Goal: Task Accomplishment & Management: Manage account settings

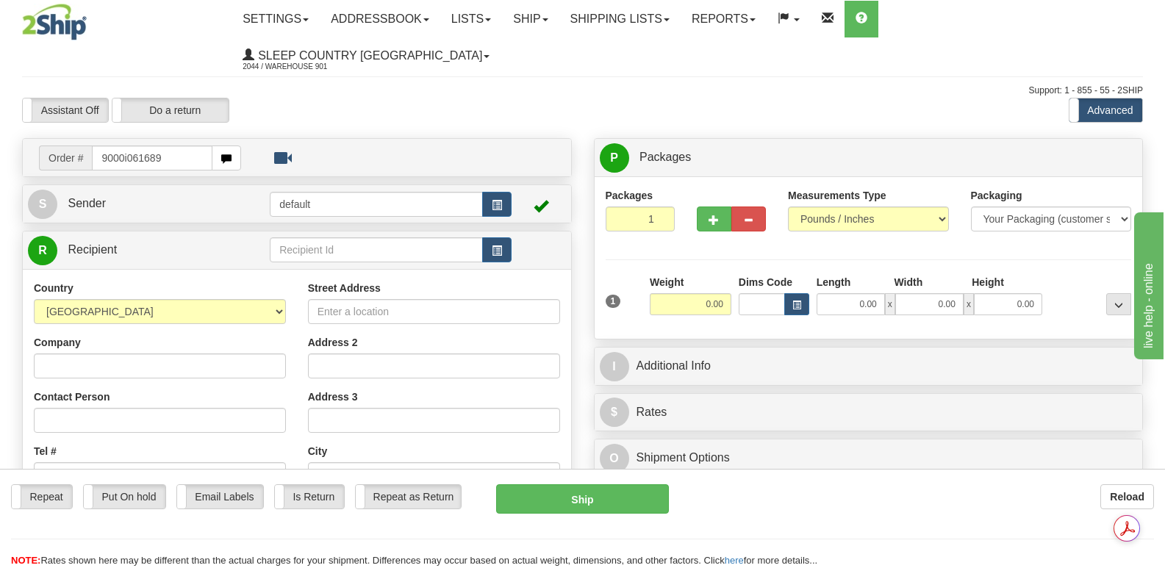
type input "9000i061689"
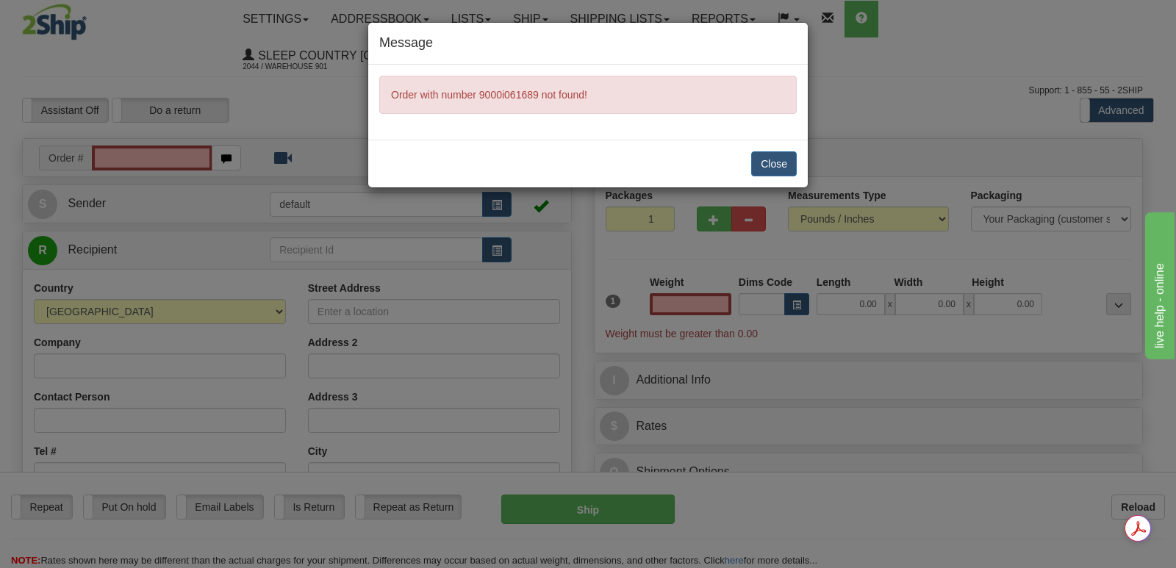
type input "0.00"
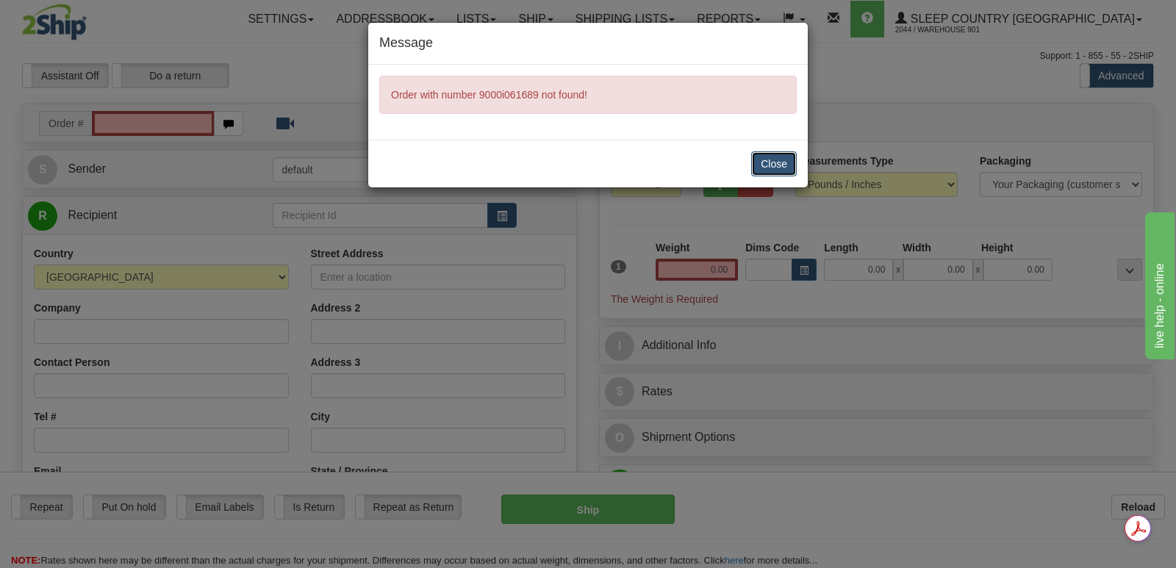
click at [780, 163] on button "Close" at bounding box center [774, 163] width 46 height 25
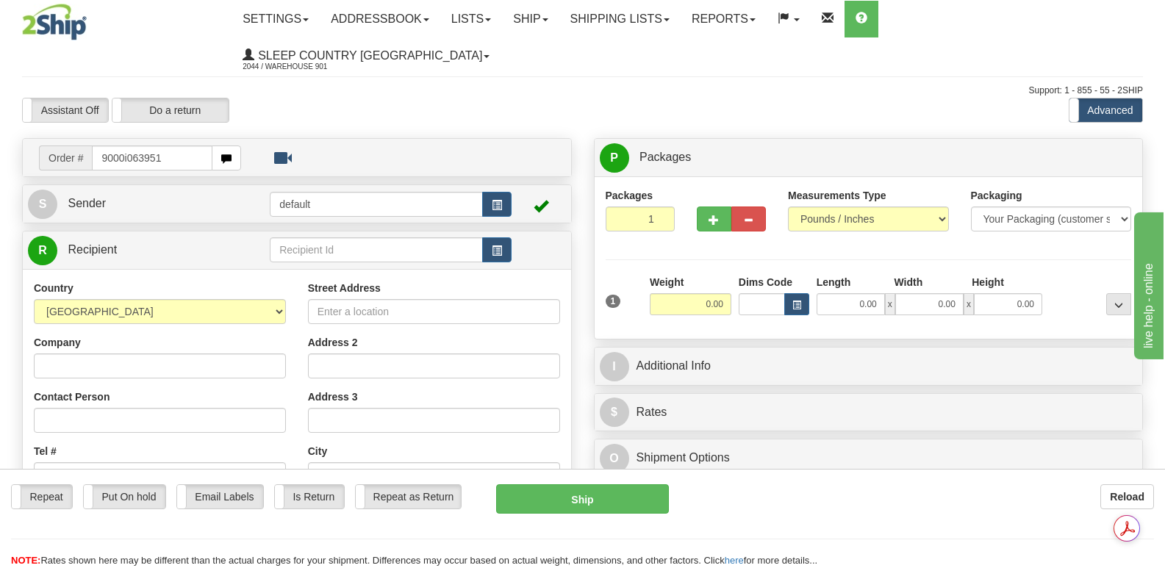
type input "9000i063951"
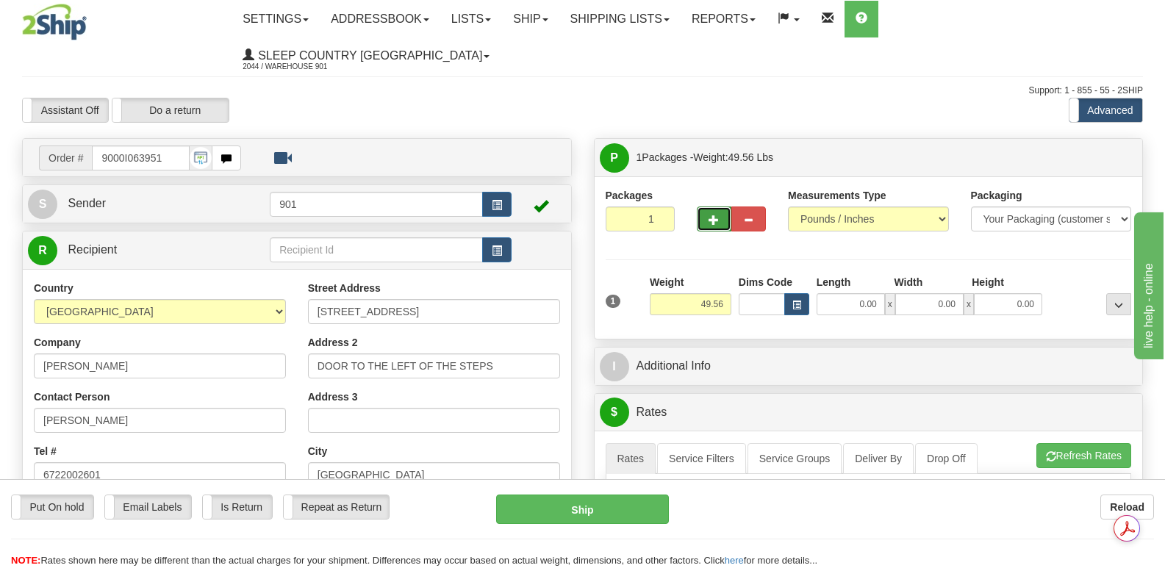
click at [712, 215] on span "button" at bounding box center [713, 220] width 10 height 10
type input "2"
click at [1099, 153] on span "Package Level" at bounding box center [1100, 158] width 58 height 10
radio input "true"
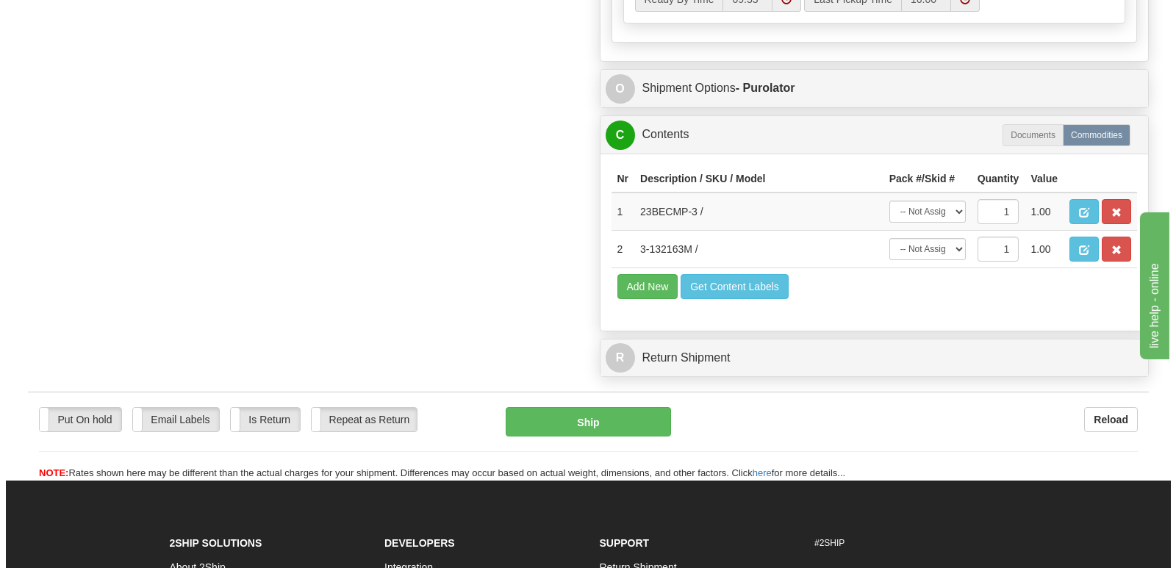
scroll to position [1029, 0]
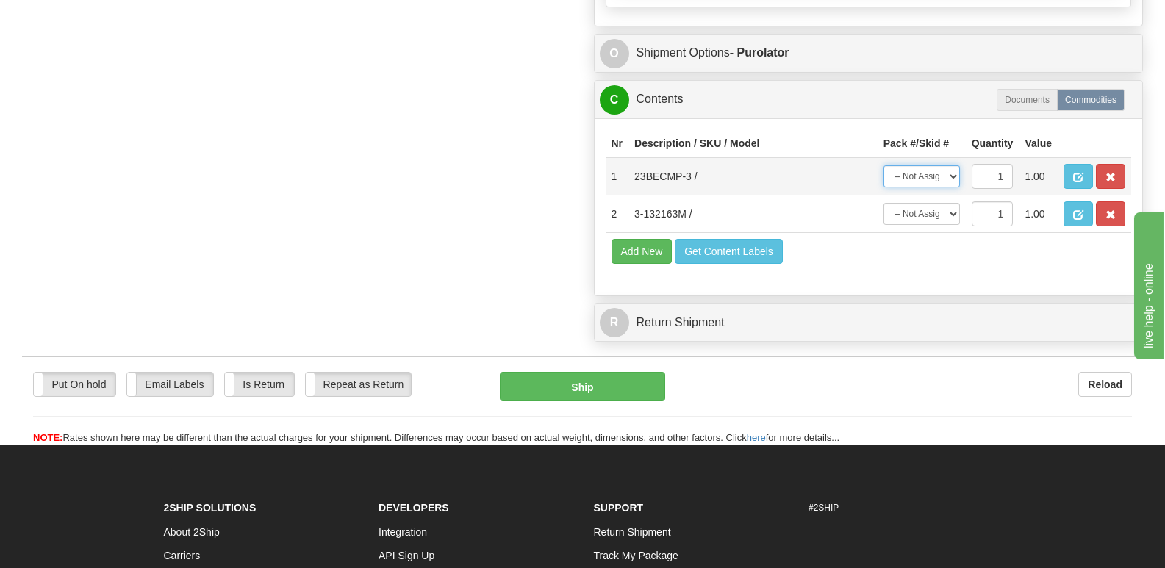
click at [954, 165] on select "-- Not Assigned -- Package 1 Package 2" at bounding box center [921, 176] width 76 height 22
select select "0"
click at [883, 165] on select "-- Not Assigned -- Package 1 Package 2" at bounding box center [921, 176] width 76 height 22
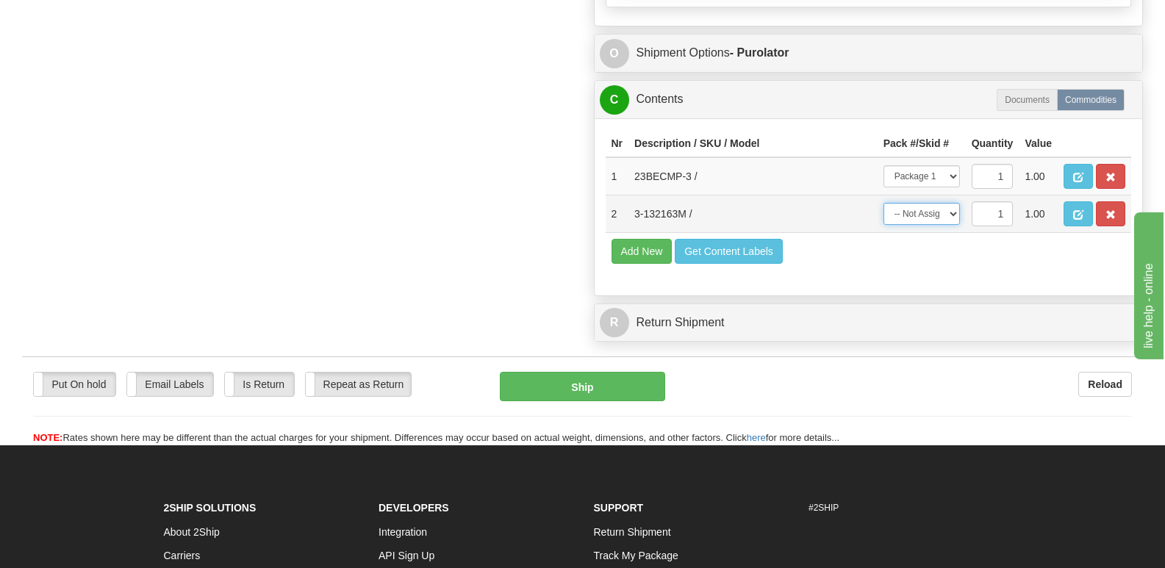
click at [951, 203] on select "-- Not Assigned -- Package 1 Package 2" at bounding box center [921, 214] width 76 height 22
select select "1"
click at [883, 203] on select "-- Not Assigned -- Package 1 Package 2" at bounding box center [921, 214] width 76 height 22
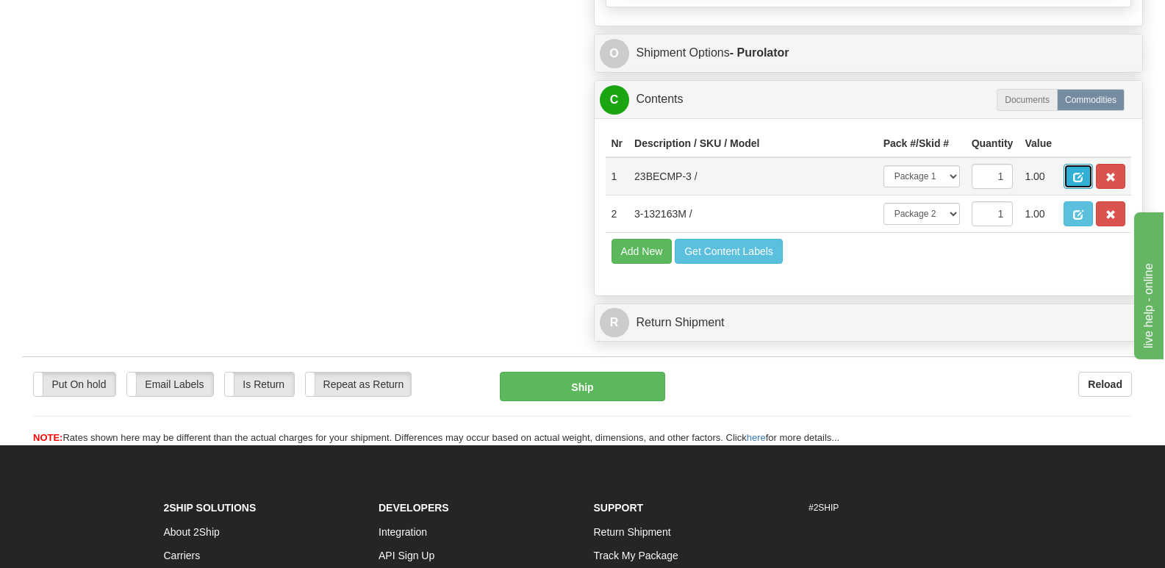
click at [1073, 173] on span "button" at bounding box center [1078, 178] width 10 height 10
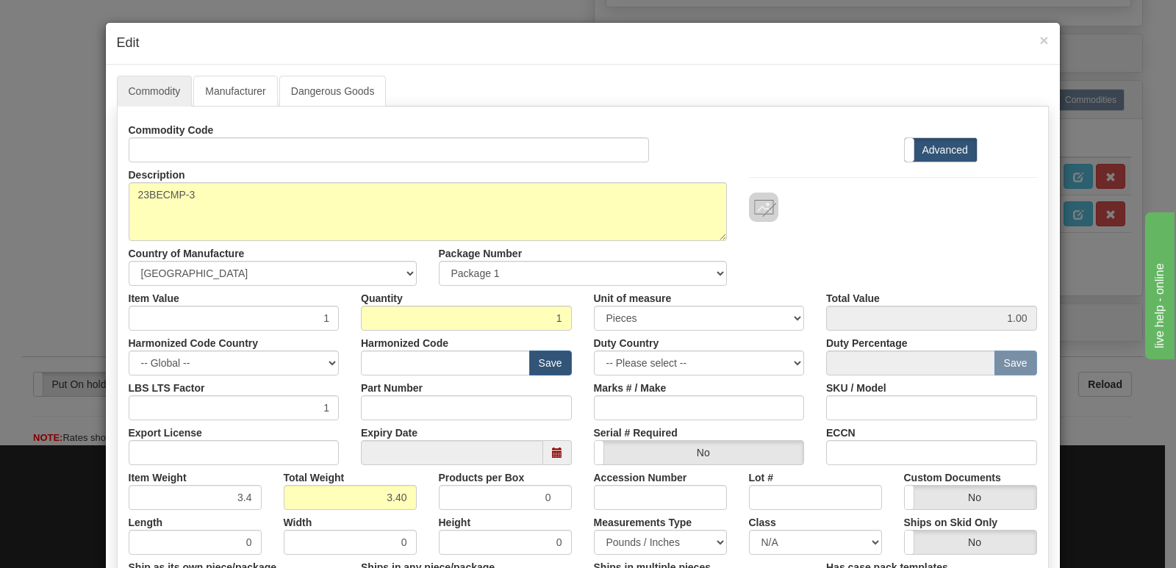
scroll to position [340, 0]
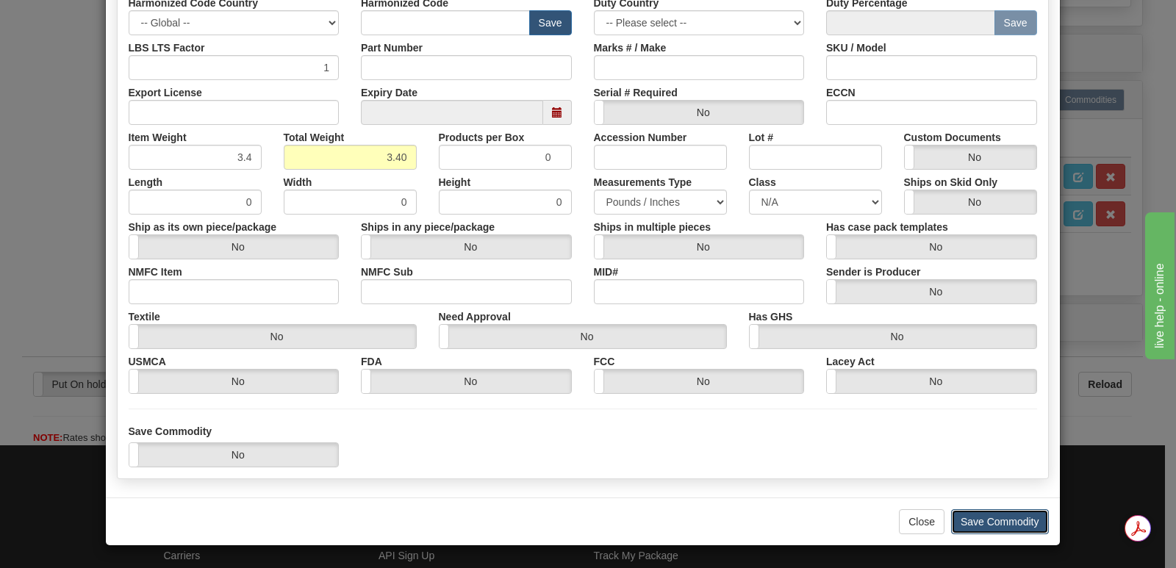
drag, startPoint x: 977, startPoint y: 522, endPoint x: 1010, endPoint y: 445, distance: 83.3
click at [977, 521] on button "Save Commodity" at bounding box center [1000, 521] width 98 height 25
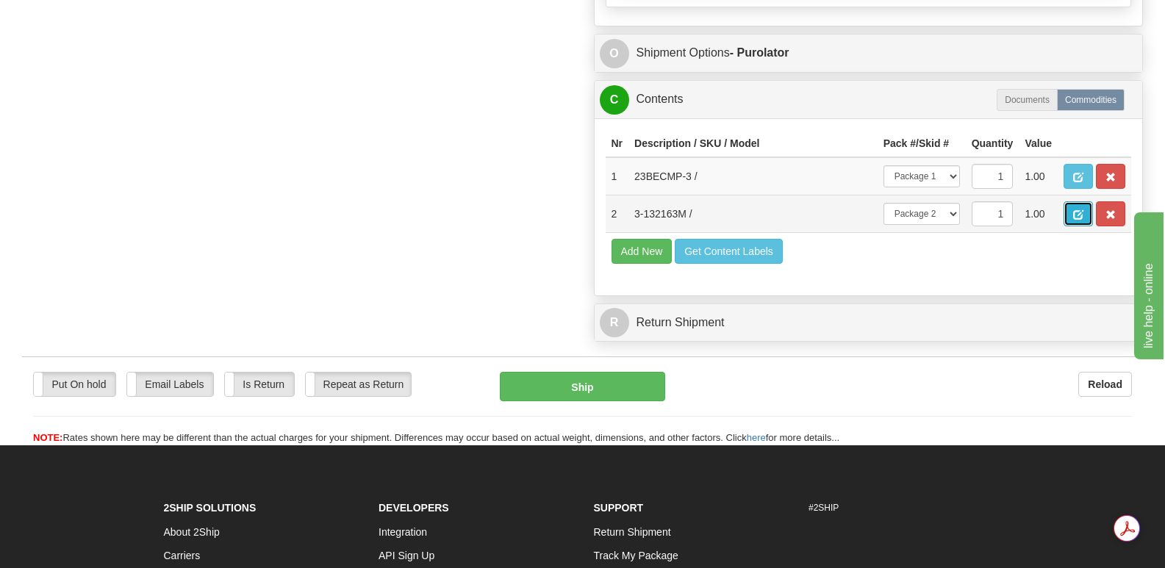
click at [1079, 210] on span "button" at bounding box center [1078, 215] width 10 height 10
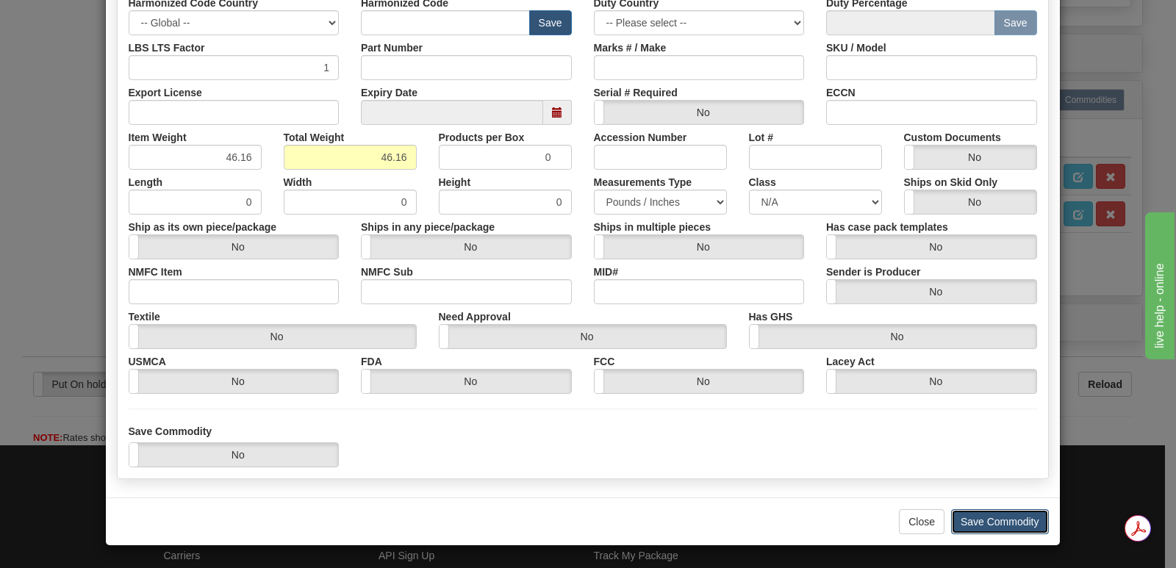
click at [980, 515] on button "Save Commodity" at bounding box center [1000, 521] width 98 height 25
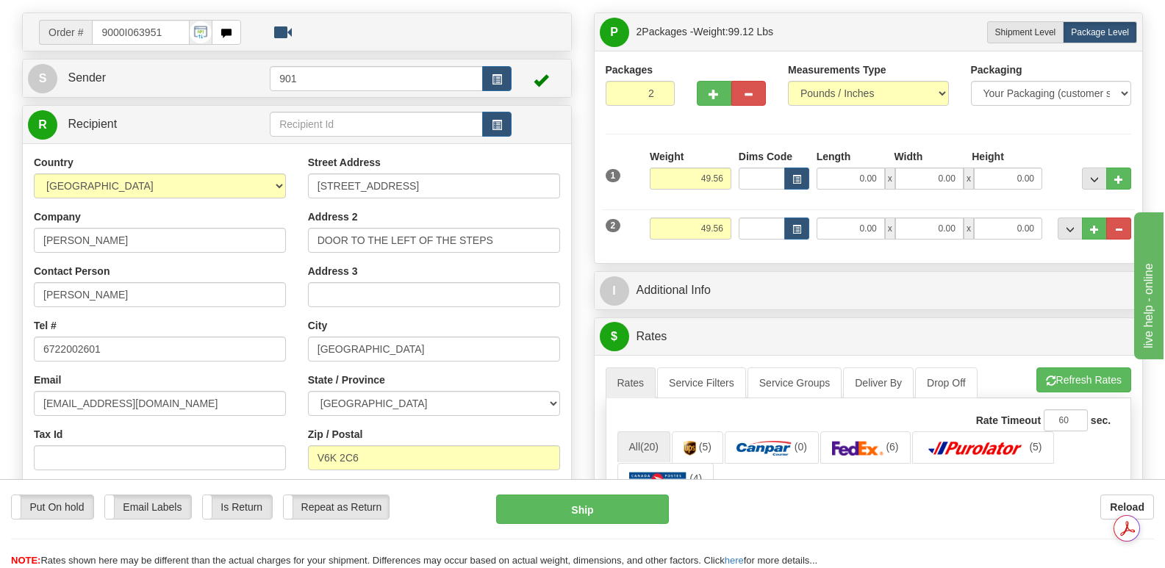
scroll to position [0, 0]
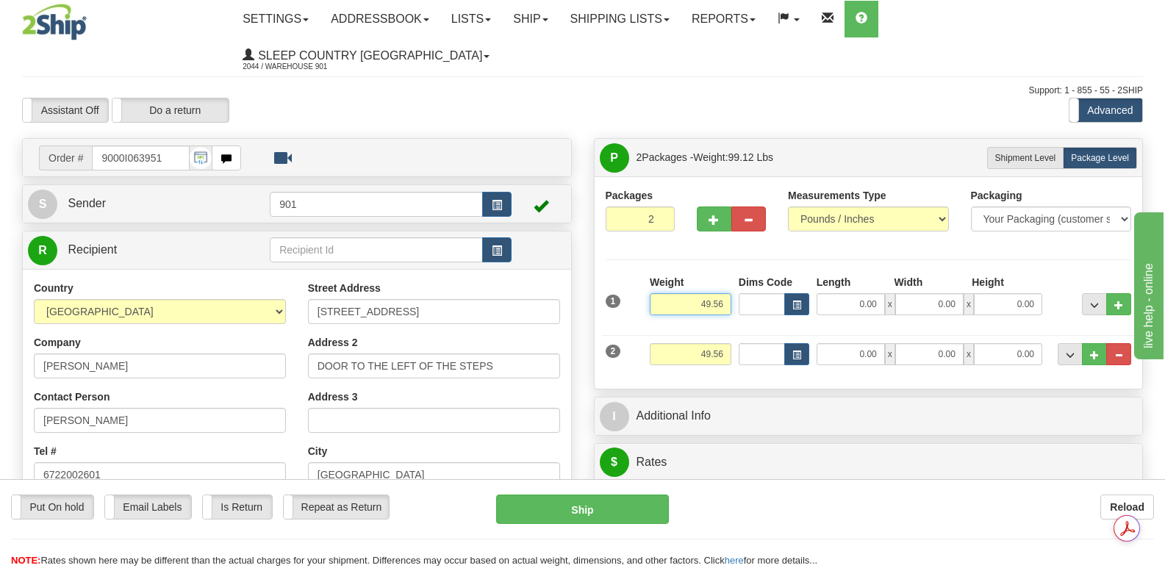
drag, startPoint x: 689, startPoint y: 265, endPoint x: 725, endPoint y: 266, distance: 35.3
click at [725, 293] on input "49.56" at bounding box center [691, 304] width 82 height 22
type input "3.40"
click at [828, 293] on input "0.00" at bounding box center [850, 304] width 68 height 22
type input "14.00"
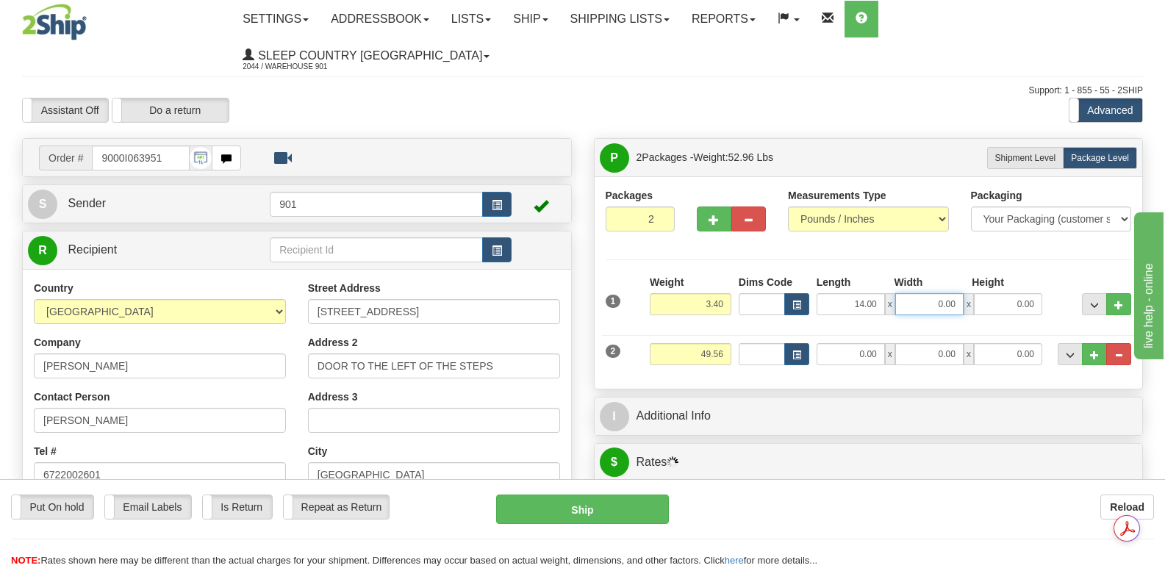
click at [915, 293] on input "0.00" at bounding box center [929, 304] width 68 height 22
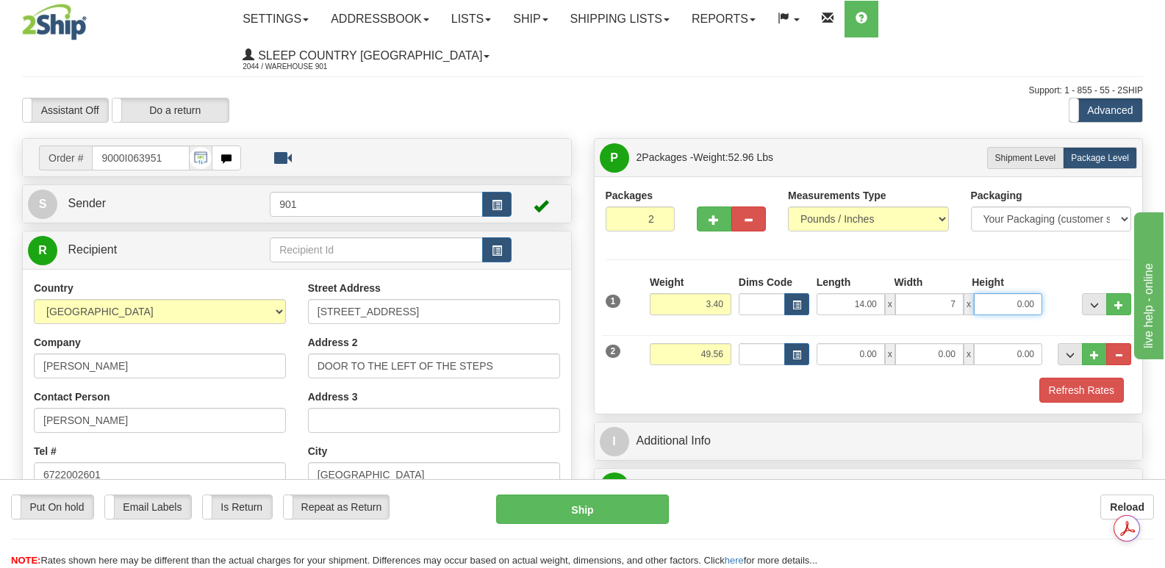
type input "7.00"
click at [999, 293] on input "0.00" at bounding box center [1008, 304] width 68 height 22
type input "7.00"
drag, startPoint x: 681, startPoint y: 315, endPoint x: 729, endPoint y: 317, distance: 47.8
click at [729, 343] on input "49.56" at bounding box center [691, 354] width 82 height 22
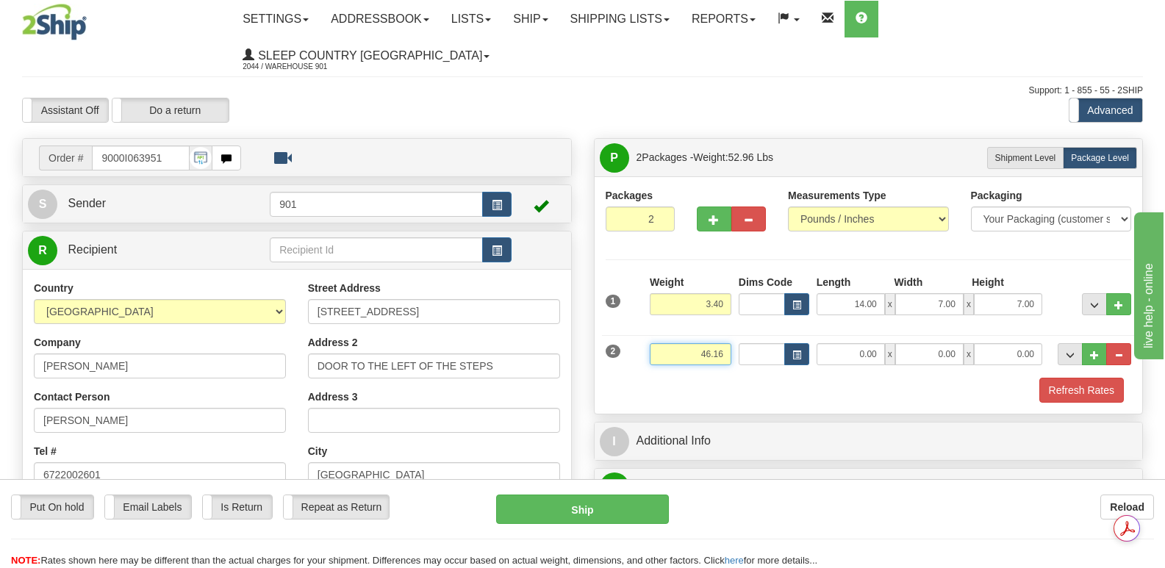
type input "46.16"
click at [830, 343] on input "0.00" at bounding box center [850, 354] width 68 height 22
type input "42.00"
click at [917, 343] on input "0.00" at bounding box center [929, 354] width 68 height 22
type input "17.00"
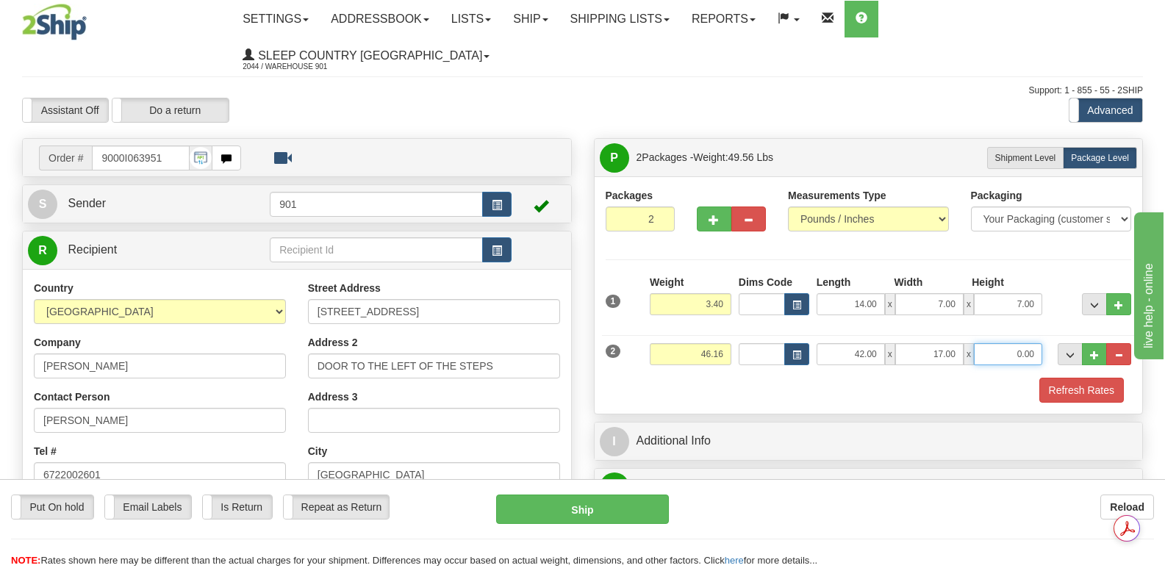
click at [1004, 343] on input "0.00" at bounding box center [1008, 354] width 68 height 22
type input "17.00"
click at [1081, 378] on button "Refresh Rates" at bounding box center [1081, 390] width 85 height 25
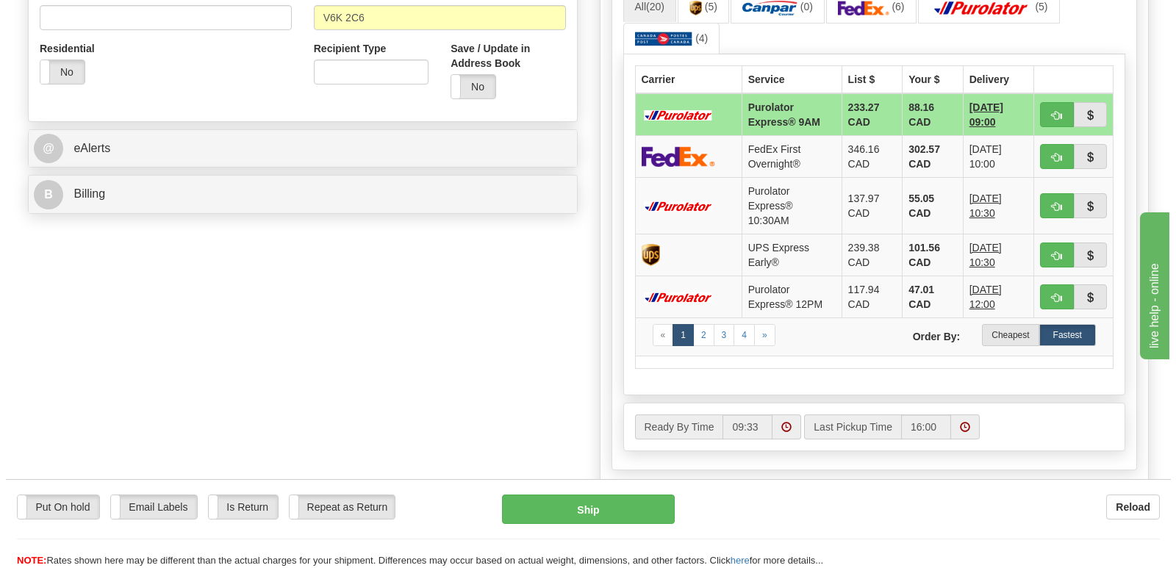
scroll to position [367, 0]
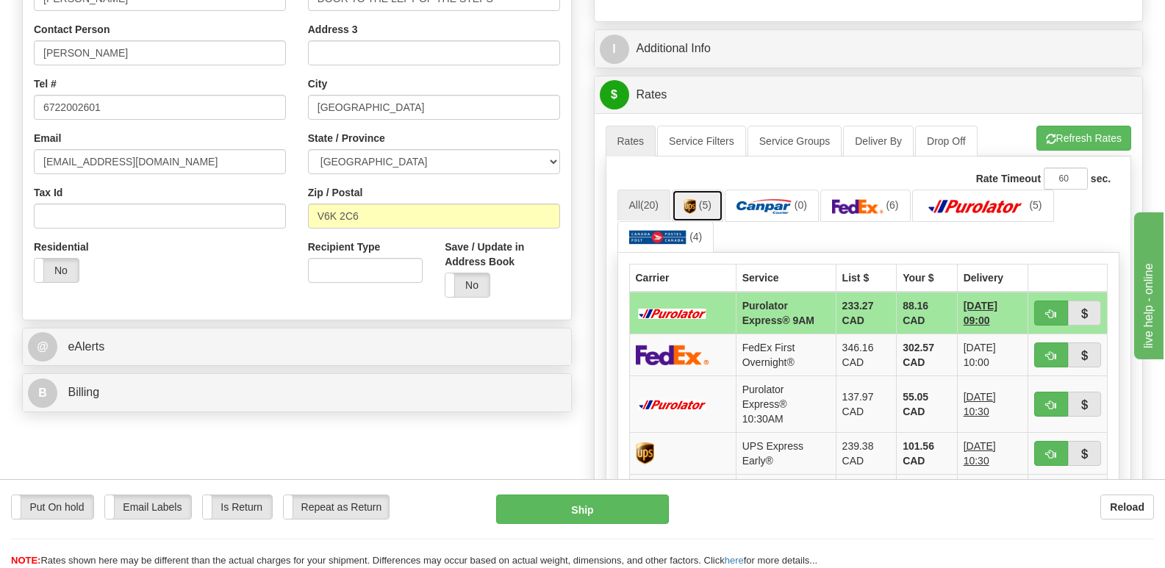
click at [687, 199] on img at bounding box center [689, 206] width 12 height 15
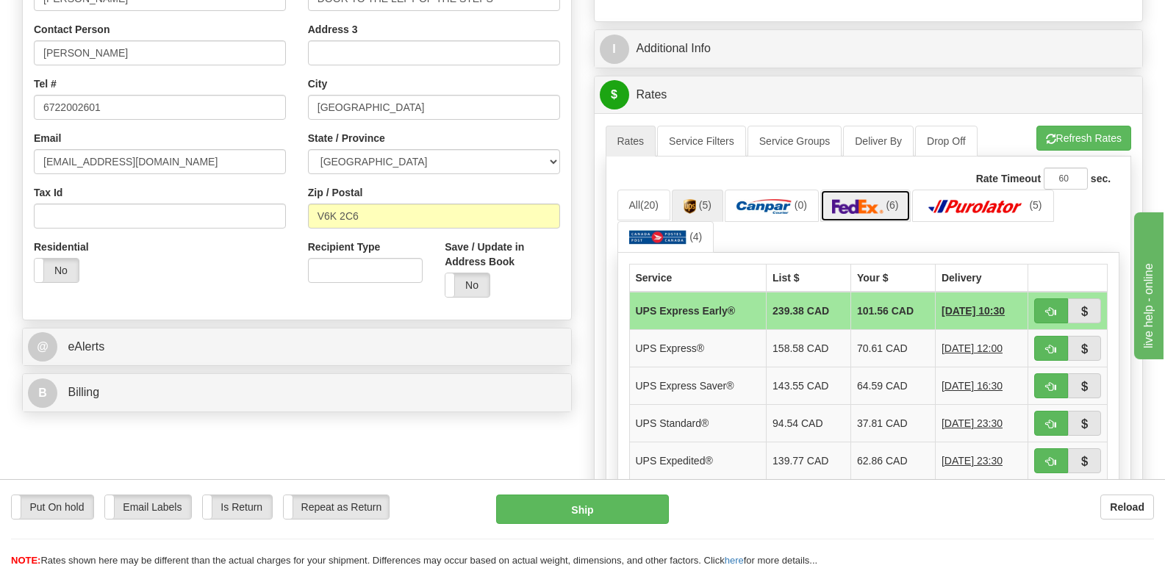
click at [868, 199] on img at bounding box center [857, 206] width 51 height 15
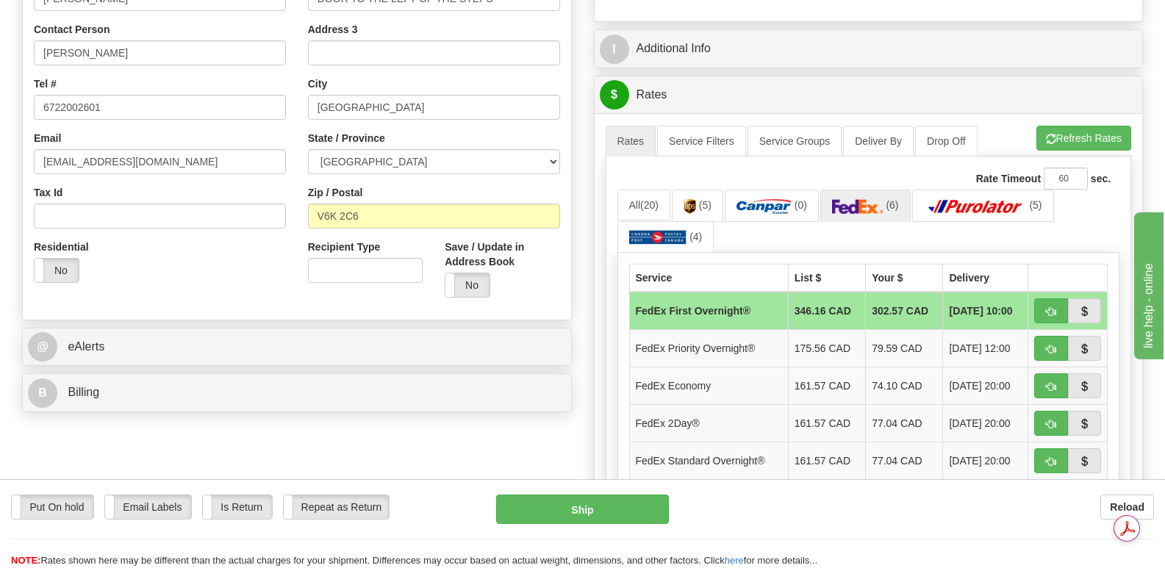
click at [1049, 495] on span "button" at bounding box center [1051, 500] width 10 height 10
type input "92"
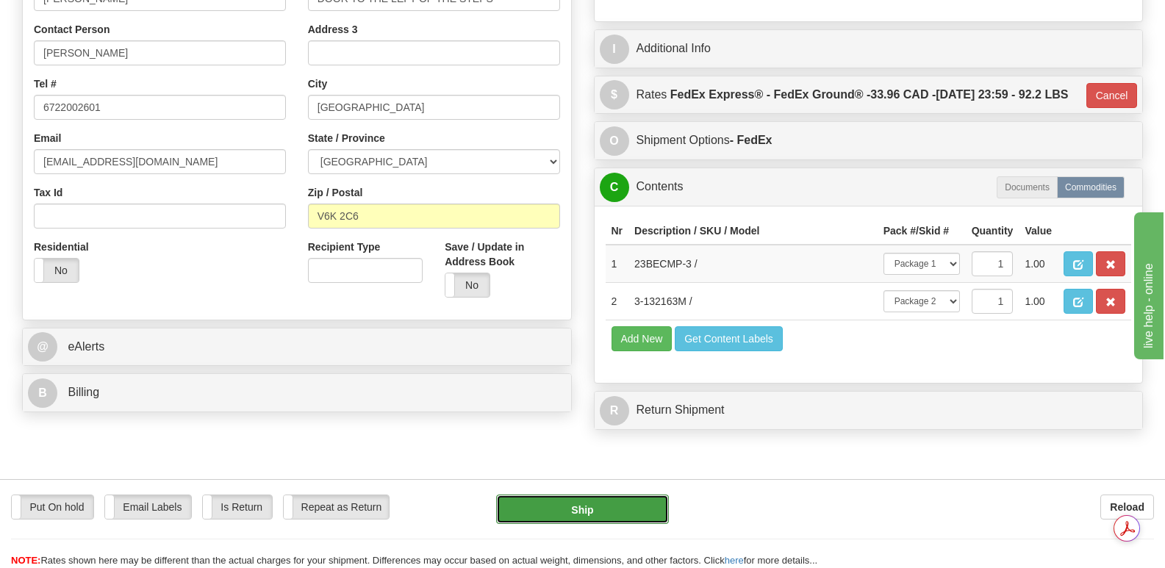
click at [578, 506] on button "Ship" at bounding box center [582, 509] width 172 height 29
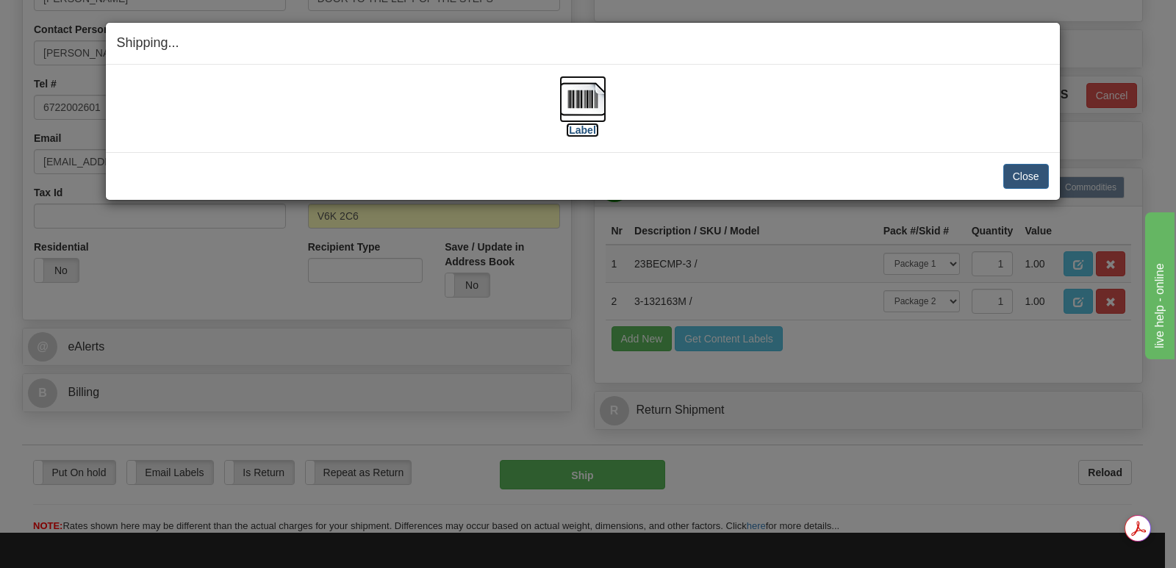
click at [587, 98] on img at bounding box center [582, 99] width 47 height 47
click at [1022, 173] on button "Close" at bounding box center [1026, 176] width 46 height 25
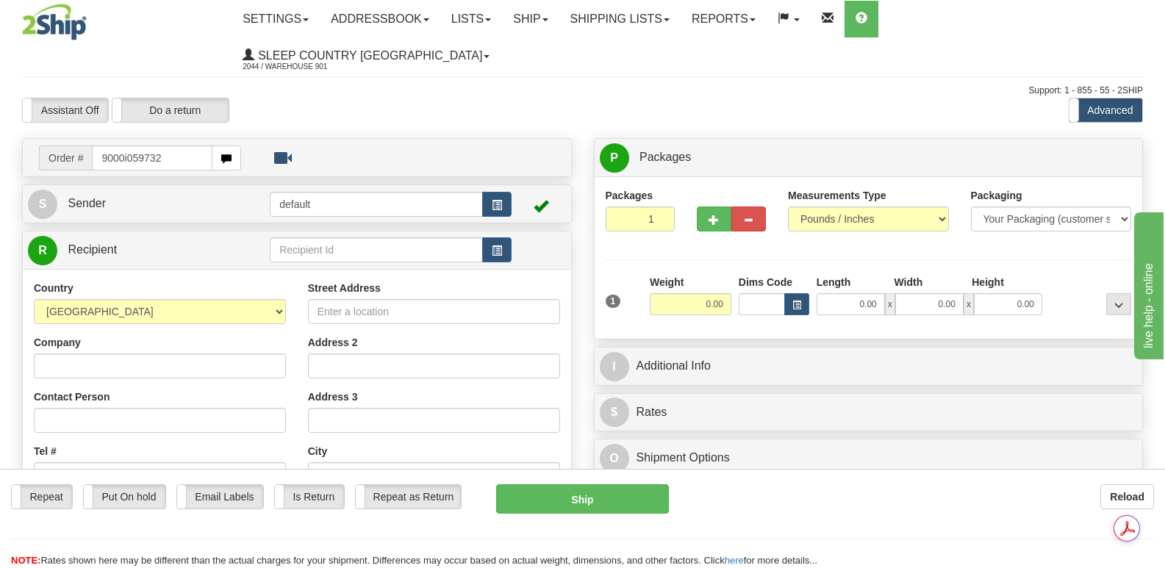
type input "9000i059732"
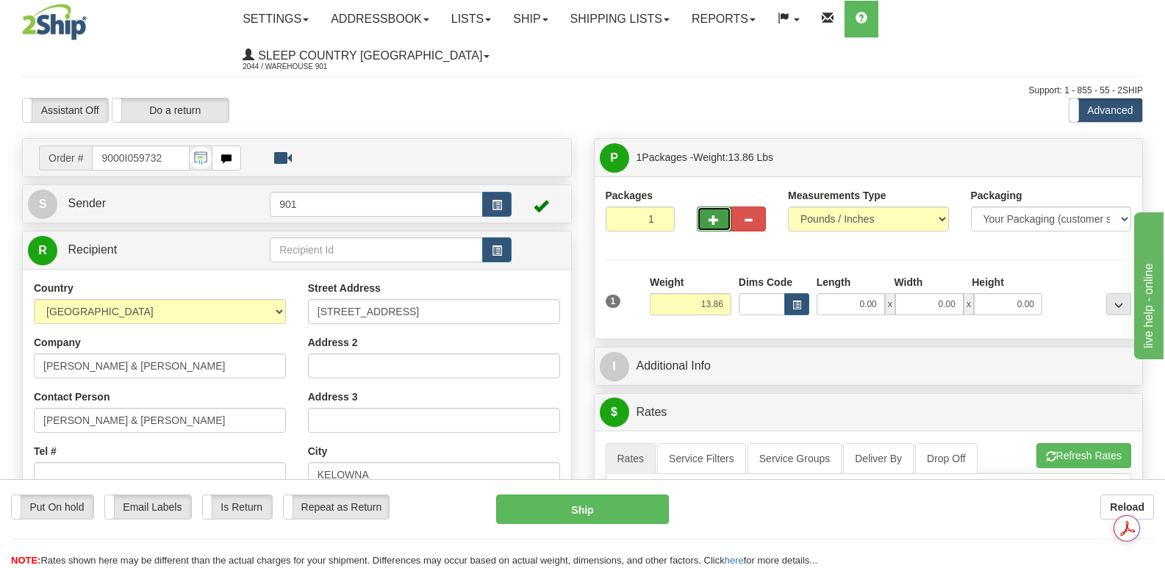
click at [721, 206] on button "button" at bounding box center [714, 218] width 35 height 25
type input "2"
click at [824, 293] on input "0.00" at bounding box center [850, 304] width 68 height 22
type input "18.00"
click at [915, 293] on input "0.00" at bounding box center [929, 304] width 68 height 22
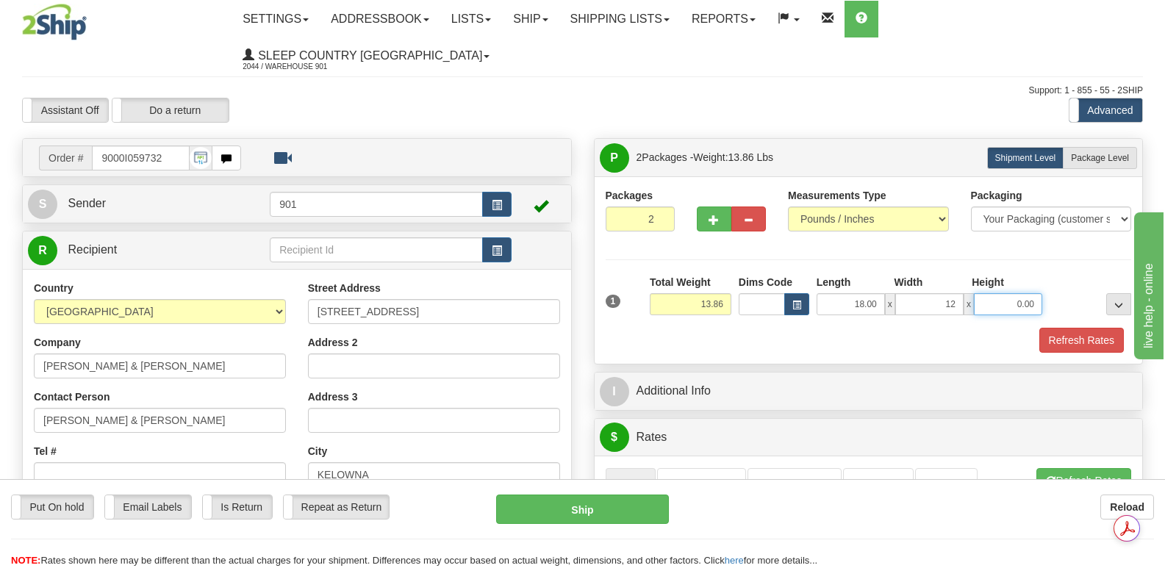
type input "12.00"
click at [989, 293] on input "0.00" at bounding box center [1008, 304] width 68 height 22
type input "10.00"
click at [1076, 328] on button "Refresh Rates" at bounding box center [1081, 340] width 85 height 25
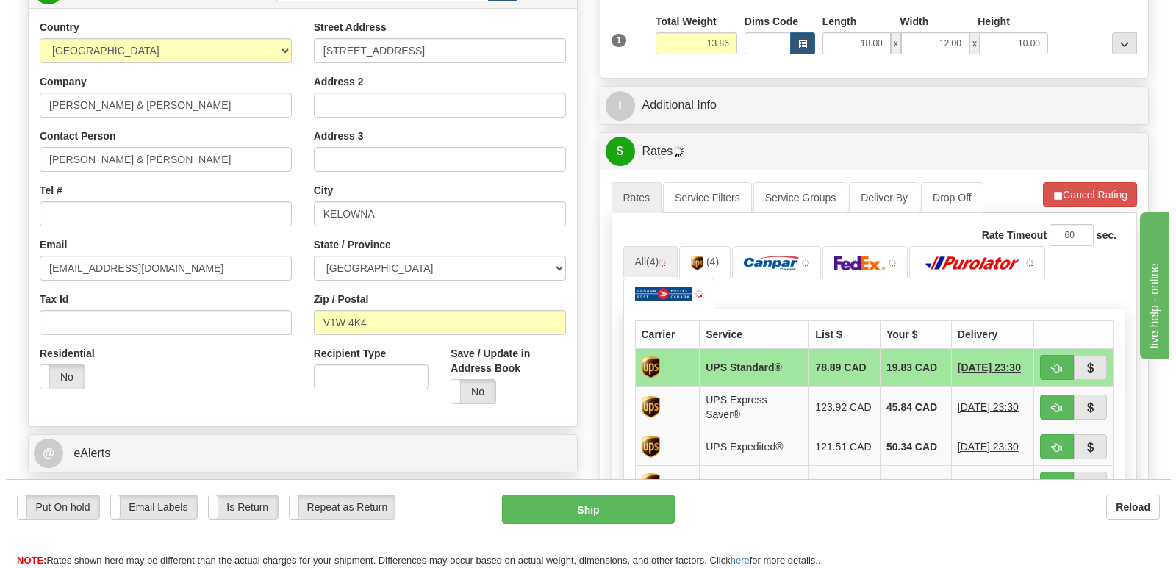
scroll to position [367, 0]
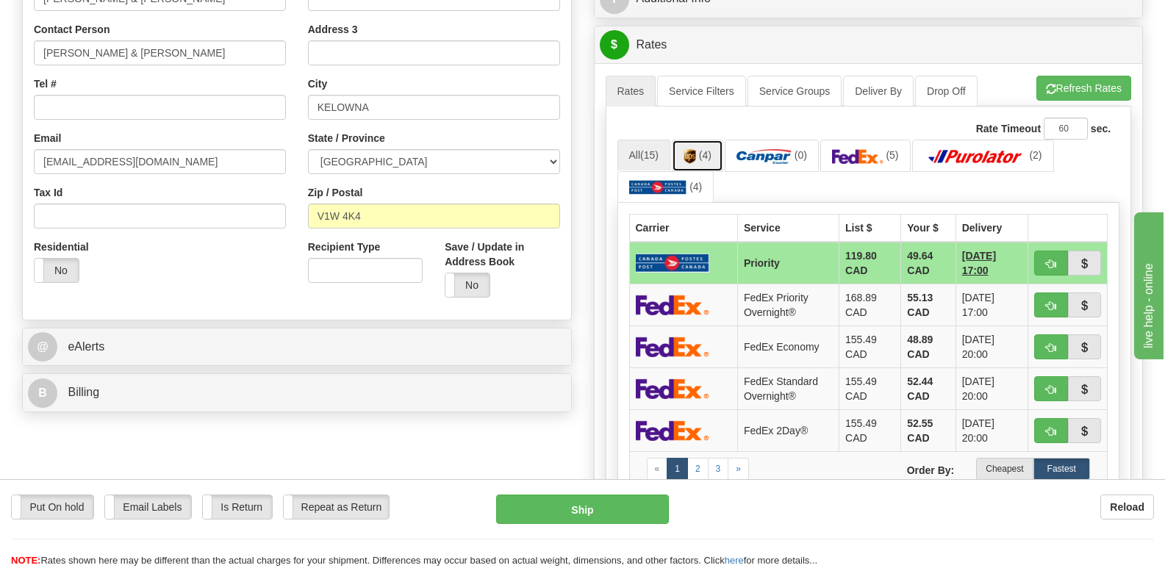
click at [692, 149] on img at bounding box center [689, 156] width 12 height 15
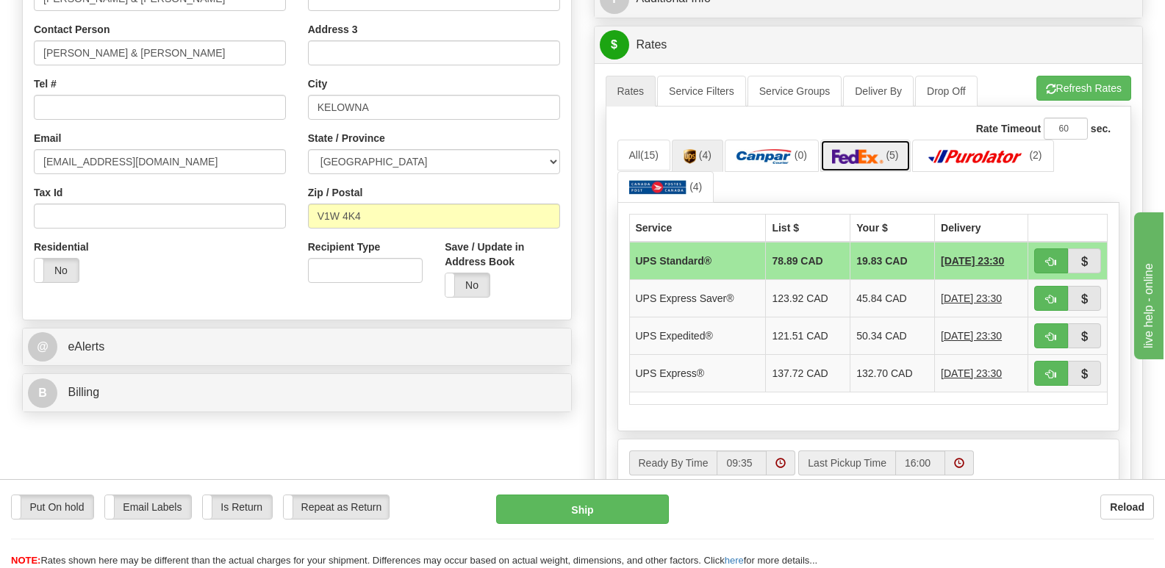
click at [877, 149] on img at bounding box center [857, 156] width 51 height 15
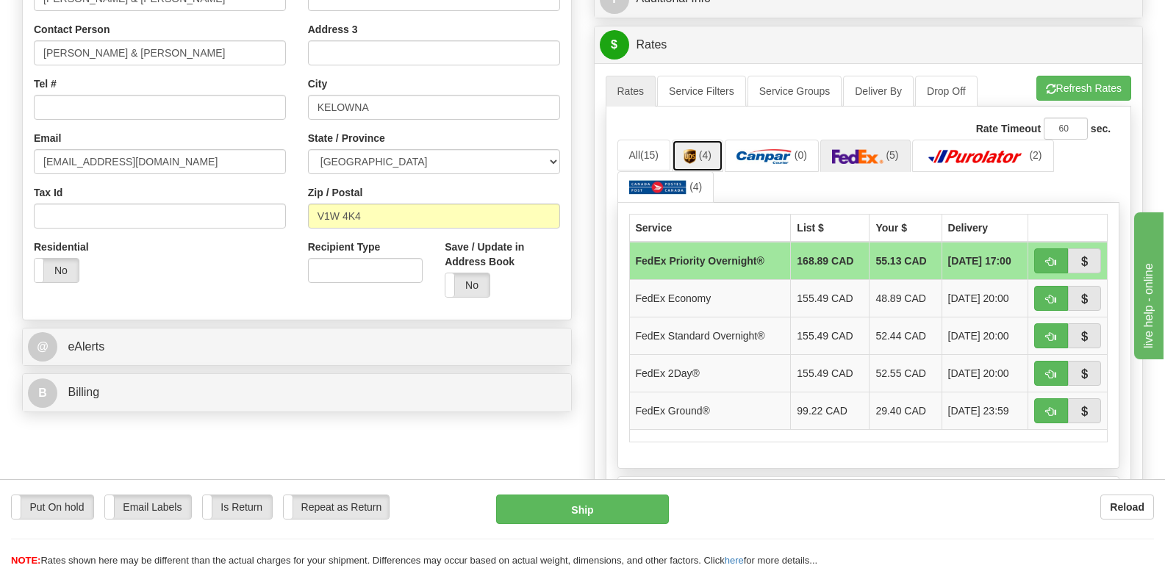
click at [691, 149] on img at bounding box center [689, 156] width 12 height 15
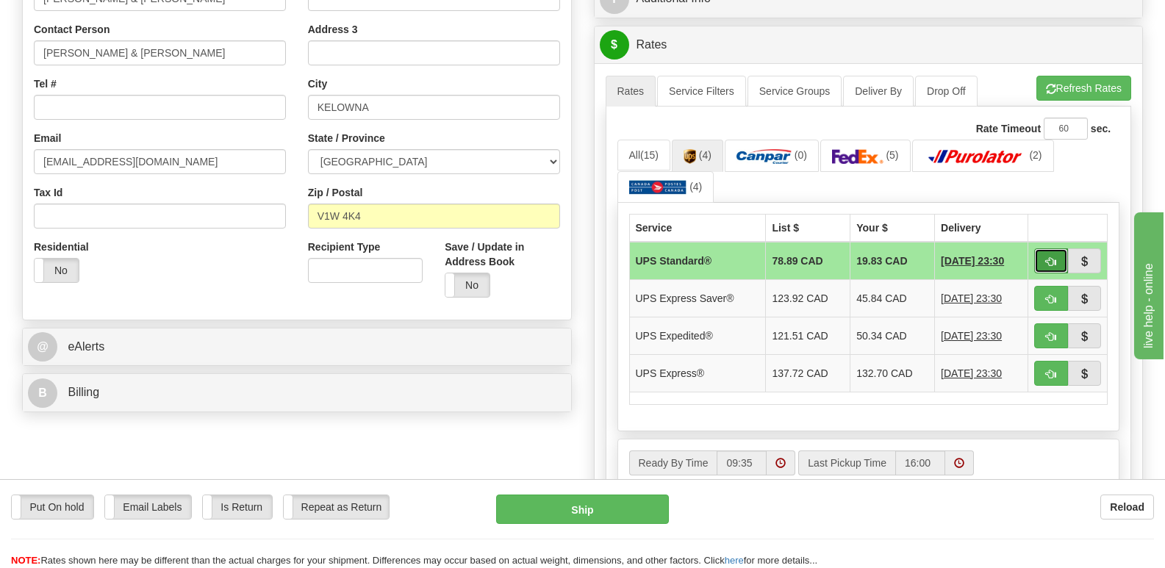
click at [1046, 257] on span "button" at bounding box center [1051, 262] width 10 height 10
type input "11"
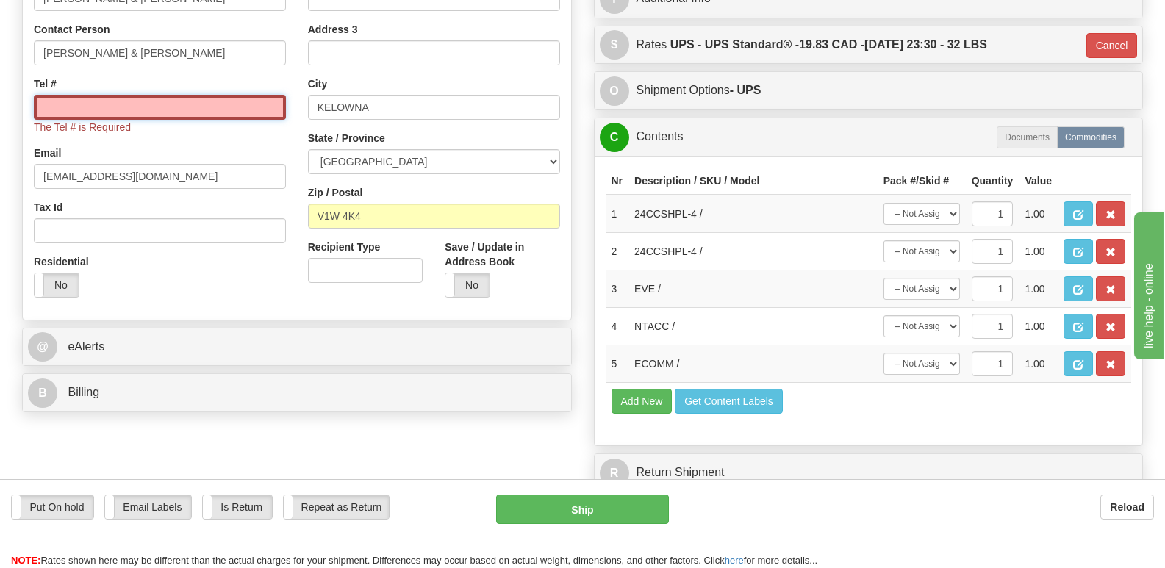
click at [44, 95] on input "Tel #" at bounding box center [160, 107] width 252 height 25
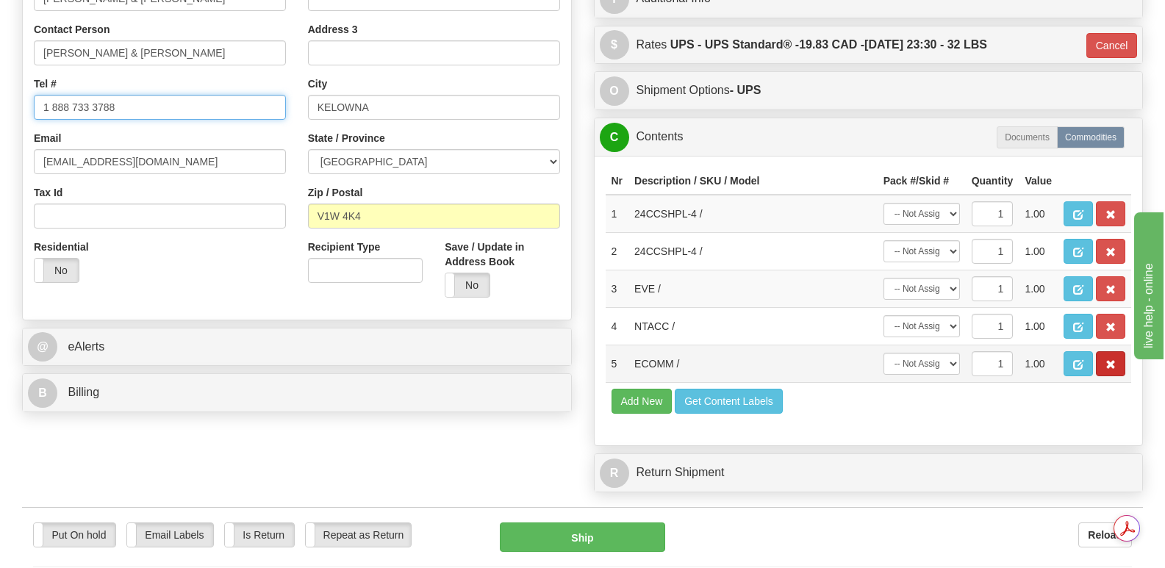
type input "1 888 733 3788"
click at [1112, 360] on span "button" at bounding box center [1110, 365] width 10 height 10
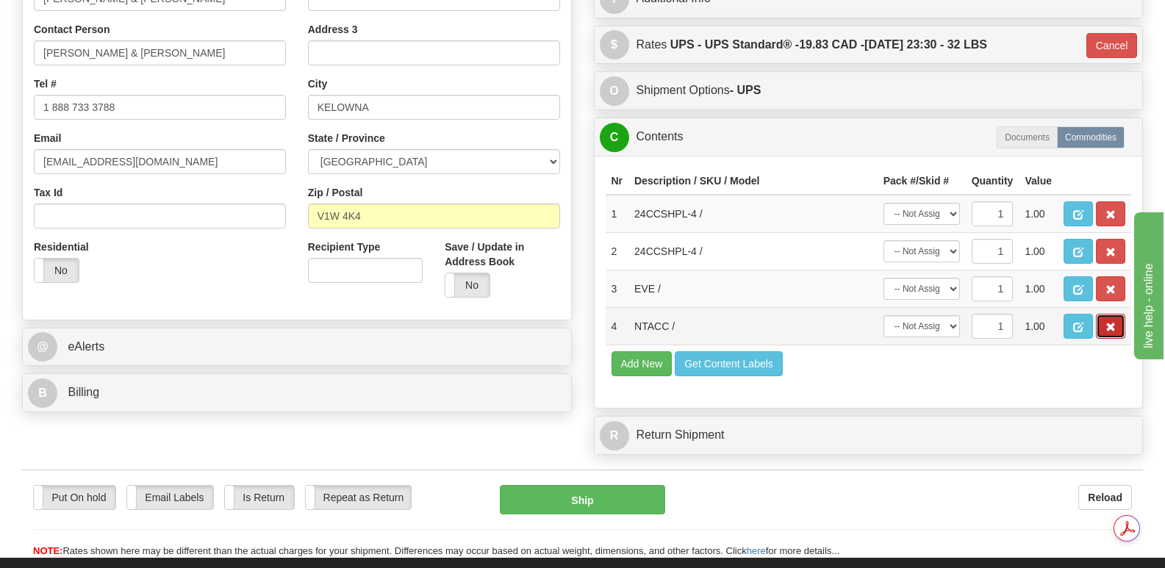
click at [1109, 323] on span "button" at bounding box center [1110, 328] width 10 height 10
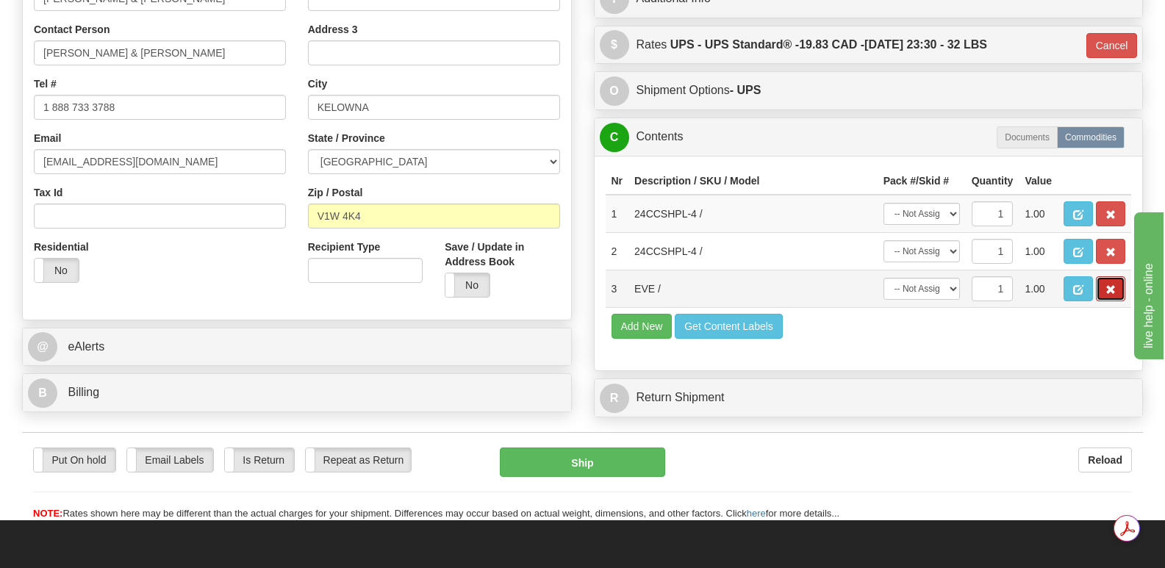
click at [1110, 285] on span "button" at bounding box center [1110, 290] width 10 height 10
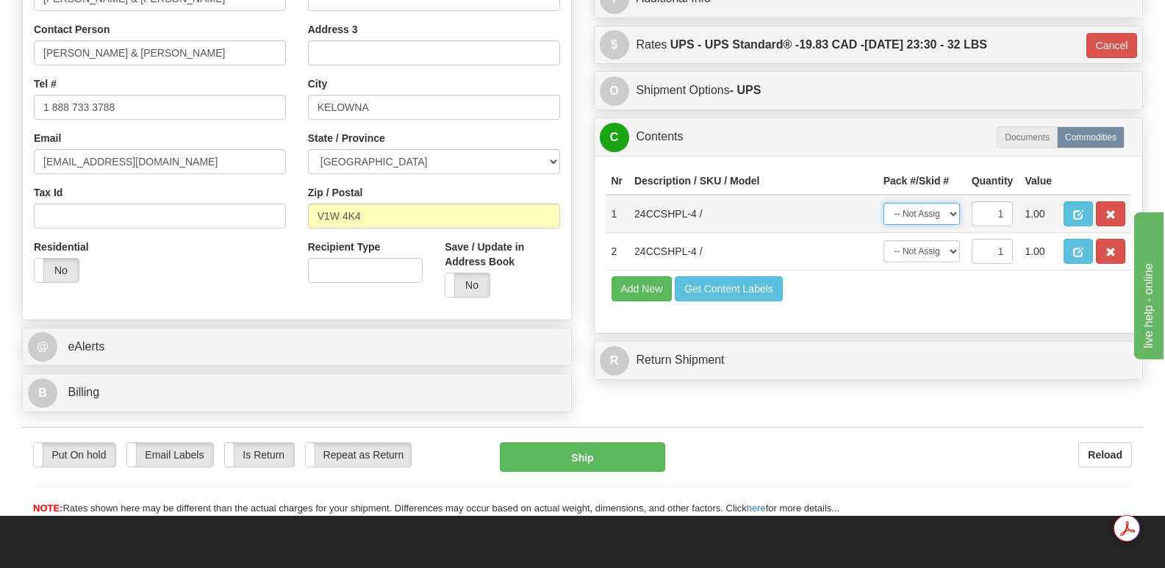
click at [949, 203] on select "-- Not Assigned -- Package 1 Package 2" at bounding box center [921, 214] width 76 height 22
select select "0"
click at [883, 203] on select "-- Not Assigned -- Package 1 Package 2" at bounding box center [921, 214] width 76 height 22
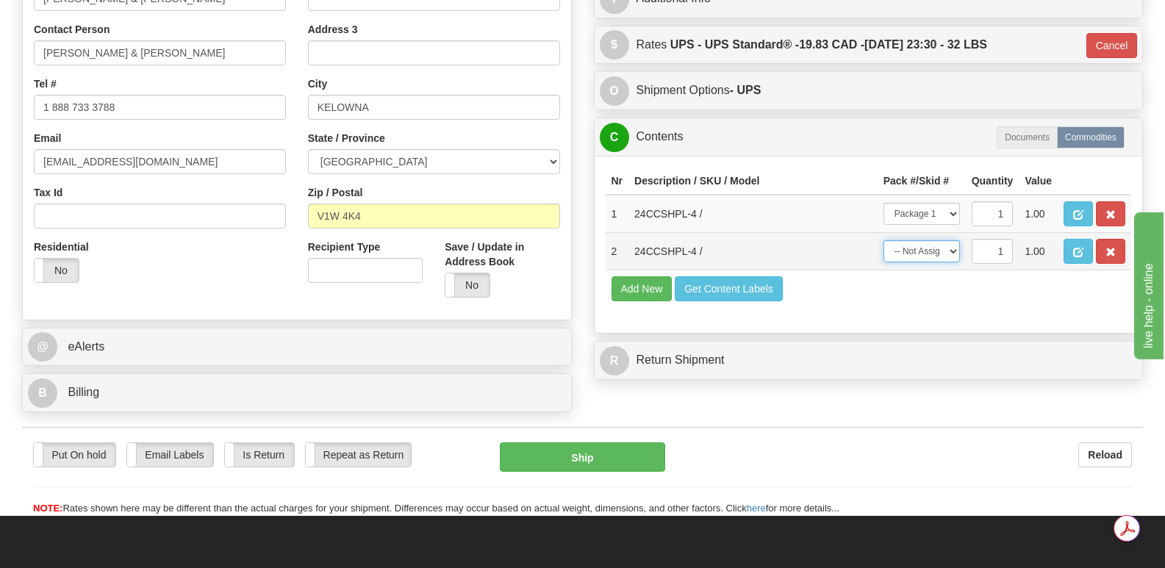
click at [954, 240] on select "-- Not Assigned -- Package 1 Package 2" at bounding box center [921, 251] width 76 height 22
select select "1"
click at [883, 240] on select "-- Not Assigned -- Package 1 Package 2" at bounding box center [921, 251] width 76 height 22
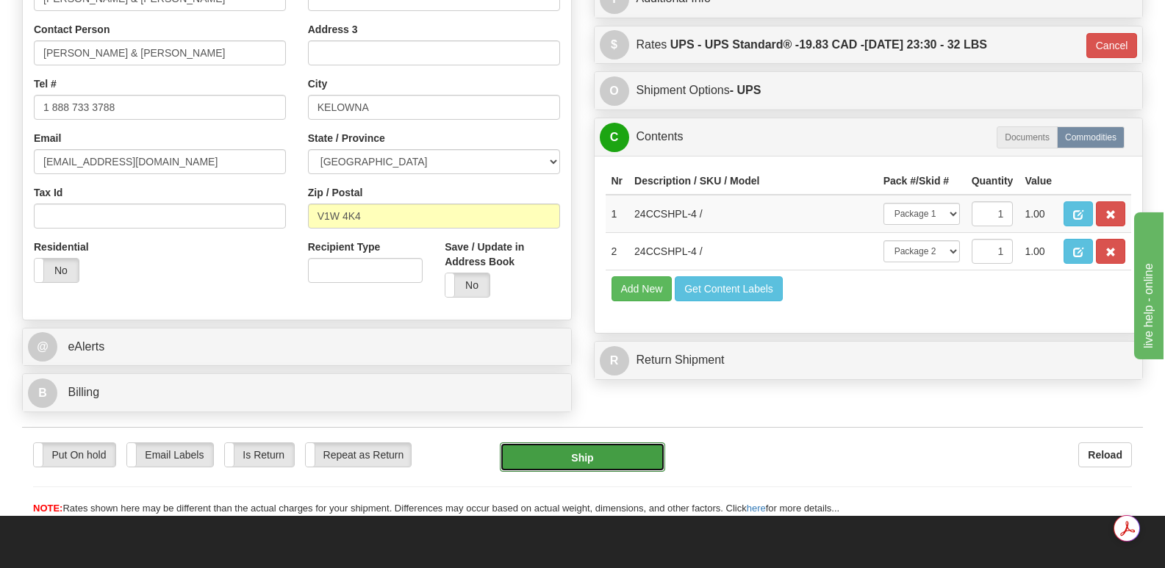
click at [582, 442] on button "Ship" at bounding box center [582, 456] width 165 height 29
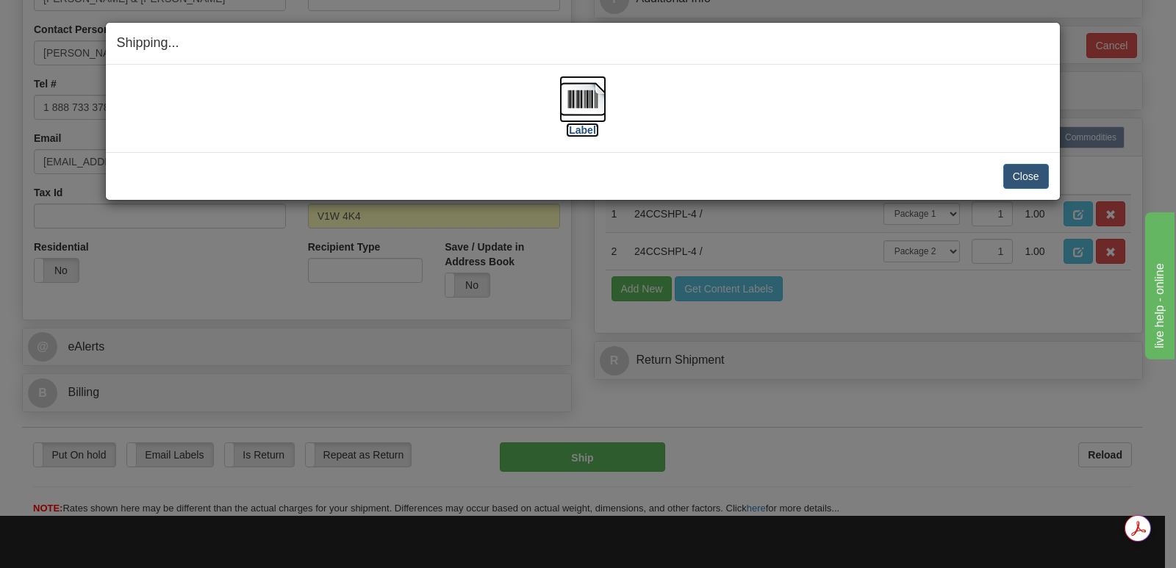
click at [580, 90] on img at bounding box center [582, 99] width 47 height 47
click at [1024, 172] on button "Close" at bounding box center [1026, 176] width 46 height 25
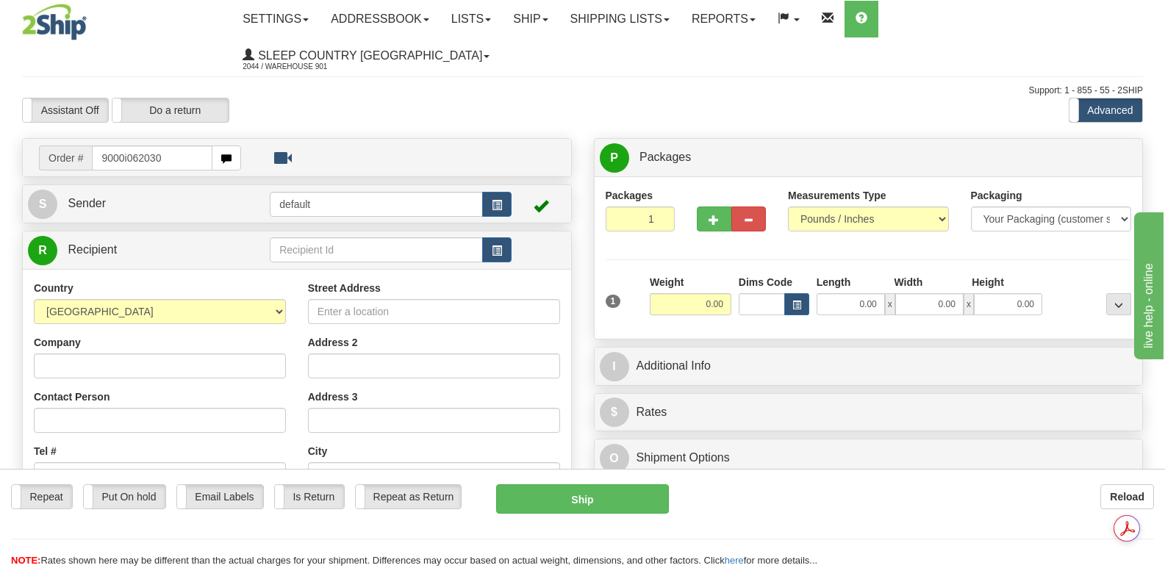
type input "9000i062030"
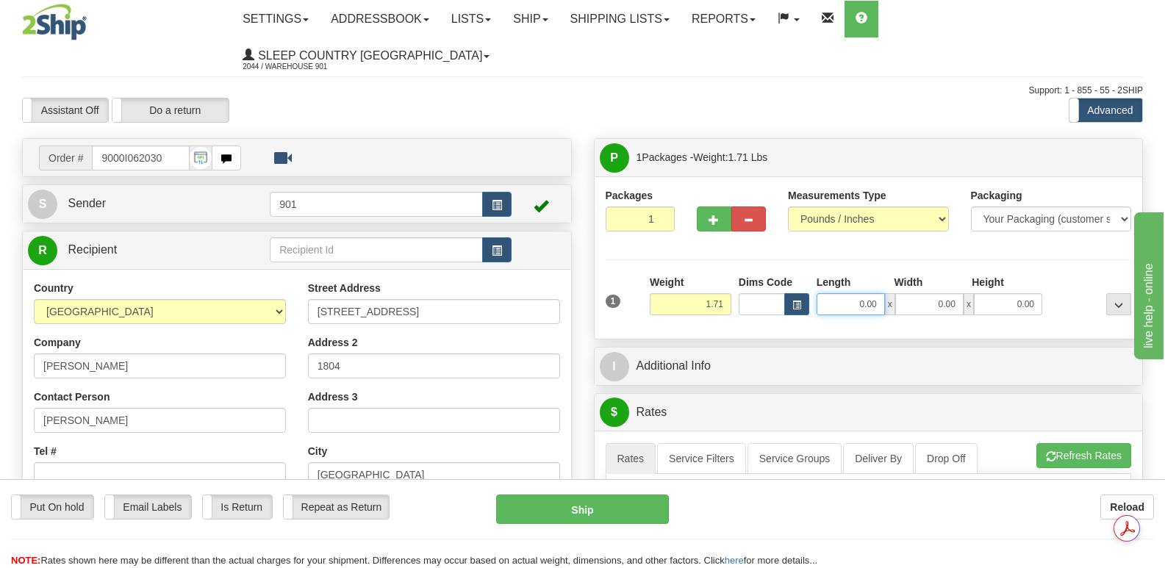
click at [824, 293] on input "0.00" at bounding box center [850, 304] width 68 height 22
type input "14.00"
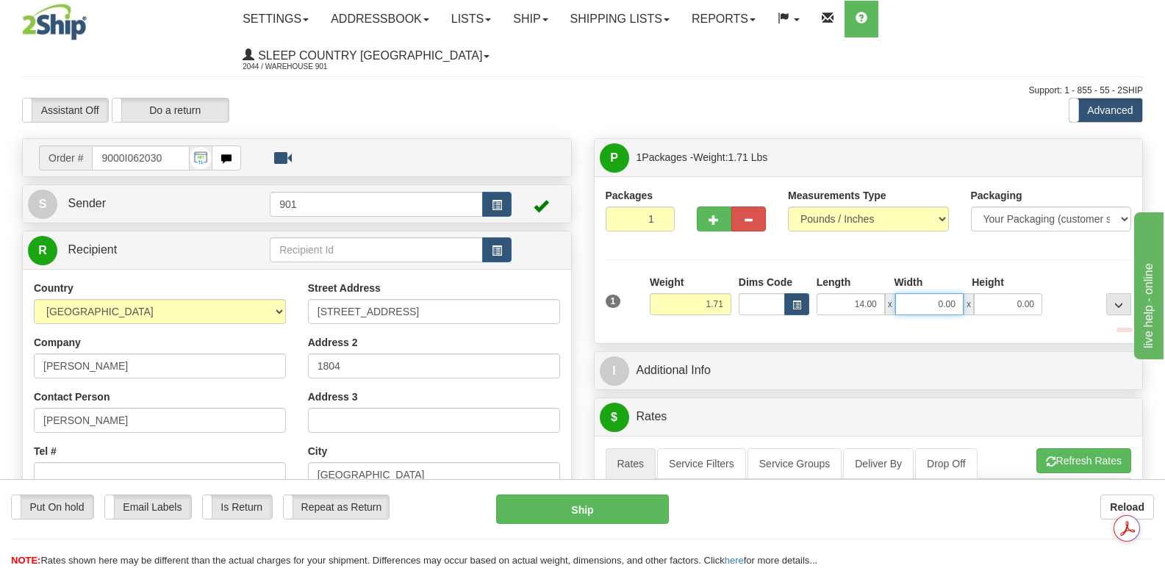
click at [914, 293] on input "0.00" at bounding box center [929, 304] width 68 height 22
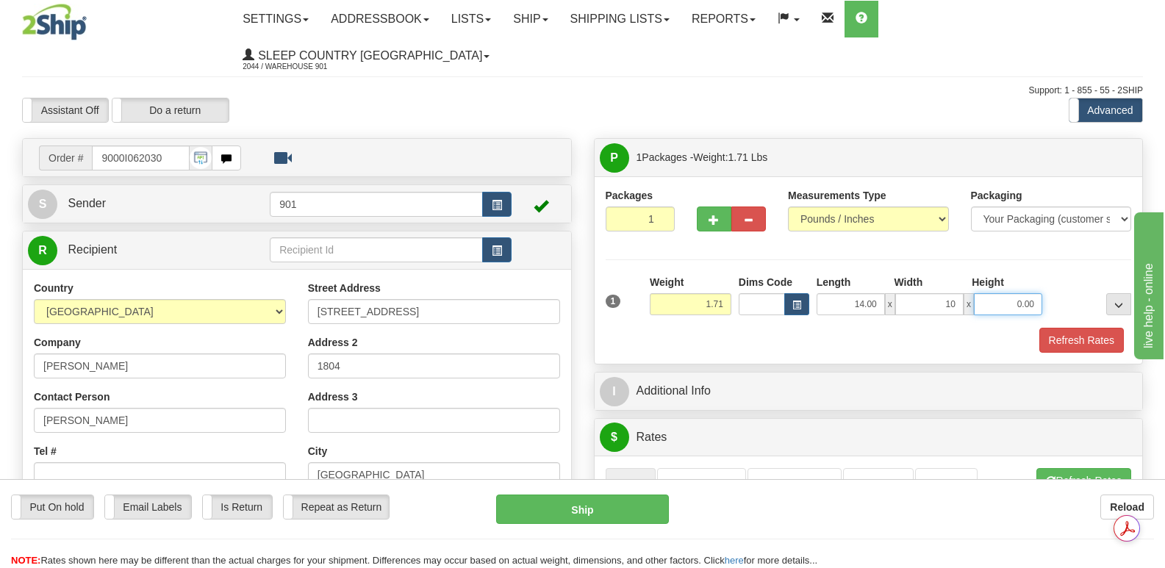
type input "10.00"
click at [988, 293] on input "0.00" at bounding box center [1008, 304] width 68 height 22
type input "2.00"
click at [1096, 328] on button "Refresh Rates" at bounding box center [1081, 340] width 85 height 25
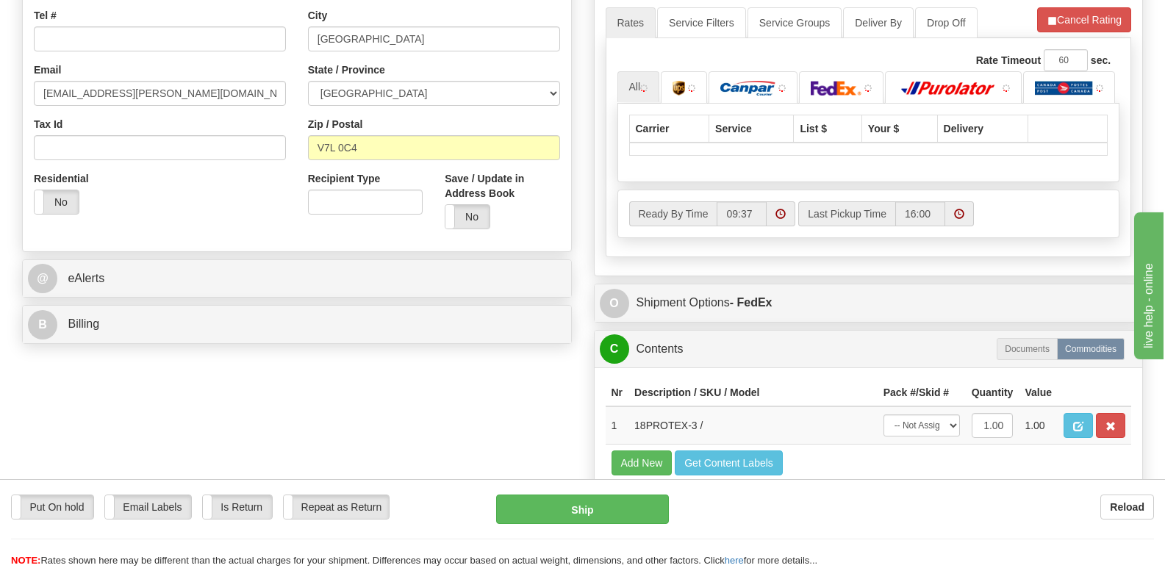
scroll to position [441, 0]
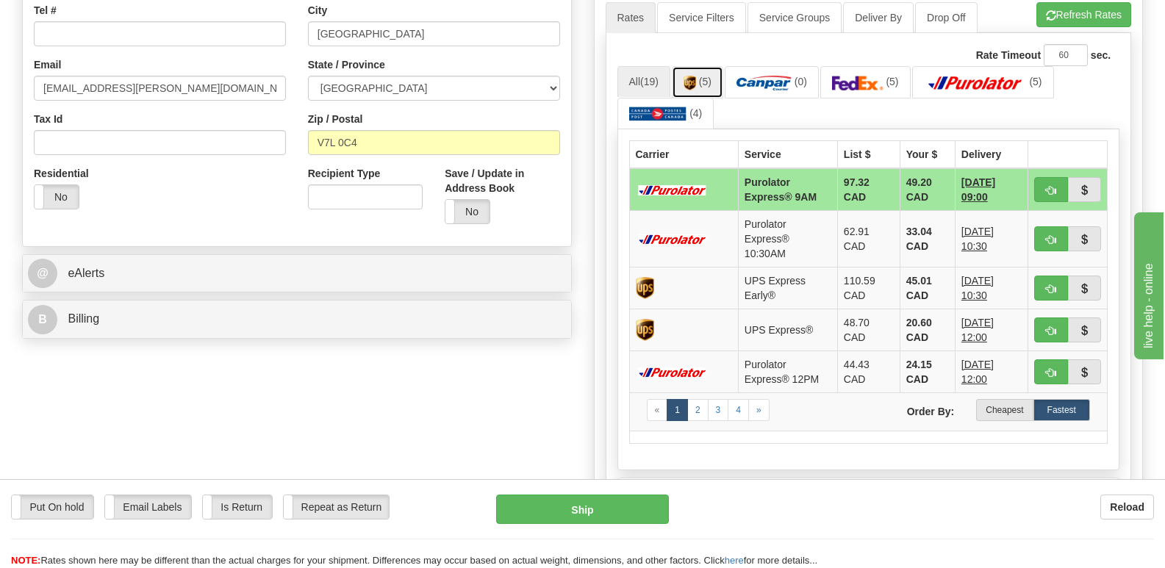
click at [694, 76] on img at bounding box center [689, 83] width 12 height 15
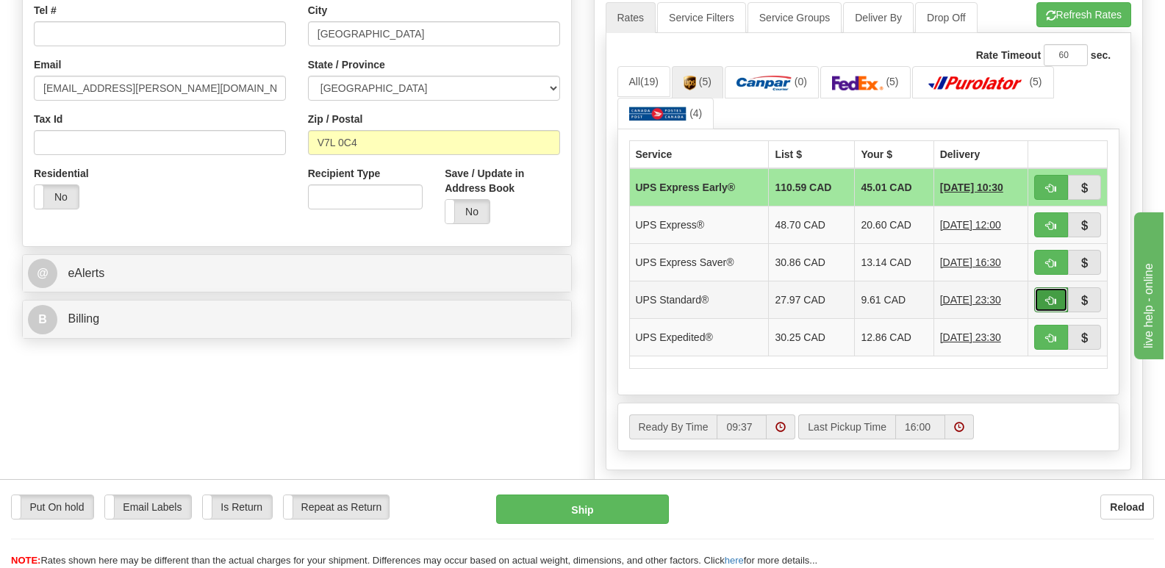
click at [1054, 296] on span "button" at bounding box center [1051, 301] width 10 height 10
type input "11"
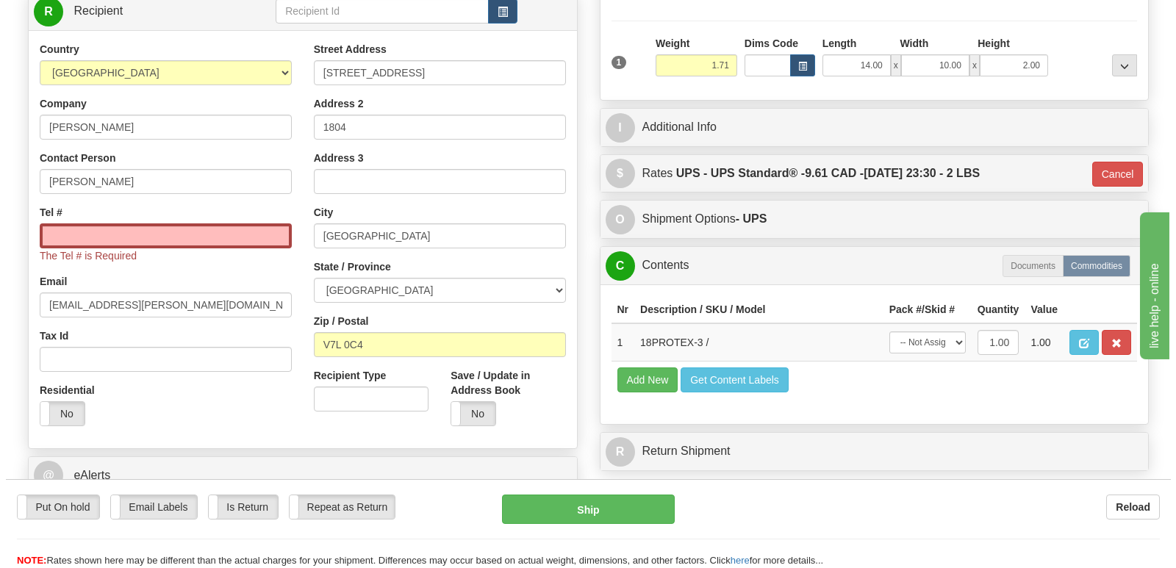
scroll to position [220, 0]
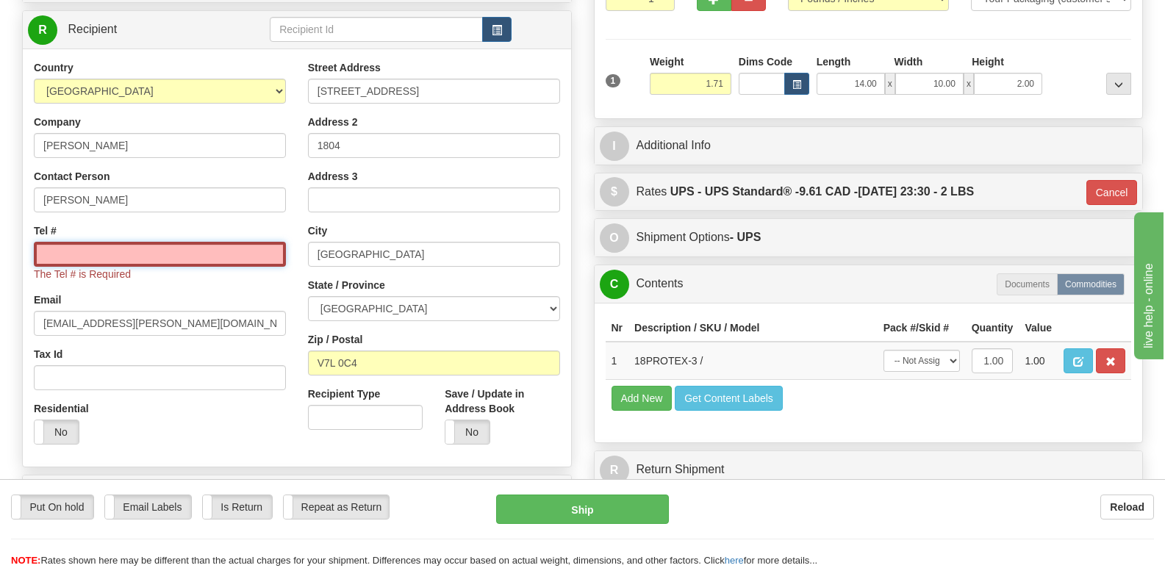
click at [54, 242] on input "Tel #" at bounding box center [160, 254] width 252 height 25
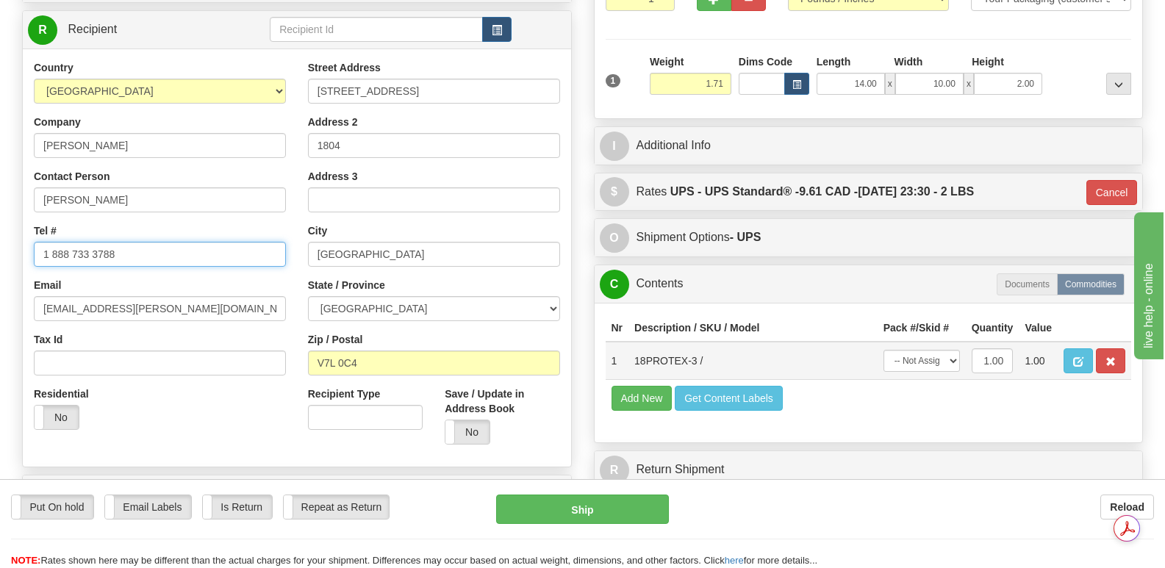
type input "1 888 733 3788"
click at [953, 350] on select "-- Not Assigned -- Package 1" at bounding box center [921, 361] width 76 height 22
select select "0"
click at [883, 350] on select "-- Not Assigned -- Package 1" at bounding box center [921, 361] width 76 height 22
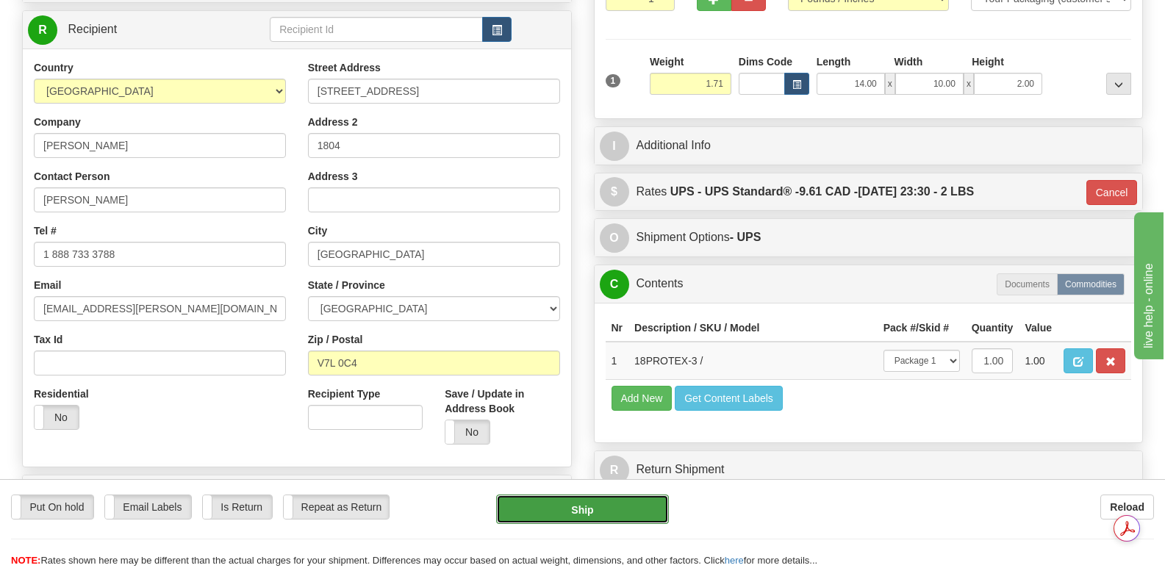
click at [592, 508] on button "Ship" at bounding box center [582, 509] width 172 height 29
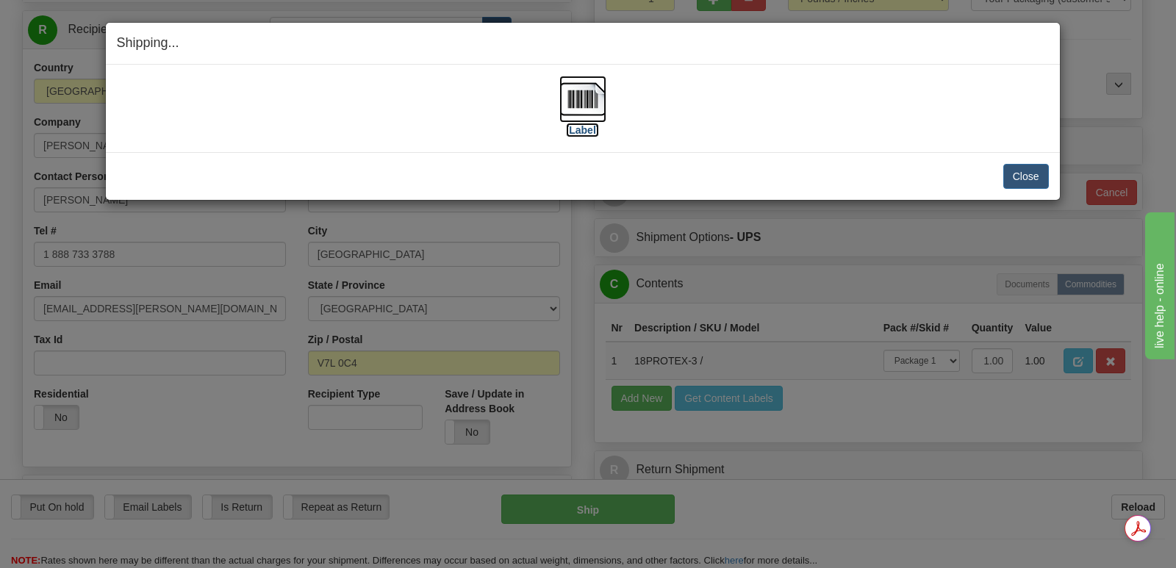
click at [584, 96] on img at bounding box center [582, 99] width 47 height 47
click at [1025, 174] on button "Close" at bounding box center [1026, 176] width 46 height 25
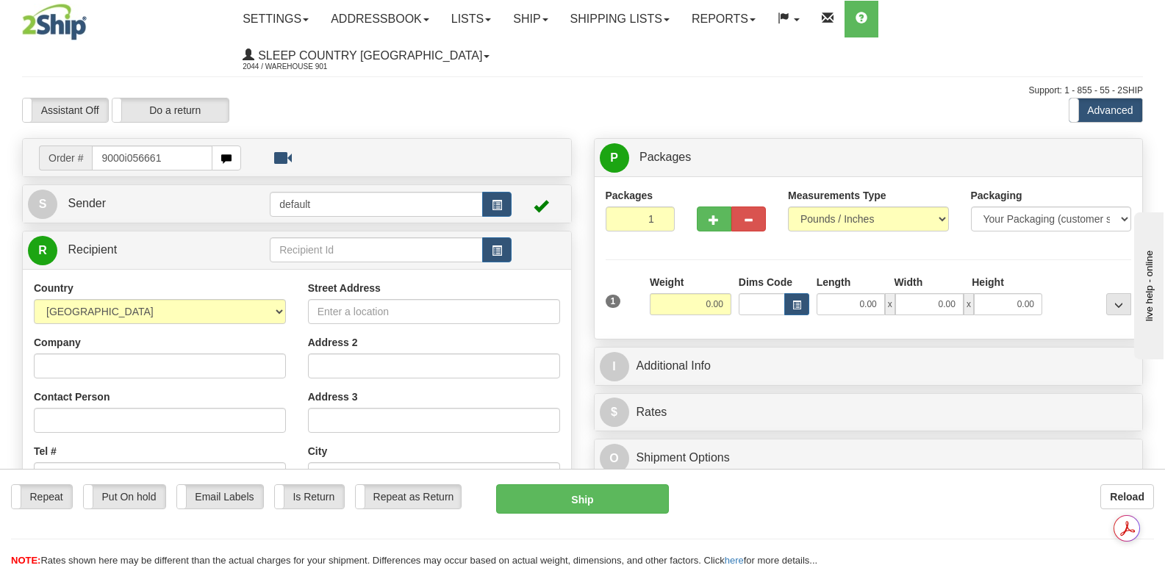
type input "9000i056661"
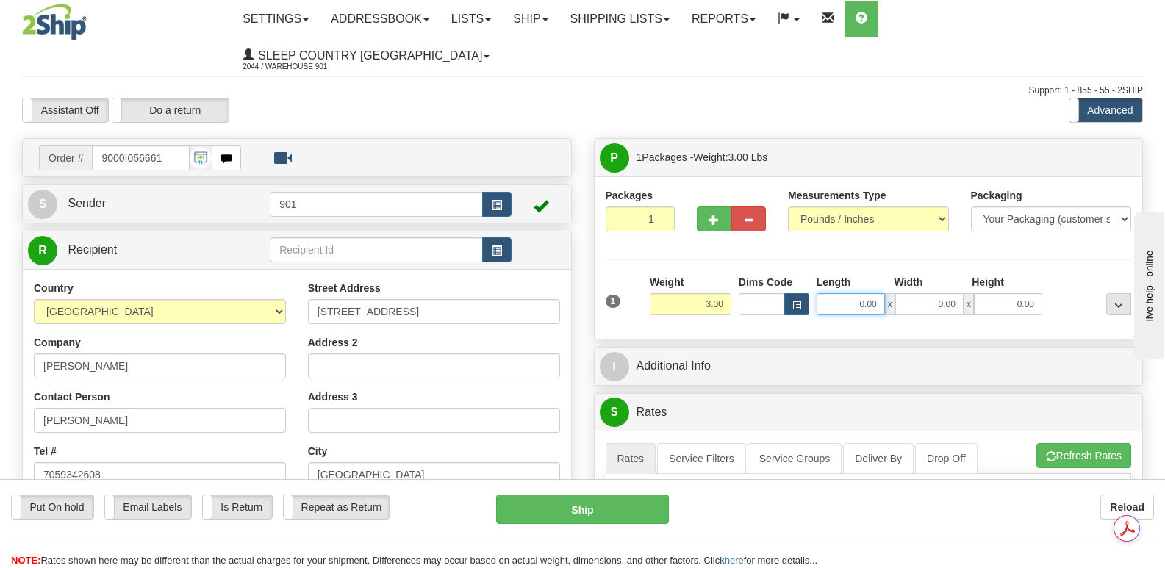
click at [824, 293] on input "0.00" at bounding box center [850, 304] width 68 height 22
type input "17.00"
click at [917, 293] on input "0.00" at bounding box center [929, 304] width 68 height 22
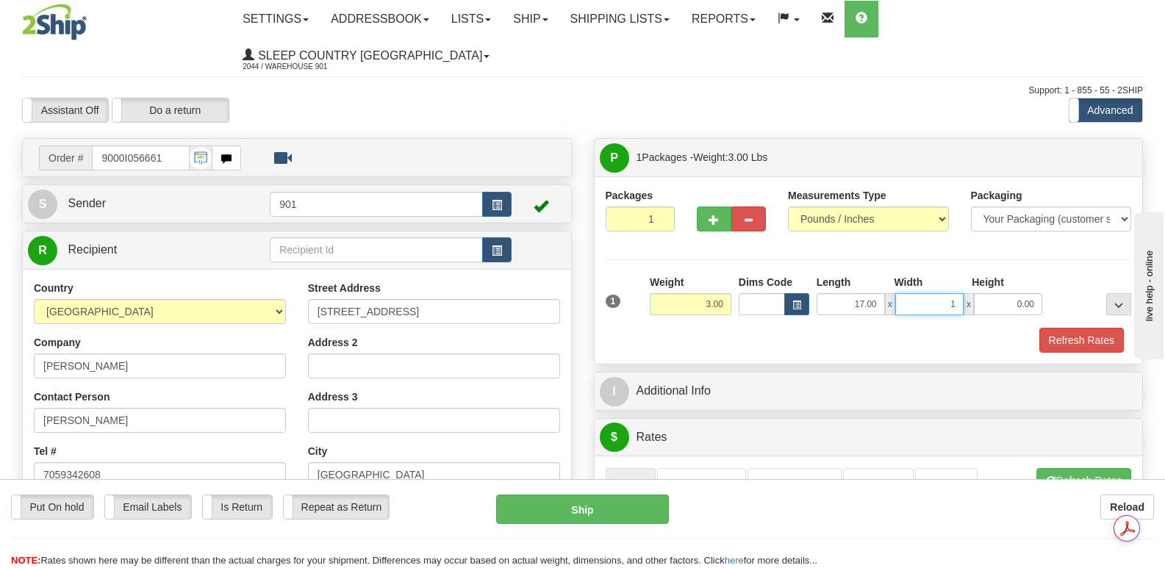
type input "16"
drag, startPoint x: 953, startPoint y: 267, endPoint x: 939, endPoint y: 266, distance: 14.0
click at [939, 293] on input "16" at bounding box center [929, 304] width 68 height 22
type input "6.00"
click at [990, 293] on input "0.00" at bounding box center [1008, 304] width 68 height 22
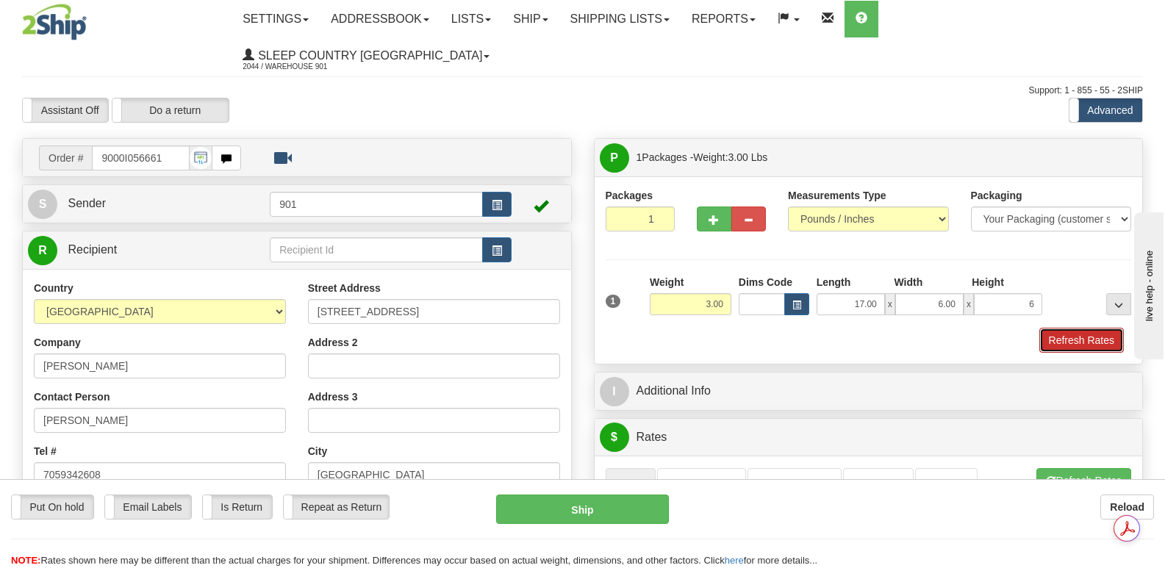
type input "6.00"
click at [1057, 328] on button "Refresh Rates" at bounding box center [1081, 340] width 85 height 25
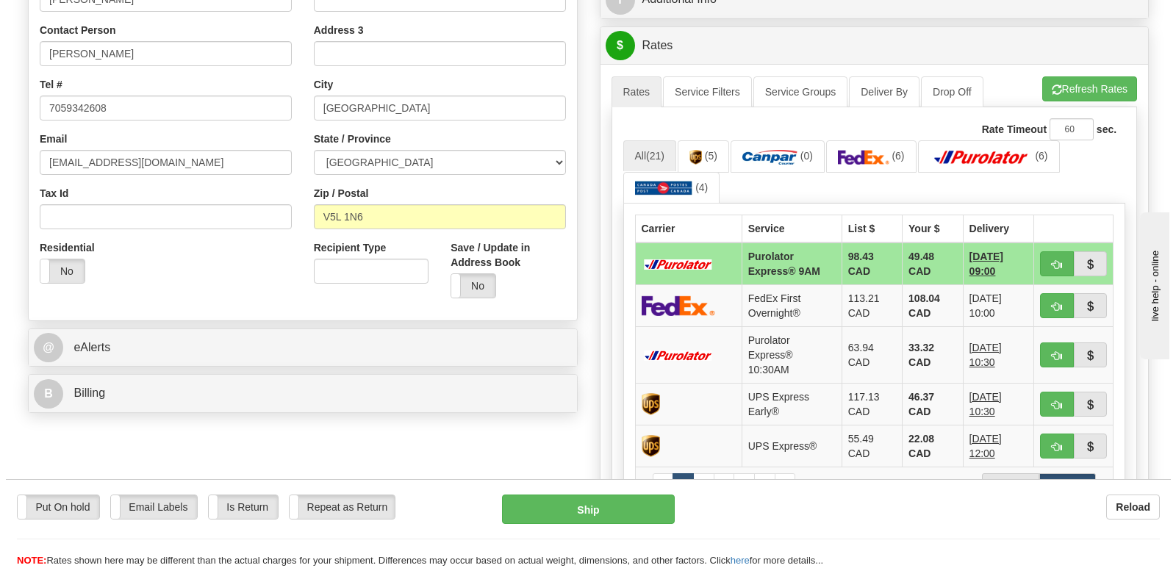
scroll to position [367, 0]
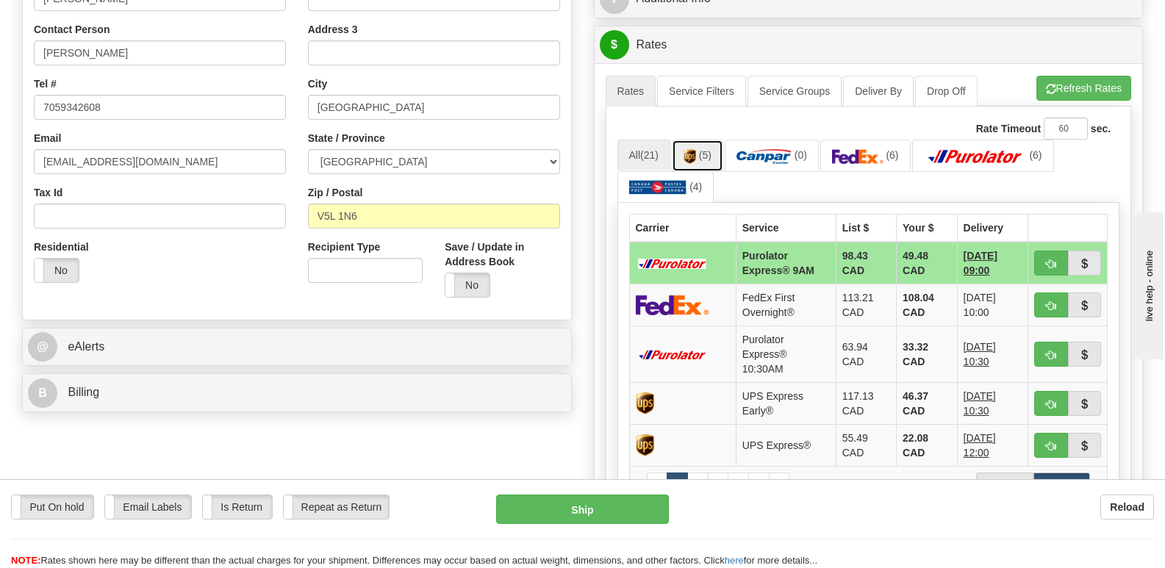
click at [694, 149] on img at bounding box center [689, 156] width 12 height 15
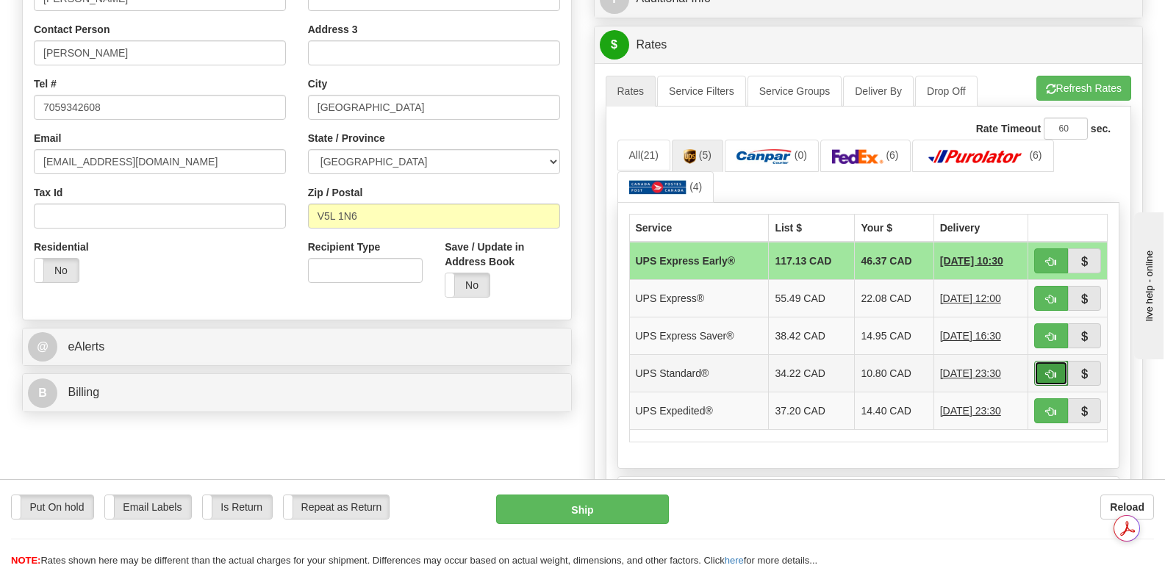
click at [1046, 370] on span "button" at bounding box center [1051, 375] width 10 height 10
type input "11"
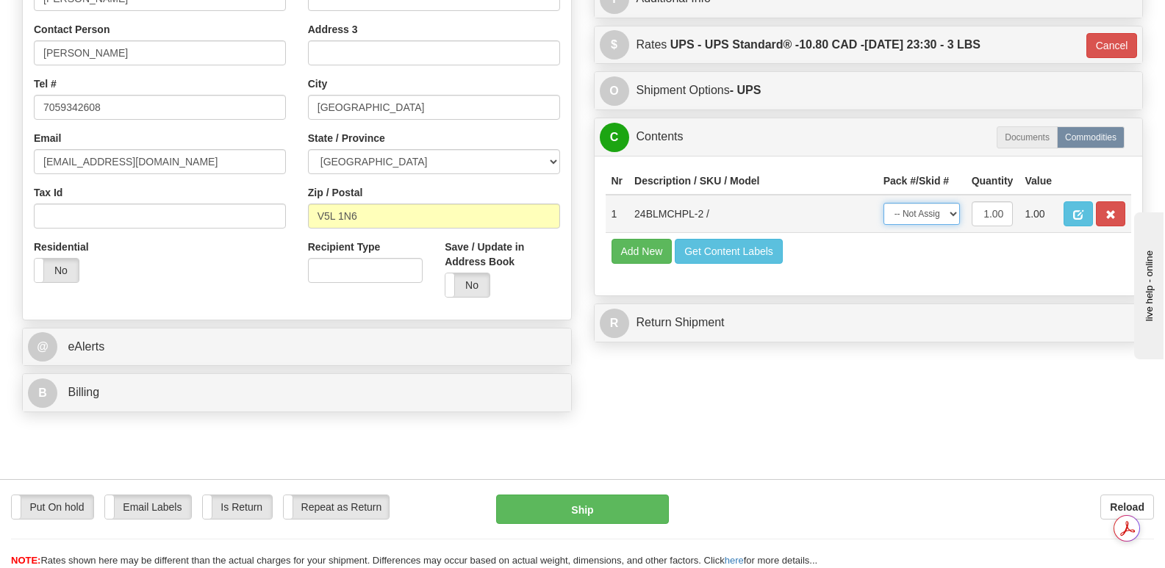
click at [952, 203] on select "-- Not Assigned -- Package 1" at bounding box center [921, 214] width 76 height 22
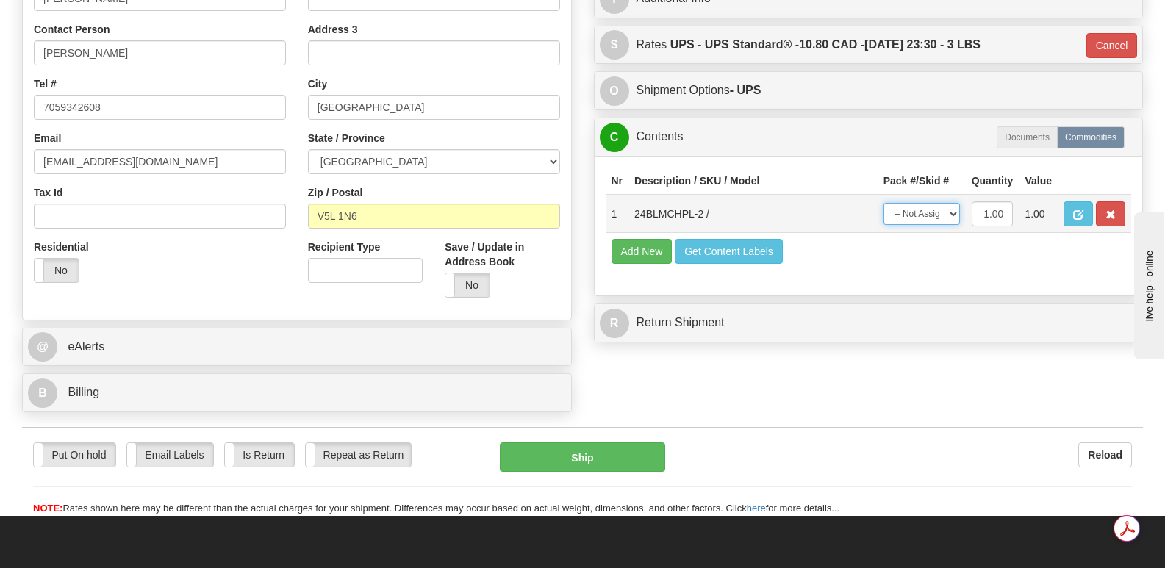
select select "0"
click at [883, 203] on select "-- Not Assigned -- Package 1" at bounding box center [921, 214] width 76 height 22
click at [587, 442] on button "Ship" at bounding box center [582, 456] width 165 height 29
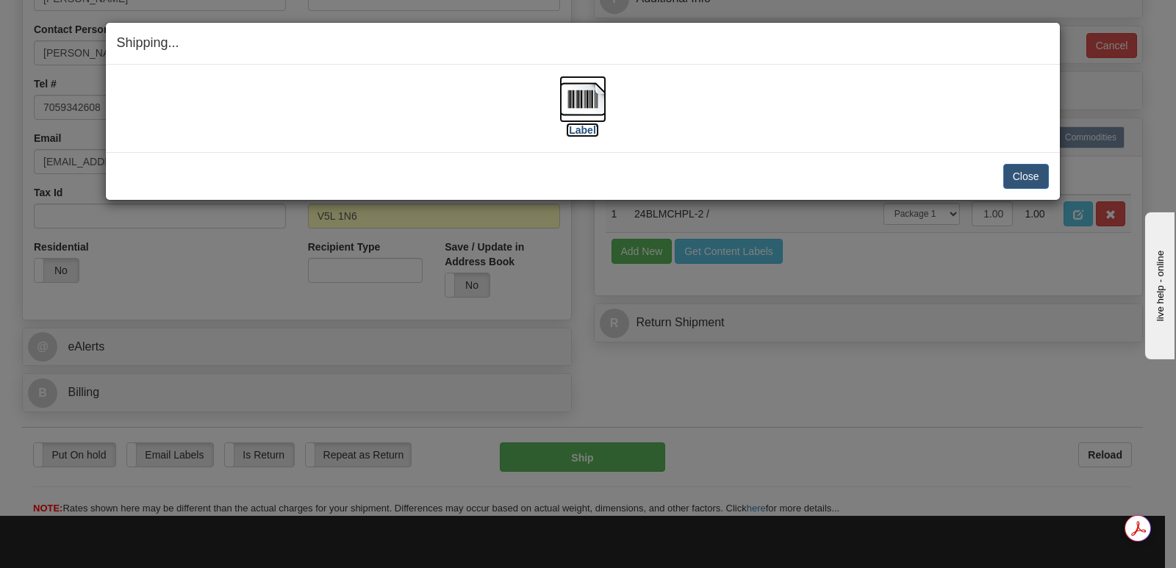
click at [592, 93] on img at bounding box center [582, 99] width 47 height 47
click at [1029, 174] on button "Close" at bounding box center [1026, 176] width 46 height 25
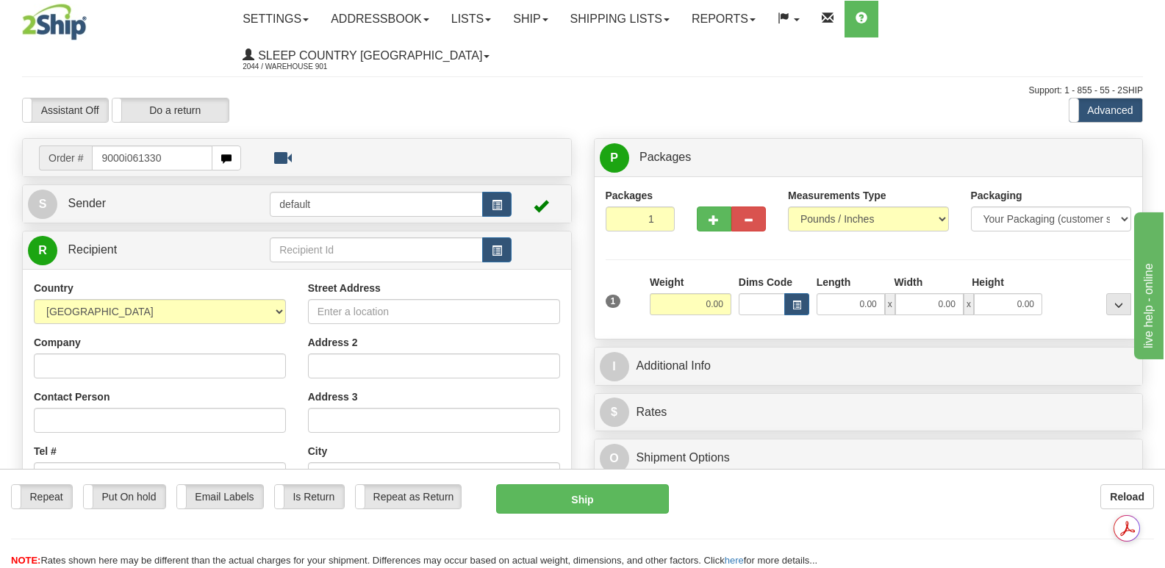
type input "9000i061330"
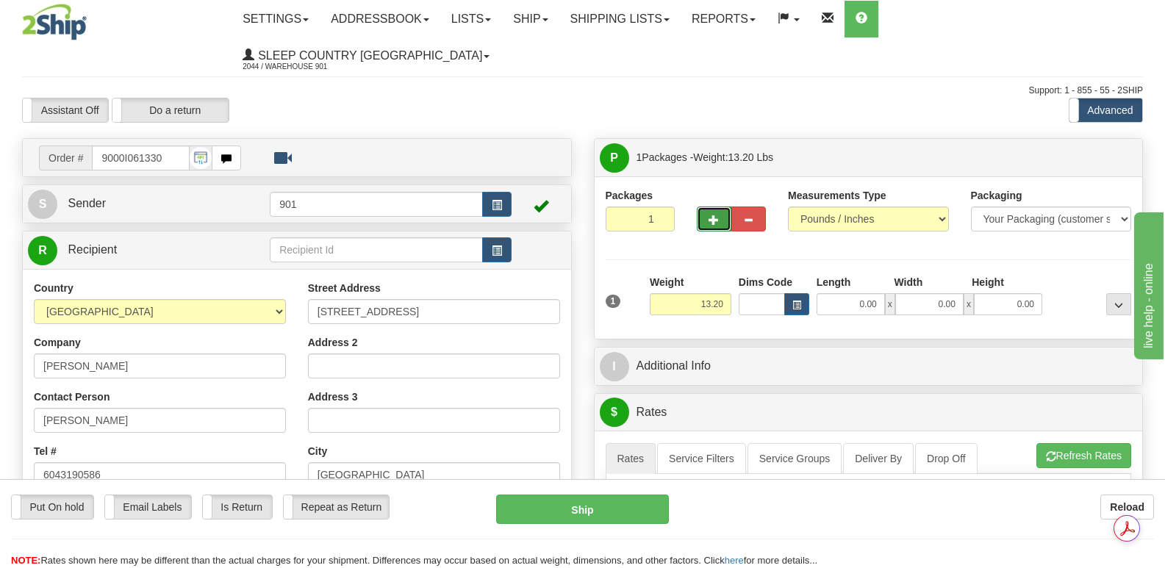
click at [716, 215] on span "button" at bounding box center [713, 220] width 10 height 10
type input "2"
click at [832, 293] on input "0.00" at bounding box center [850, 304] width 68 height 22
type input "13.00"
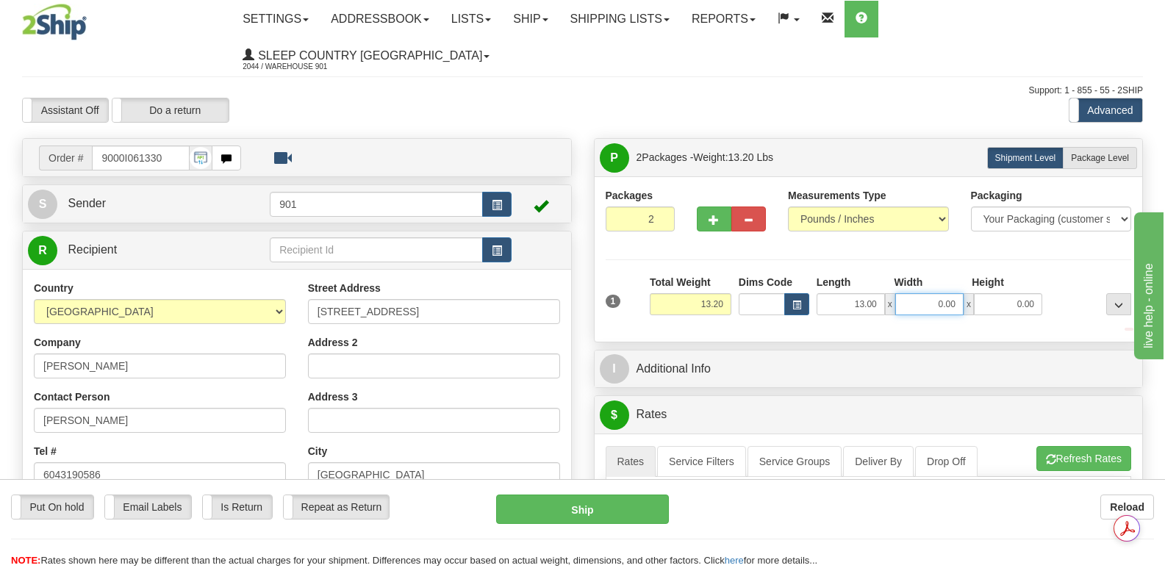
click at [920, 293] on input "0.00" at bounding box center [929, 304] width 68 height 22
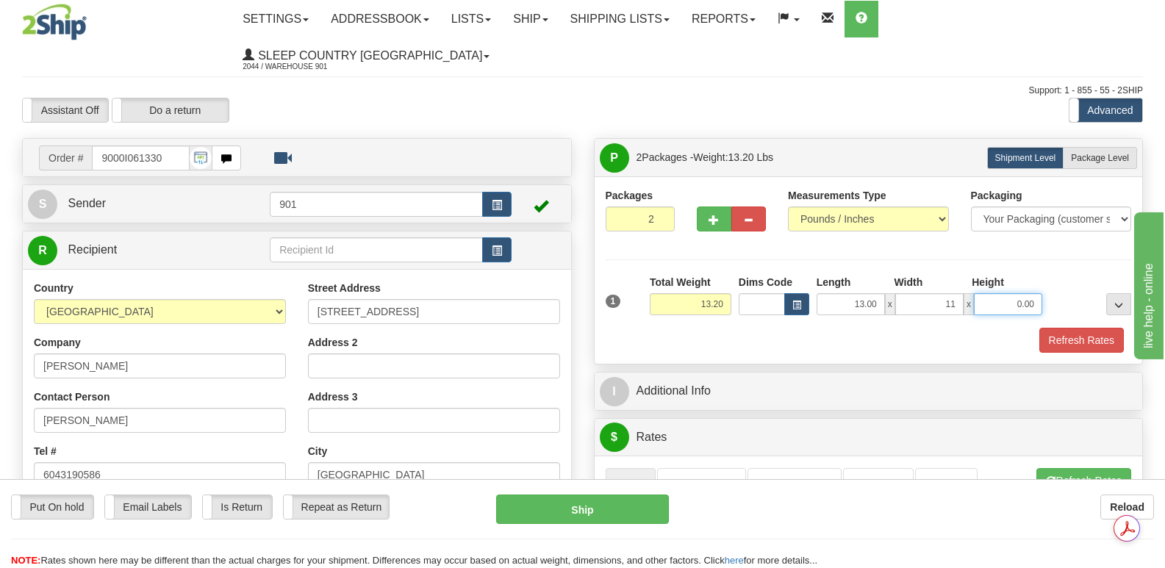
type input "11.00"
click at [1002, 293] on input "0.00" at bounding box center [1008, 304] width 68 height 22
type input "4.00"
click at [1074, 328] on button "Refresh Rates" at bounding box center [1081, 340] width 85 height 25
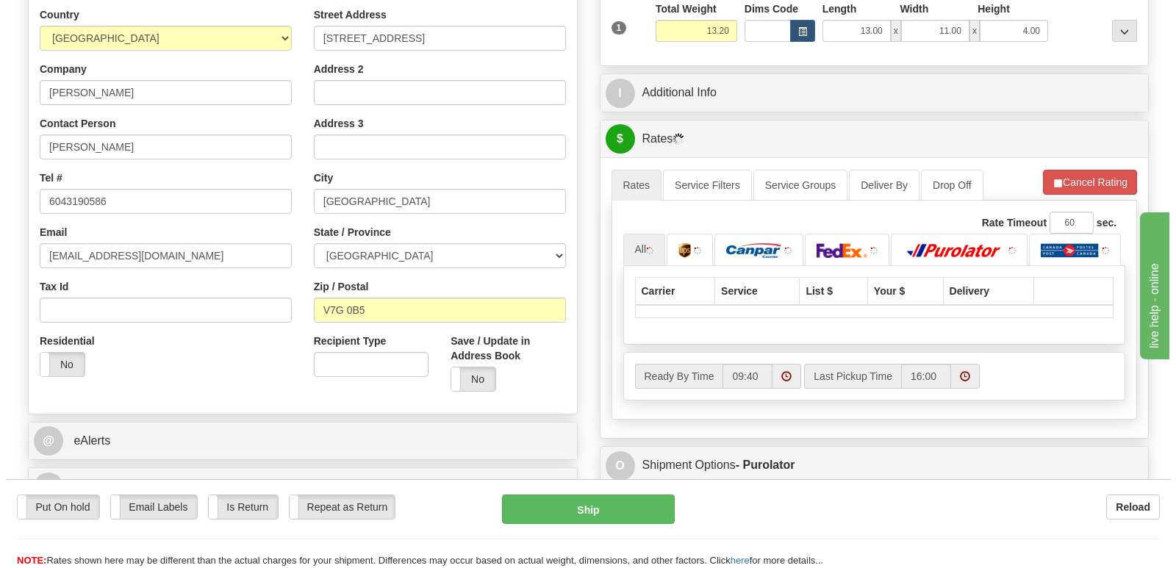
scroll to position [367, 0]
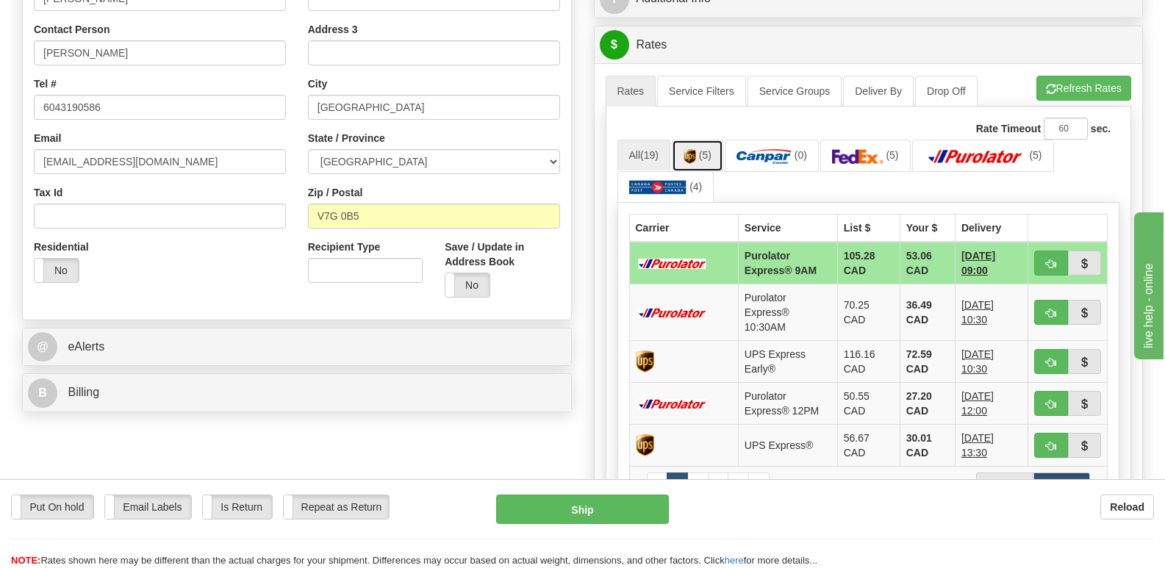
click at [694, 149] on img at bounding box center [689, 156] width 12 height 15
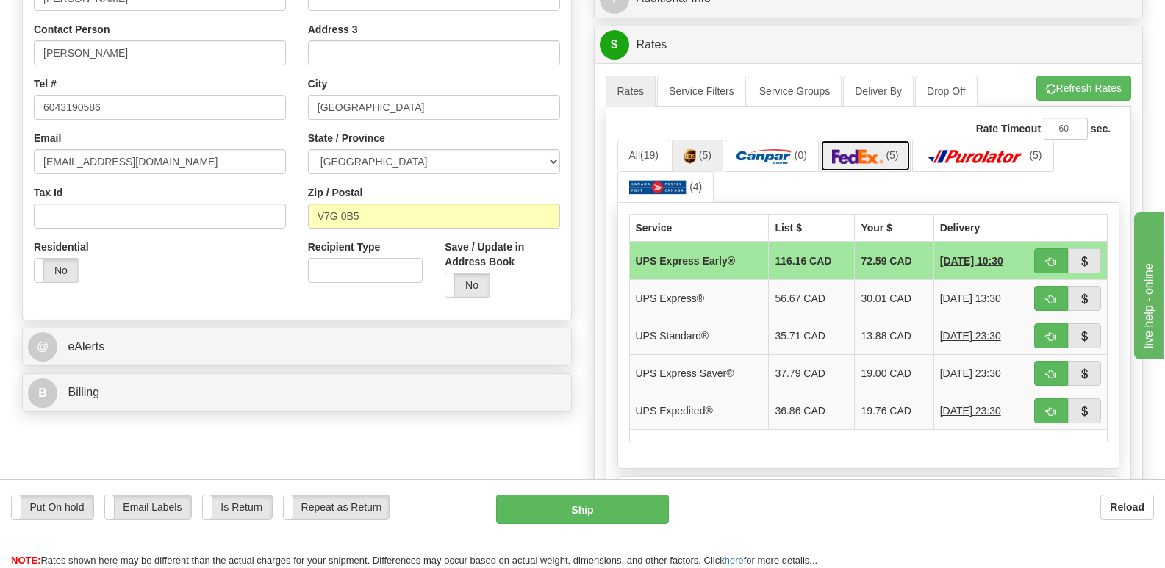
click at [847, 149] on img at bounding box center [857, 156] width 51 height 15
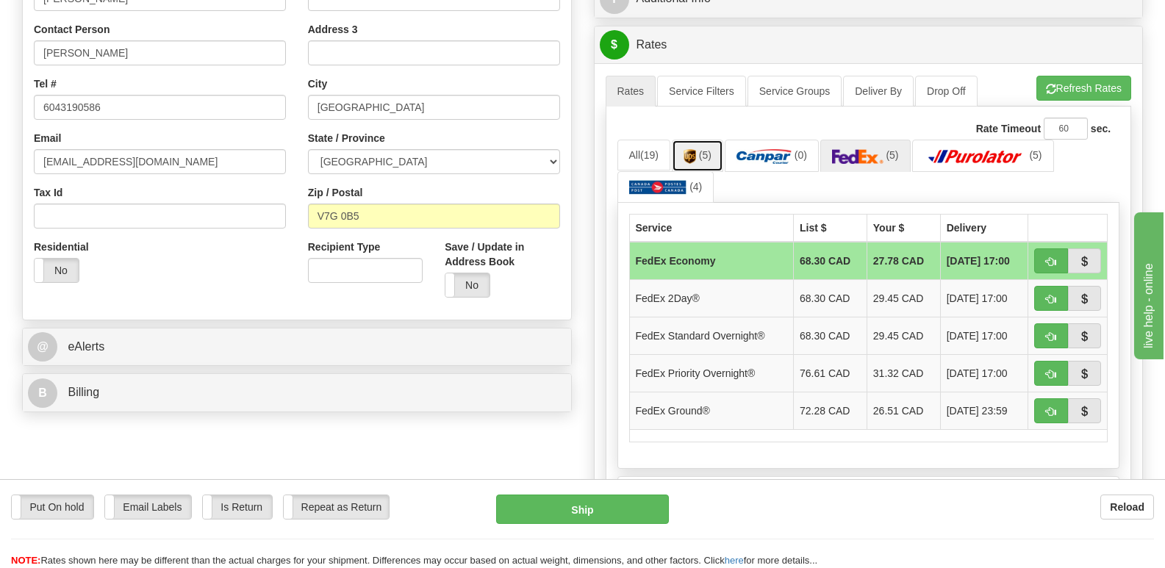
click at [690, 140] on link "(5)" at bounding box center [697, 156] width 51 height 32
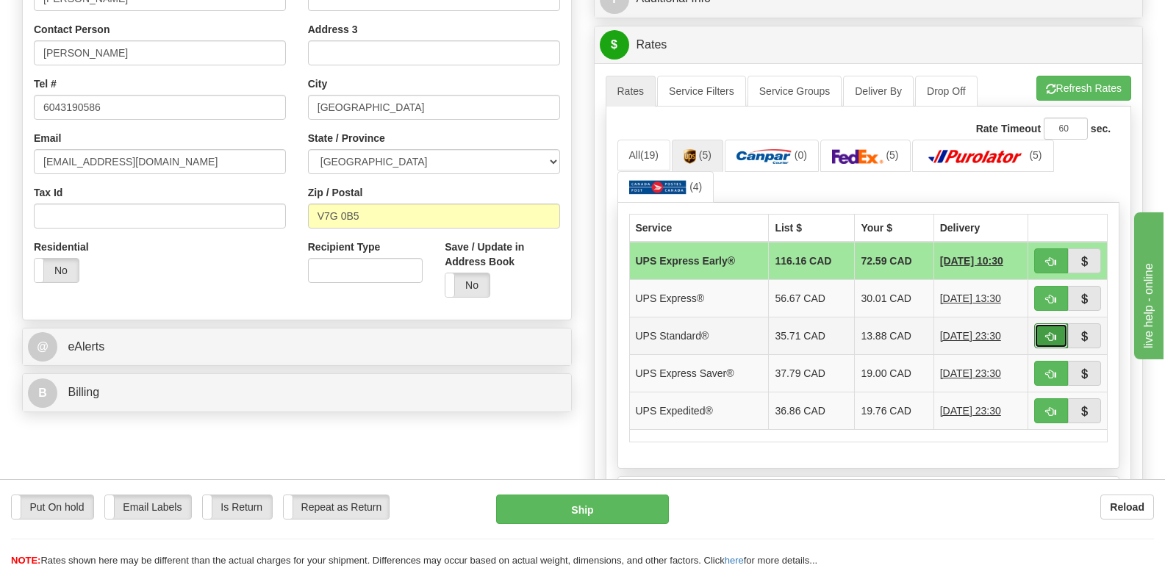
click at [1049, 332] on span "button" at bounding box center [1051, 337] width 10 height 10
type input "11"
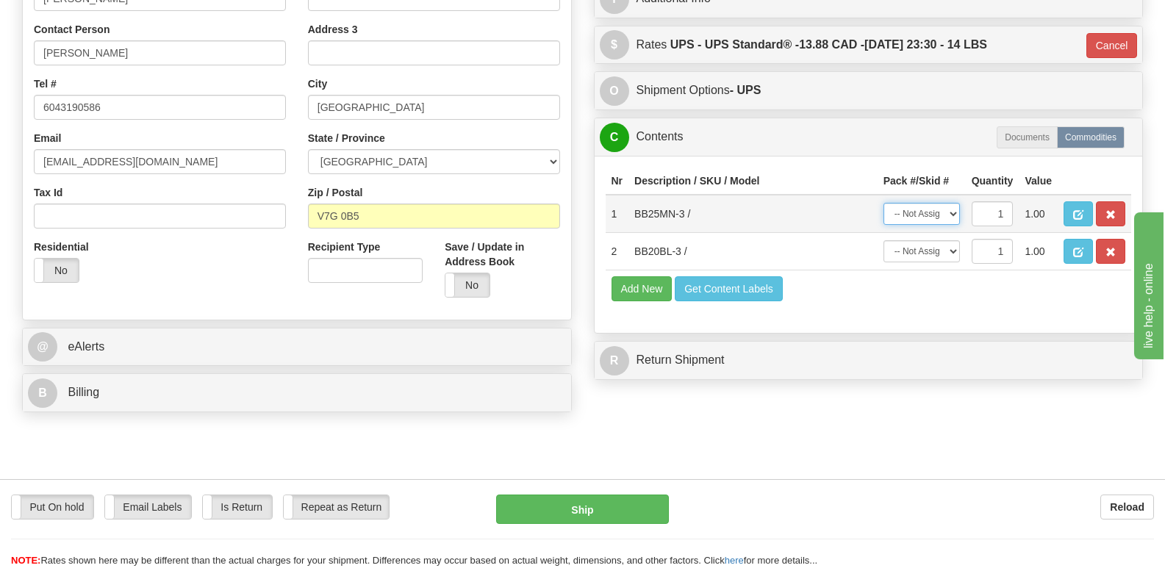
click at [953, 203] on select "-- Not Assigned -- Package 1 Package 2" at bounding box center [921, 214] width 76 height 22
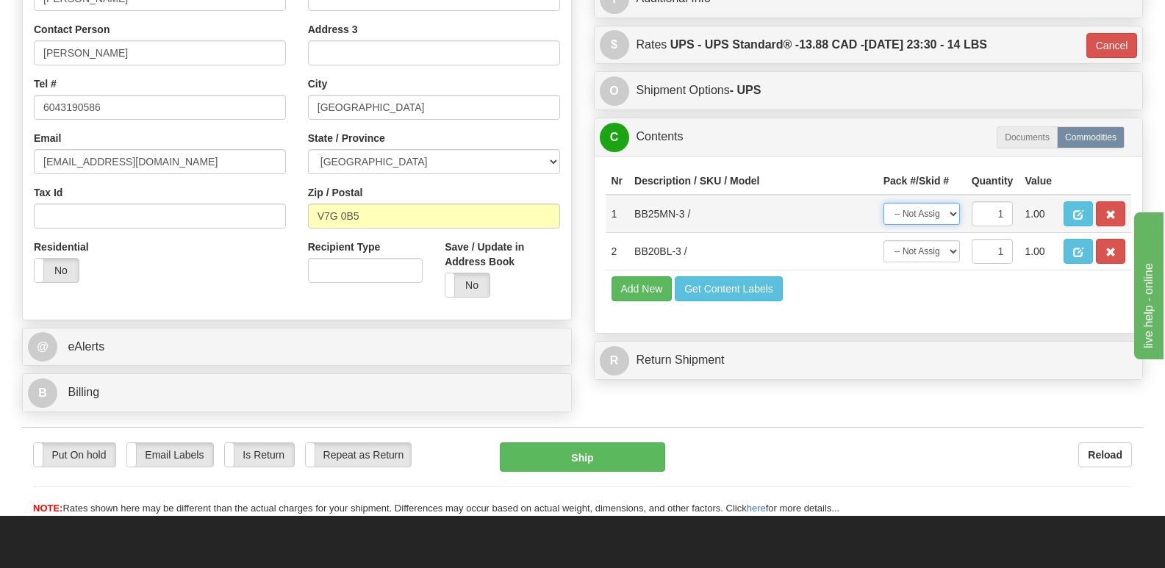
select select "0"
click at [883, 203] on select "-- Not Assigned -- Package 1 Package 2" at bounding box center [921, 214] width 76 height 22
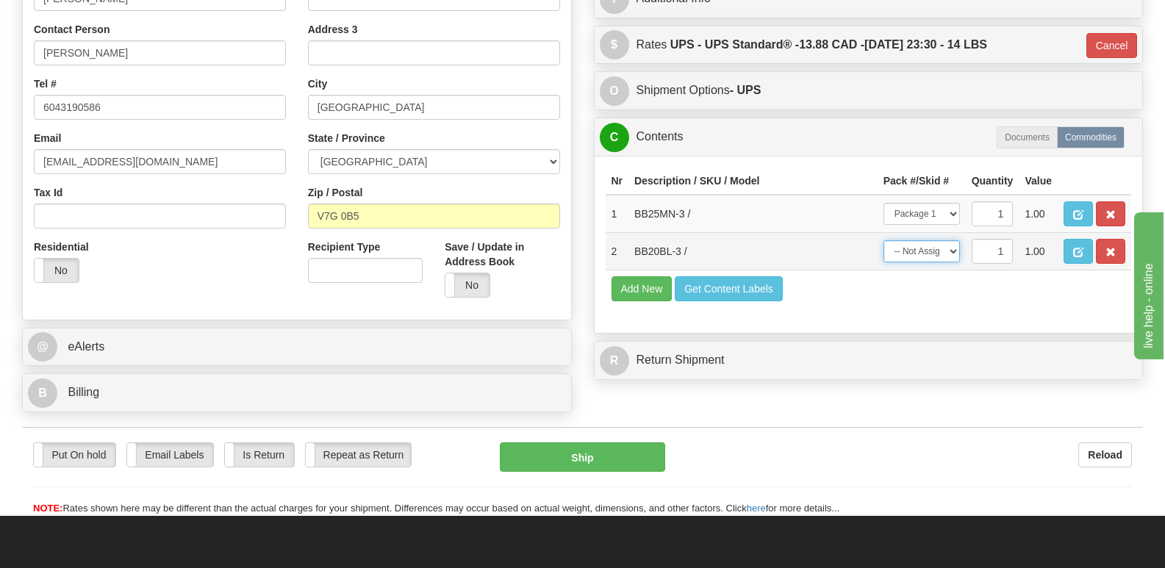
click at [952, 240] on select "-- Not Assigned -- Package 1 Package 2" at bounding box center [921, 251] width 76 height 22
select select "1"
click at [883, 240] on select "-- Not Assigned -- Package 1 Package 2" at bounding box center [921, 251] width 76 height 22
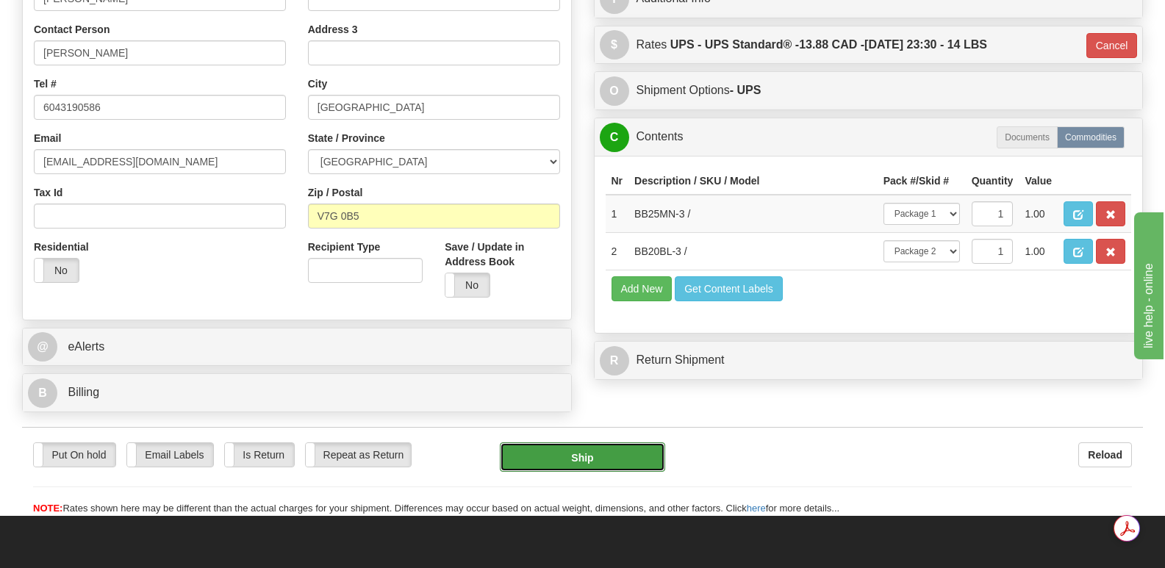
click at [581, 442] on button "Ship" at bounding box center [582, 456] width 165 height 29
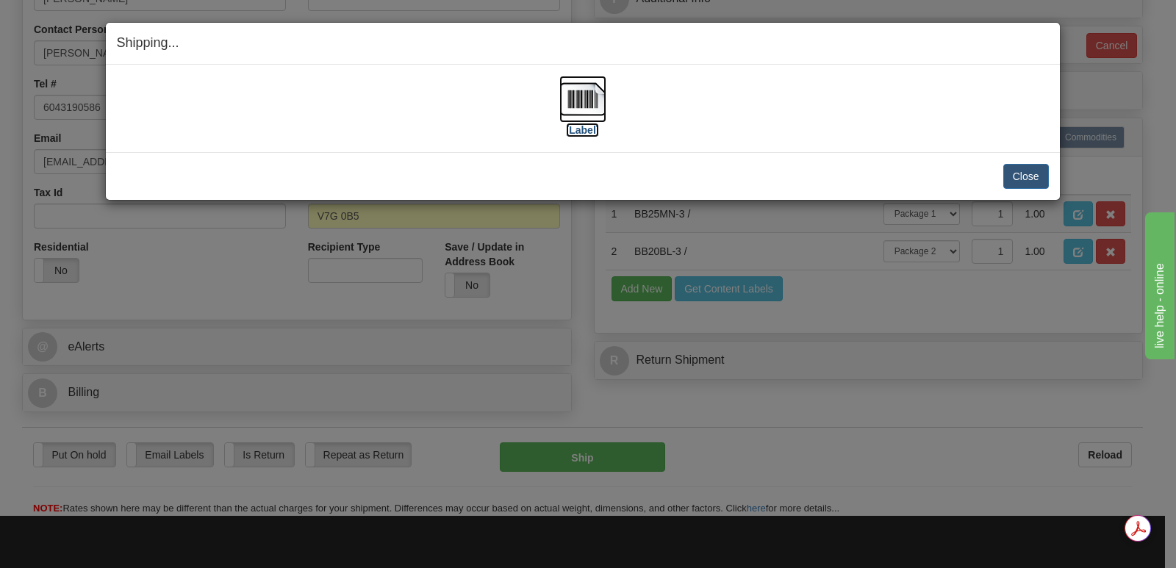
click at [592, 95] on img at bounding box center [582, 99] width 47 height 47
click at [1030, 174] on button "Close" at bounding box center [1026, 176] width 46 height 25
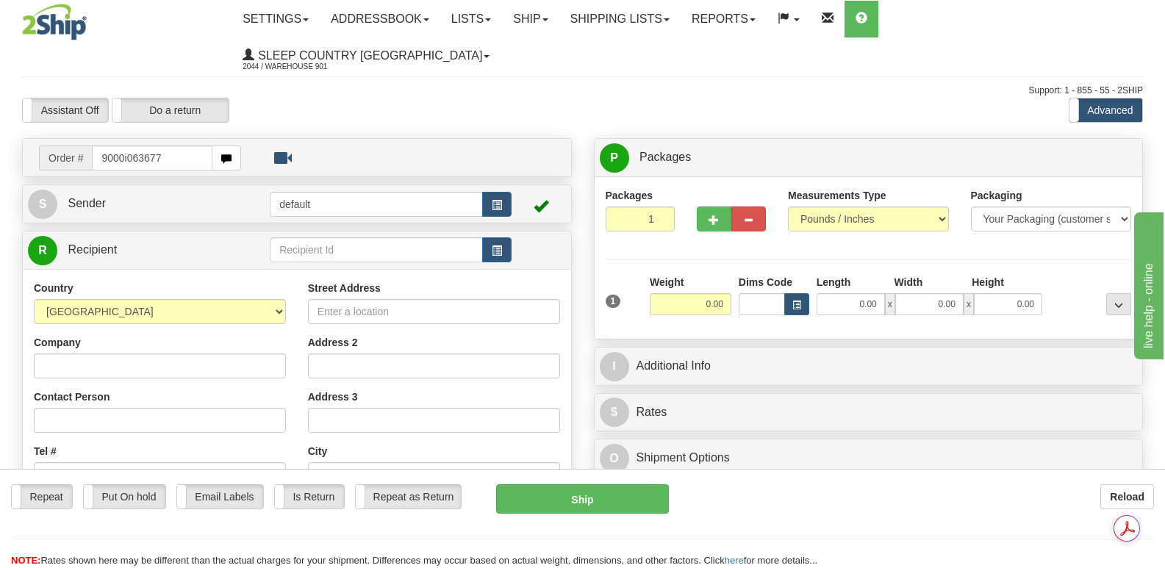
type input "9000i063677"
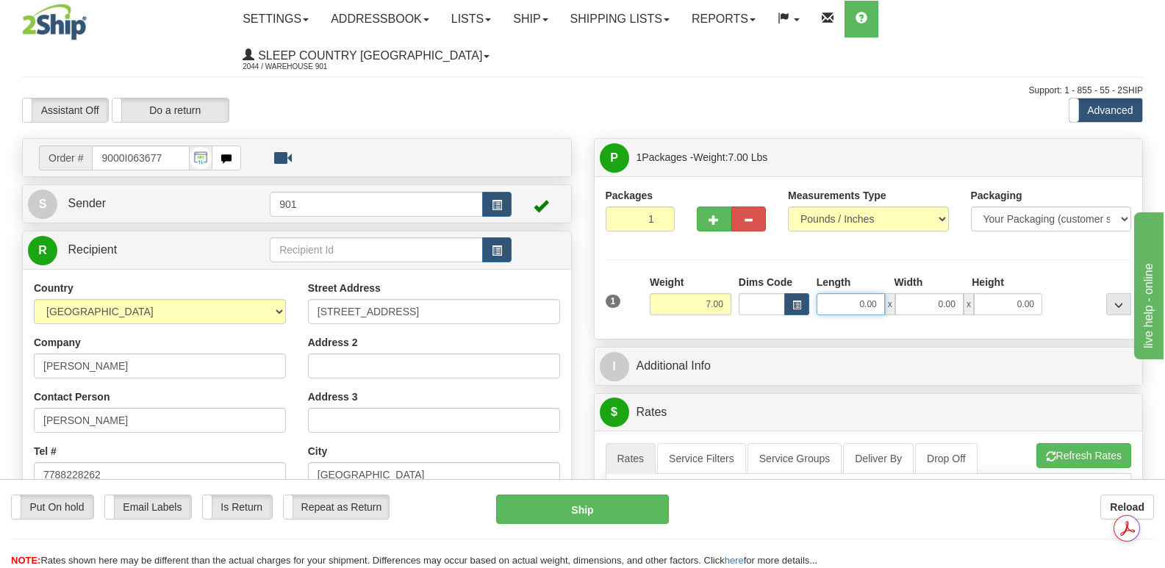
click at [830, 293] on input "0.00" at bounding box center [850, 304] width 68 height 22
type input "24.00"
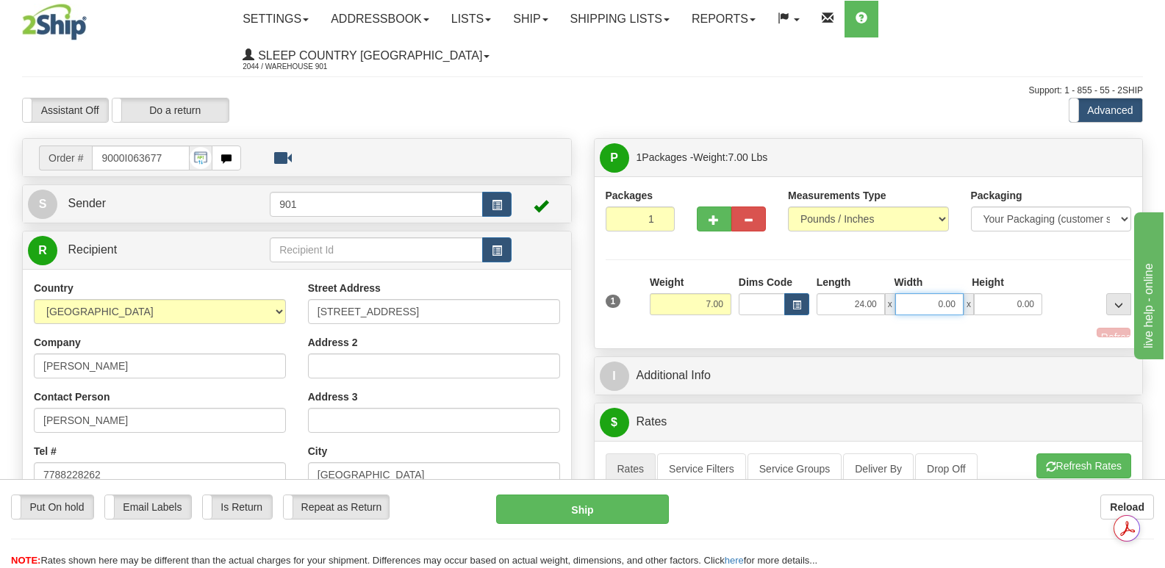
click at [908, 293] on input "0.00" at bounding box center [929, 304] width 68 height 22
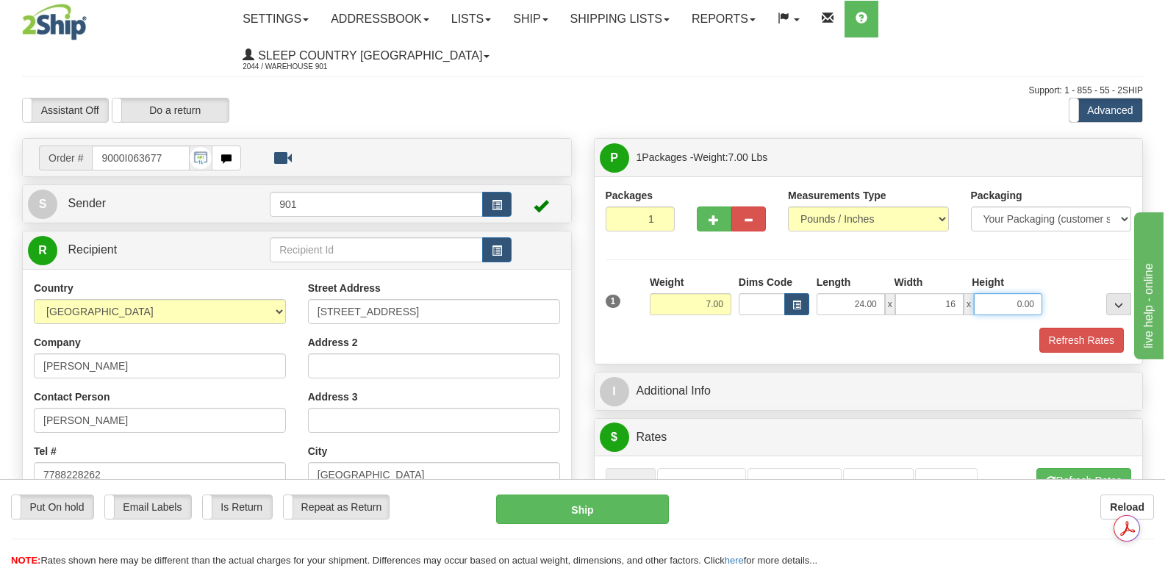
type input "16.00"
click at [991, 293] on input "0.00" at bounding box center [1008, 304] width 68 height 22
type input "10.00"
click at [1067, 328] on button "Refresh Rates" at bounding box center [1081, 340] width 85 height 25
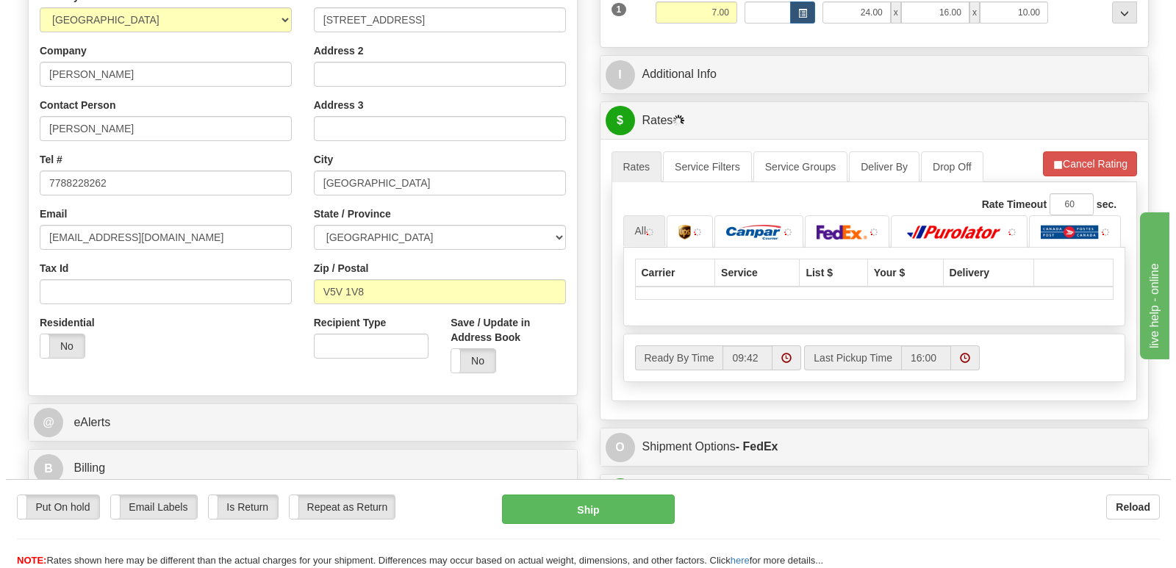
scroll to position [294, 0]
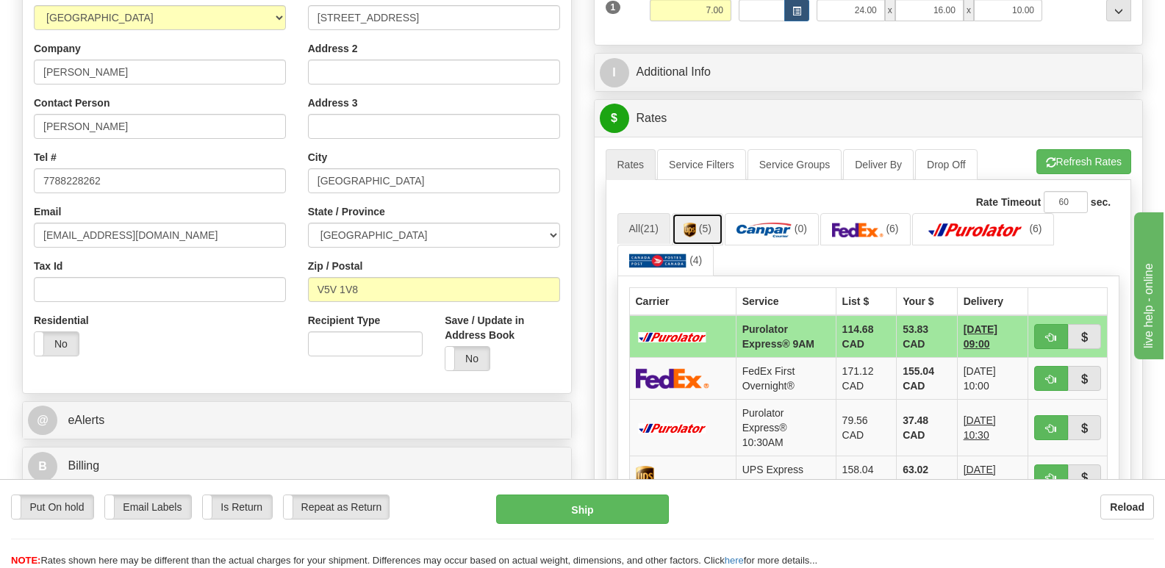
click at [693, 223] on img at bounding box center [689, 230] width 12 height 15
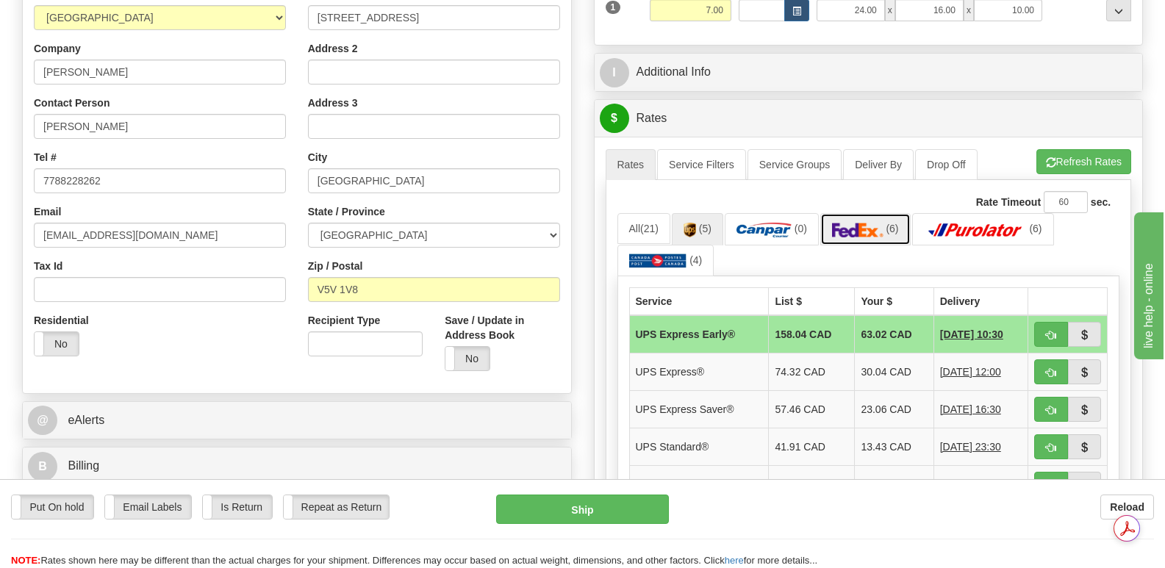
click at [861, 223] on img at bounding box center [857, 230] width 51 height 15
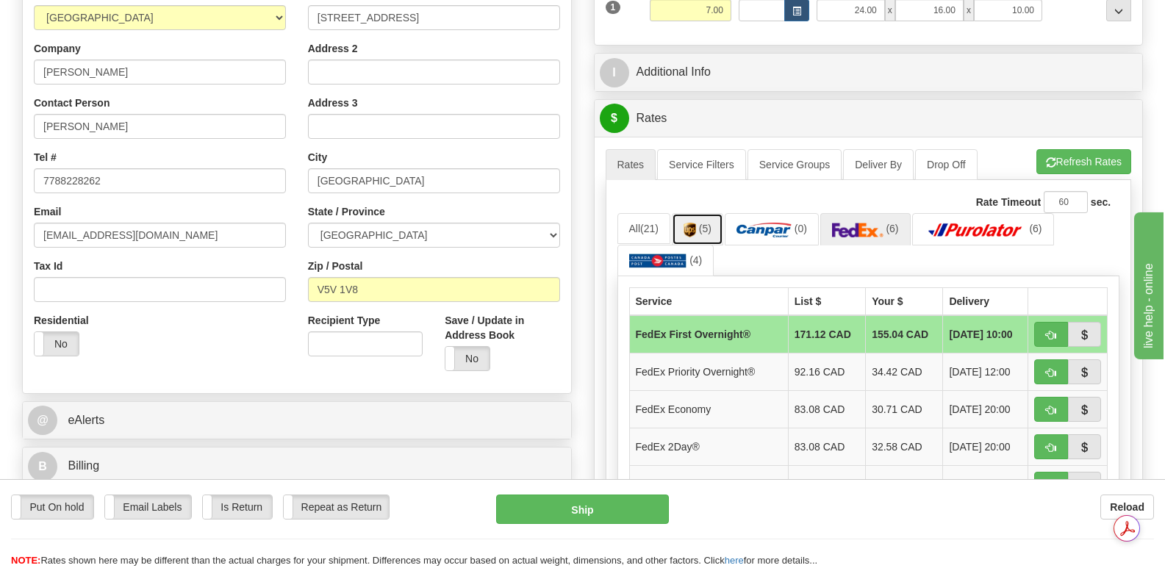
click at [696, 223] on img at bounding box center [689, 230] width 12 height 15
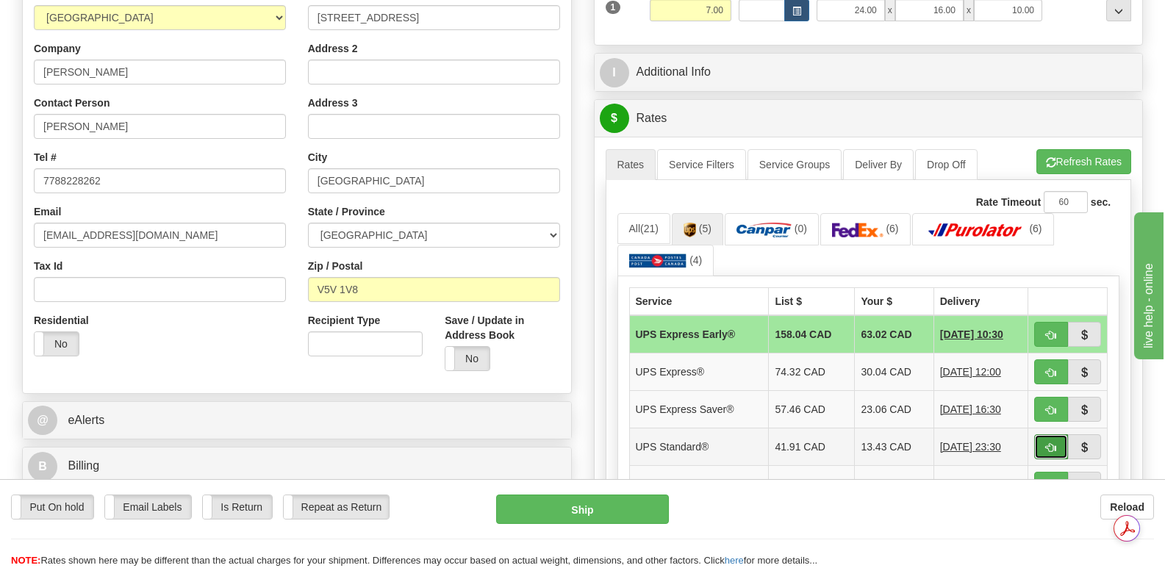
click at [1054, 443] on span "button" at bounding box center [1051, 448] width 10 height 10
type input "11"
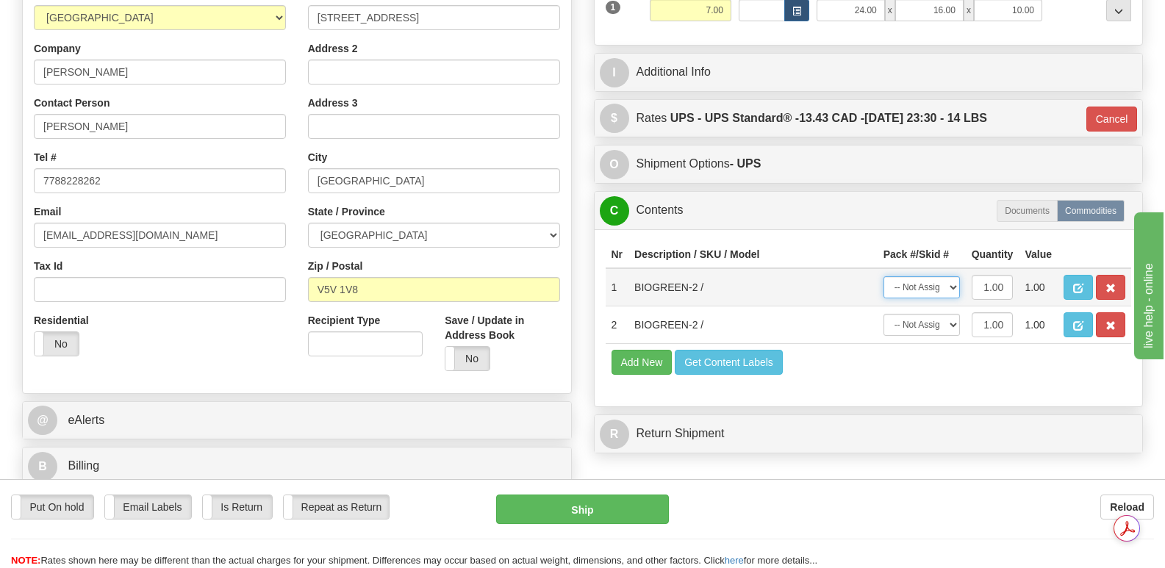
click at [953, 276] on select "-- Not Assigned -- Package 1" at bounding box center [921, 287] width 76 height 22
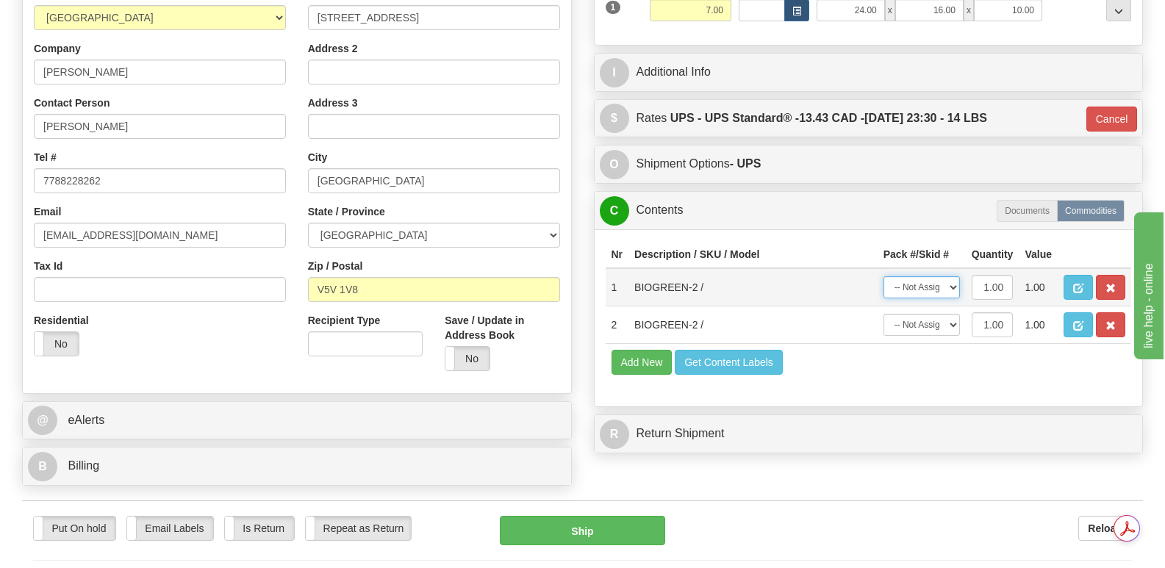
select select "0"
click at [883, 276] on select "-- Not Assigned -- Package 1" at bounding box center [921, 287] width 76 height 22
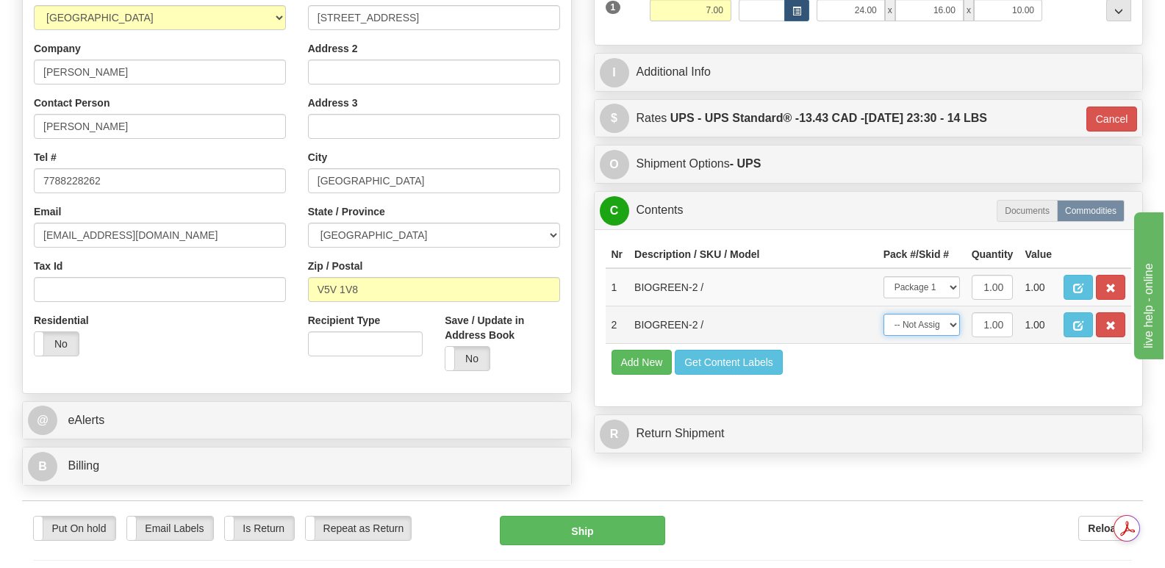
click at [957, 314] on select "-- Not Assigned -- Package 1" at bounding box center [921, 325] width 76 height 22
select select "0"
click at [883, 314] on select "-- Not Assigned -- Package 1" at bounding box center [921, 325] width 76 height 22
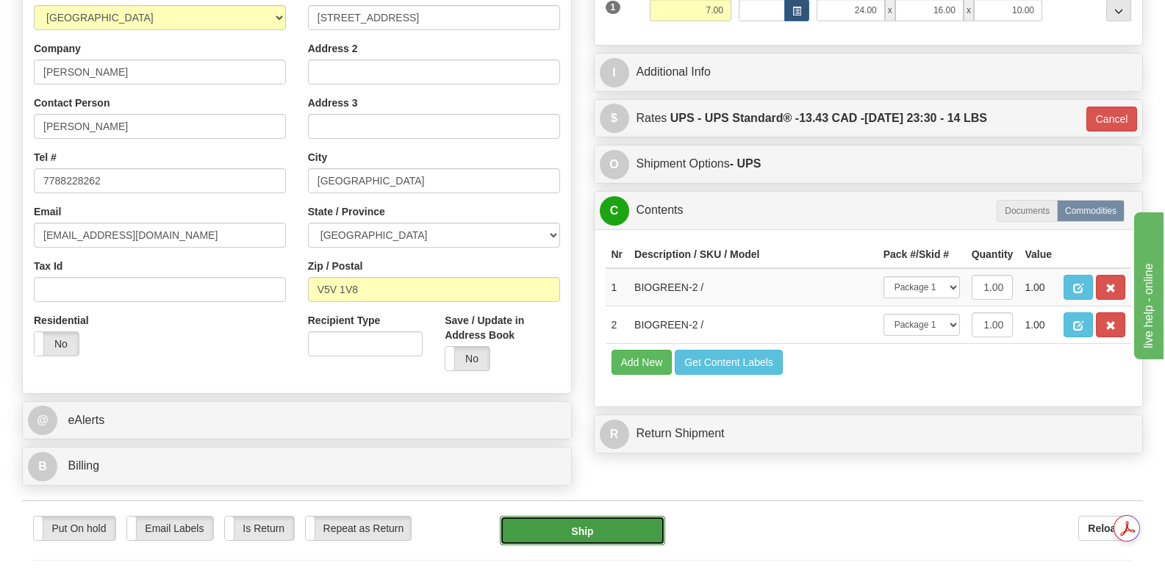
click at [606, 516] on button "Ship" at bounding box center [582, 530] width 165 height 29
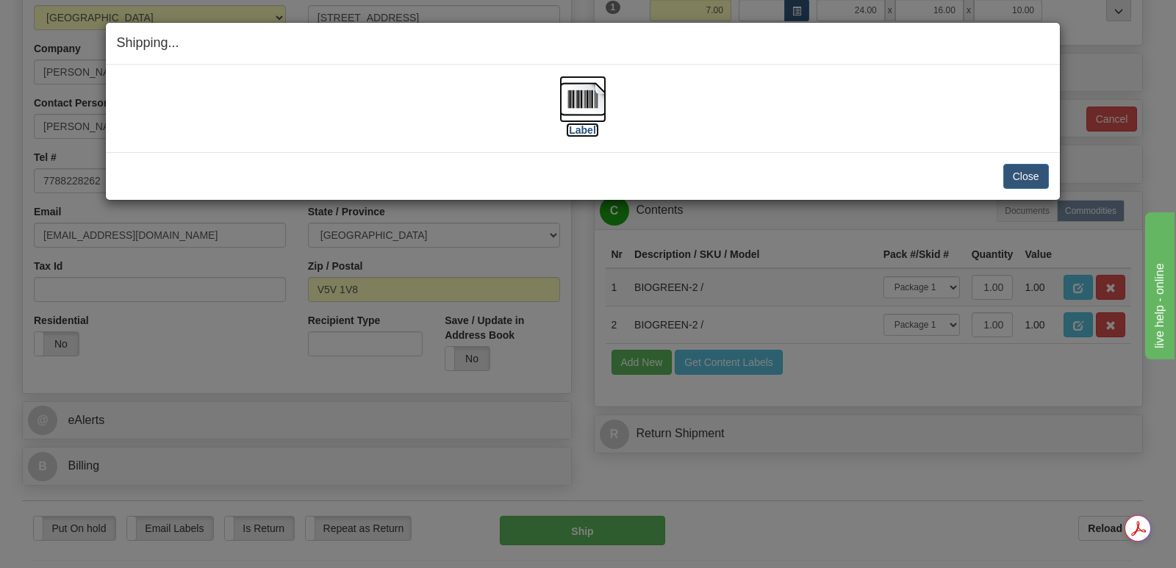
click at [594, 90] on img at bounding box center [582, 99] width 47 height 47
click at [1028, 176] on button "Close" at bounding box center [1026, 176] width 46 height 25
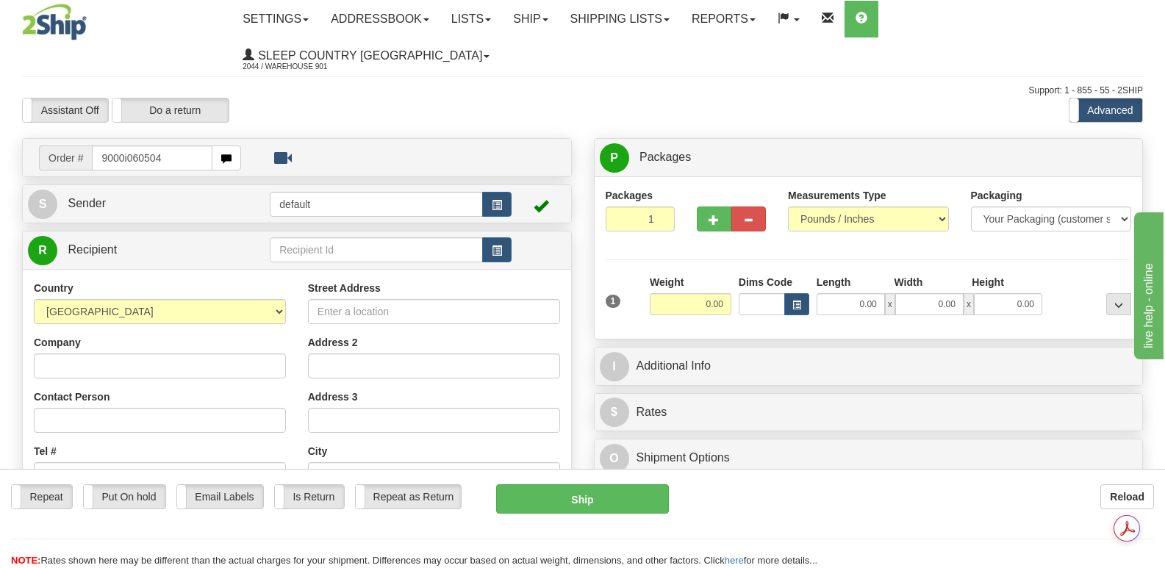
type input "9000i060504"
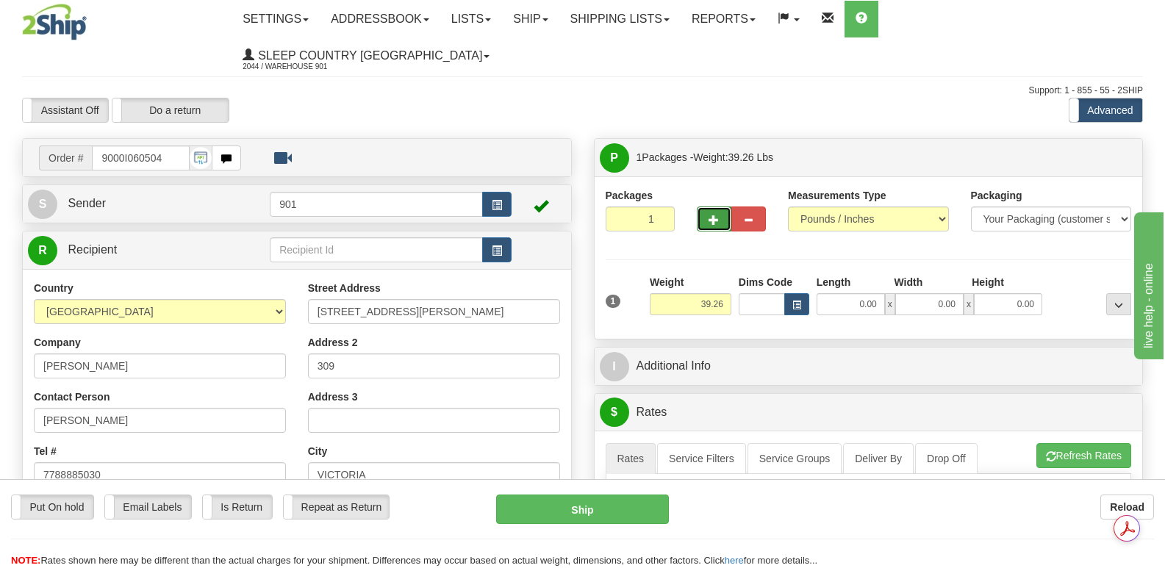
click at [708, 206] on button "button" at bounding box center [714, 218] width 35 height 25
type input "2"
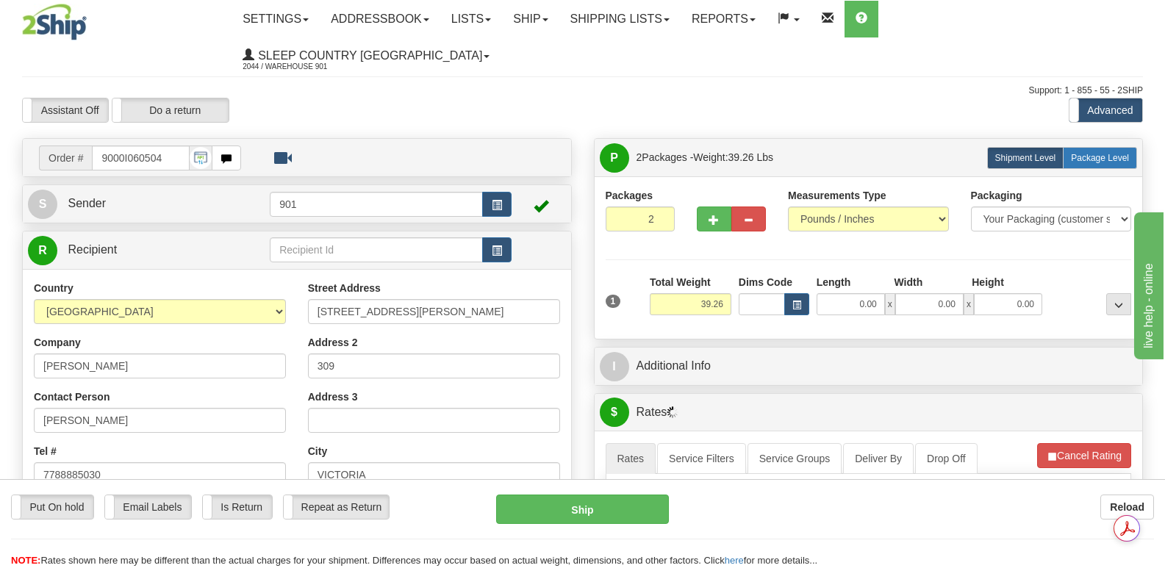
click at [1103, 153] on span "Package Level" at bounding box center [1100, 158] width 58 height 10
radio input "true"
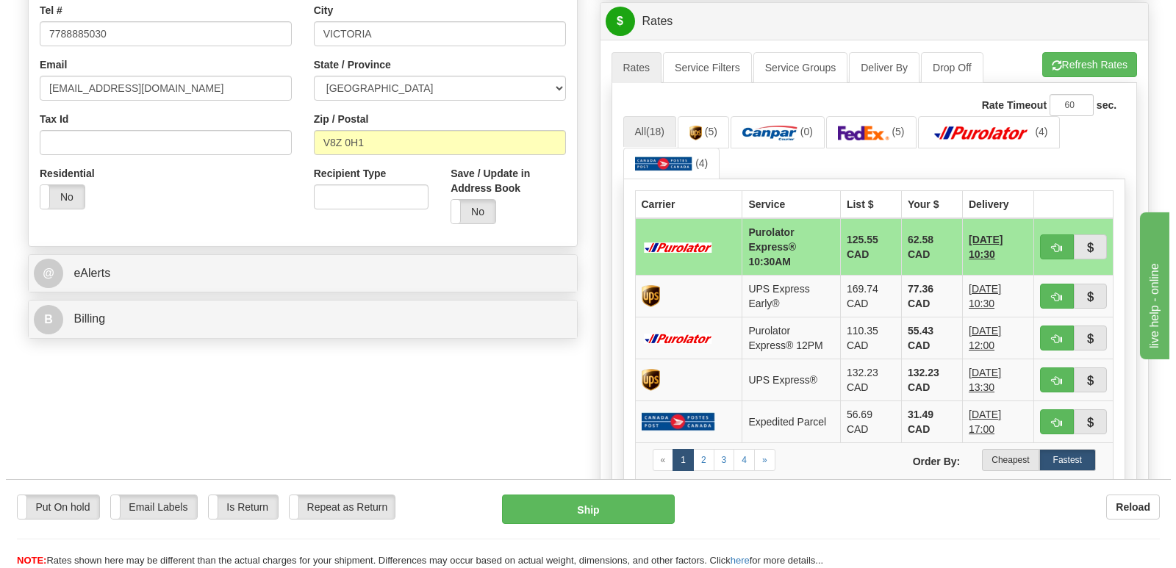
scroll to position [808, 0]
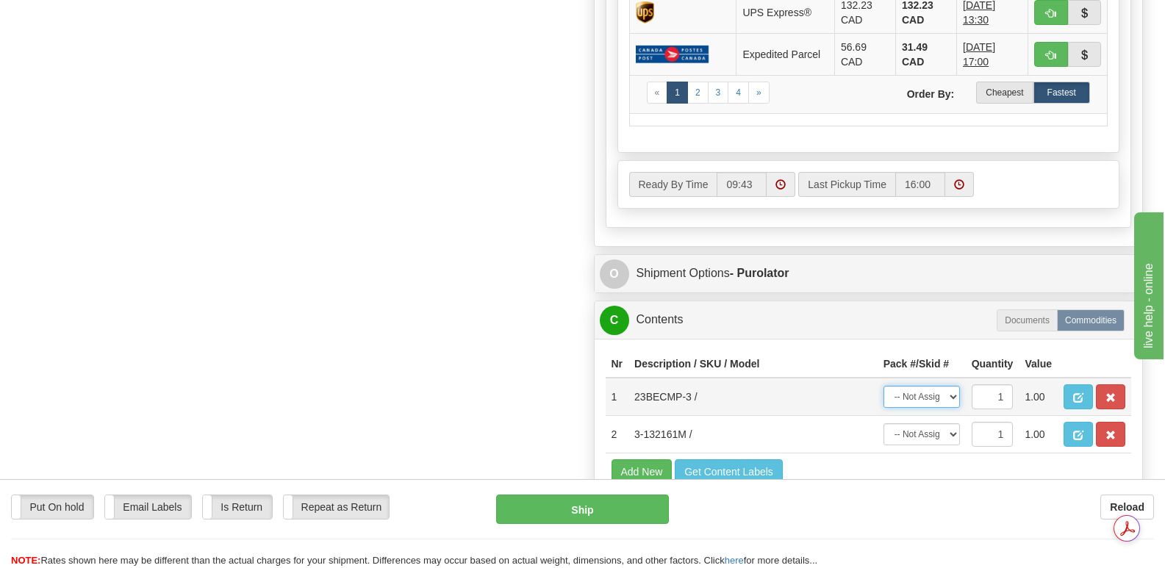
drag, startPoint x: 952, startPoint y: 360, endPoint x: 946, endPoint y: 370, distance: 12.2
click at [952, 386] on select "-- Not Assigned -- Package 1 Package 2" at bounding box center [921, 397] width 76 height 22
select select "0"
click at [883, 386] on select "-- Not Assigned -- Package 1 Package 2" at bounding box center [921, 397] width 76 height 22
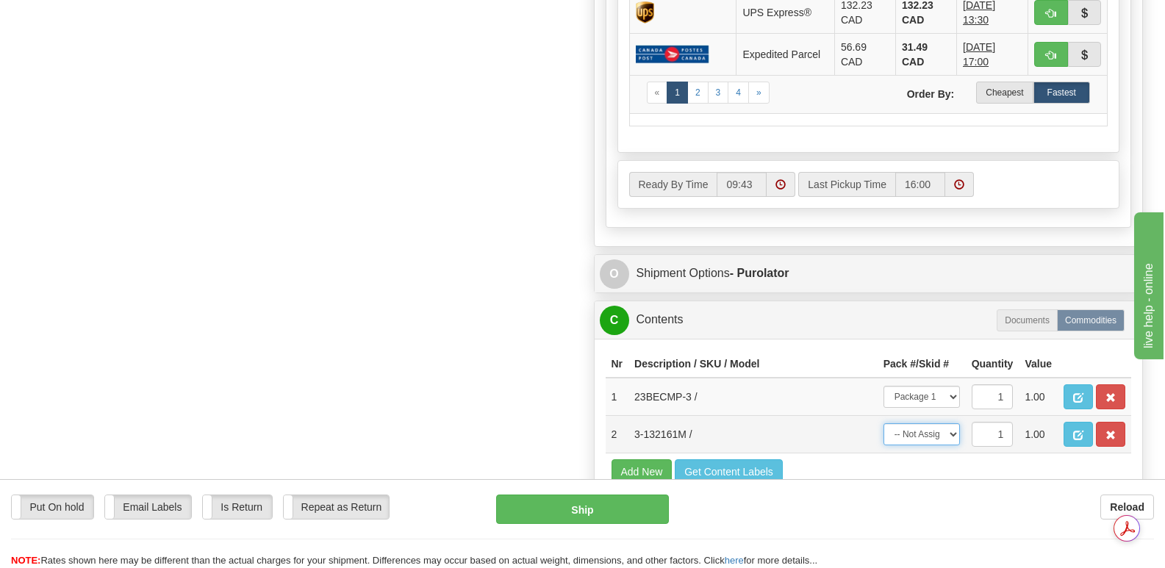
click at [952, 423] on select "-- Not Assigned -- Package 1 Package 2" at bounding box center [921, 434] width 76 height 22
select select "1"
click at [883, 423] on select "-- Not Assigned -- Package 1 Package 2" at bounding box center [921, 434] width 76 height 22
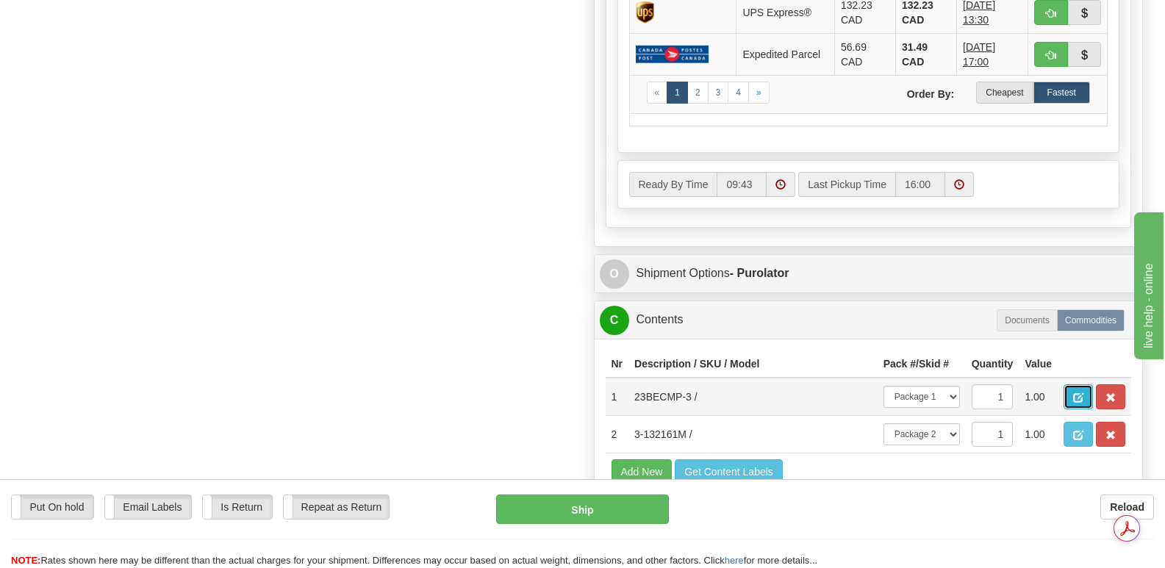
click at [1075, 384] on button "button" at bounding box center [1077, 396] width 29 height 25
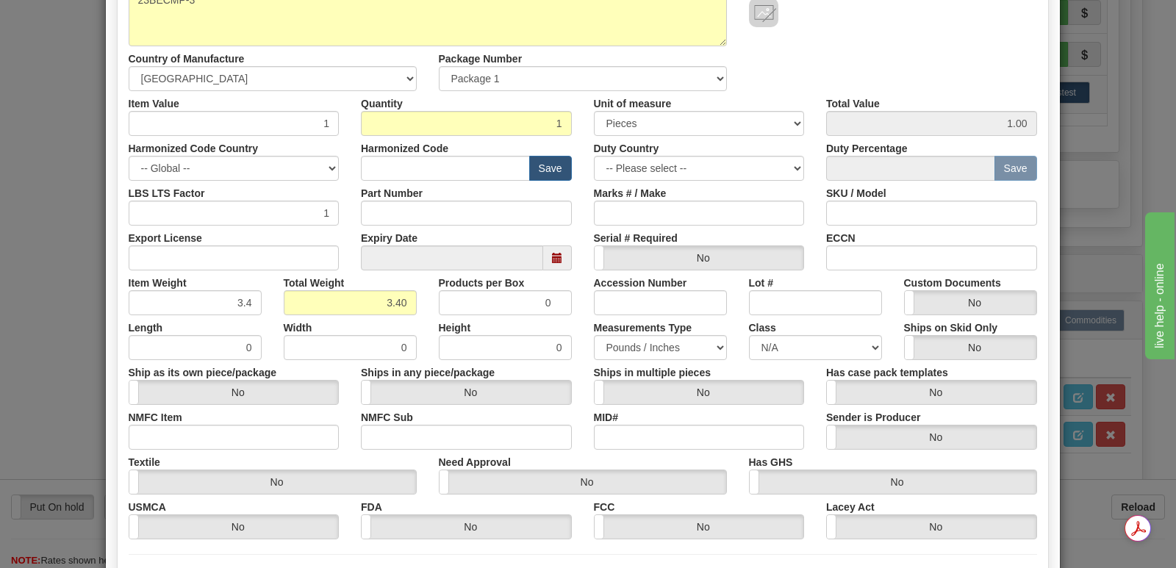
scroll to position [340, 0]
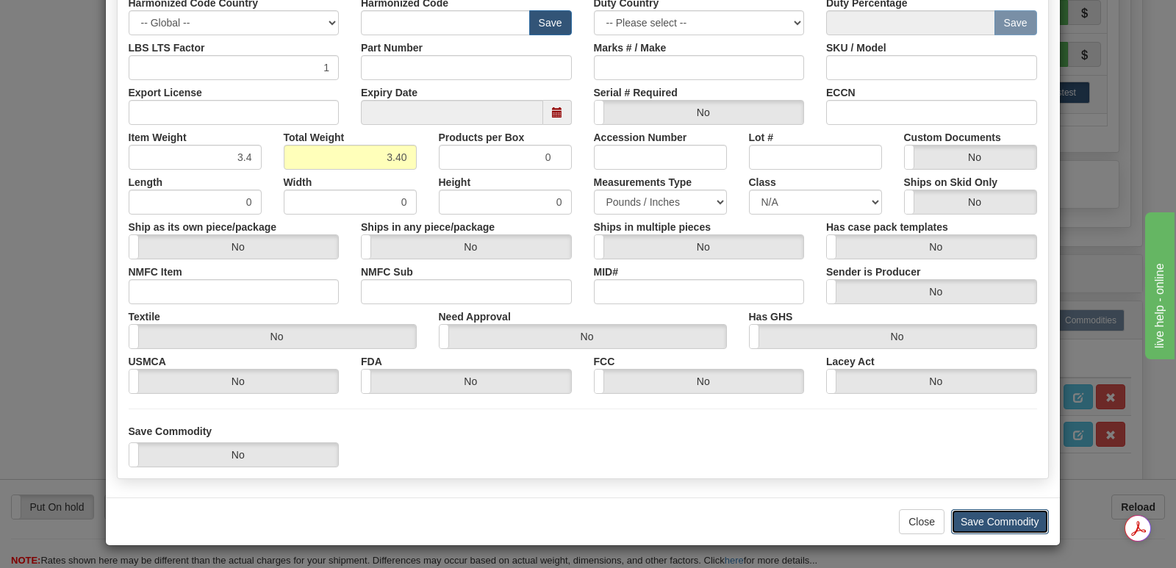
click at [968, 519] on button "Save Commodity" at bounding box center [1000, 521] width 98 height 25
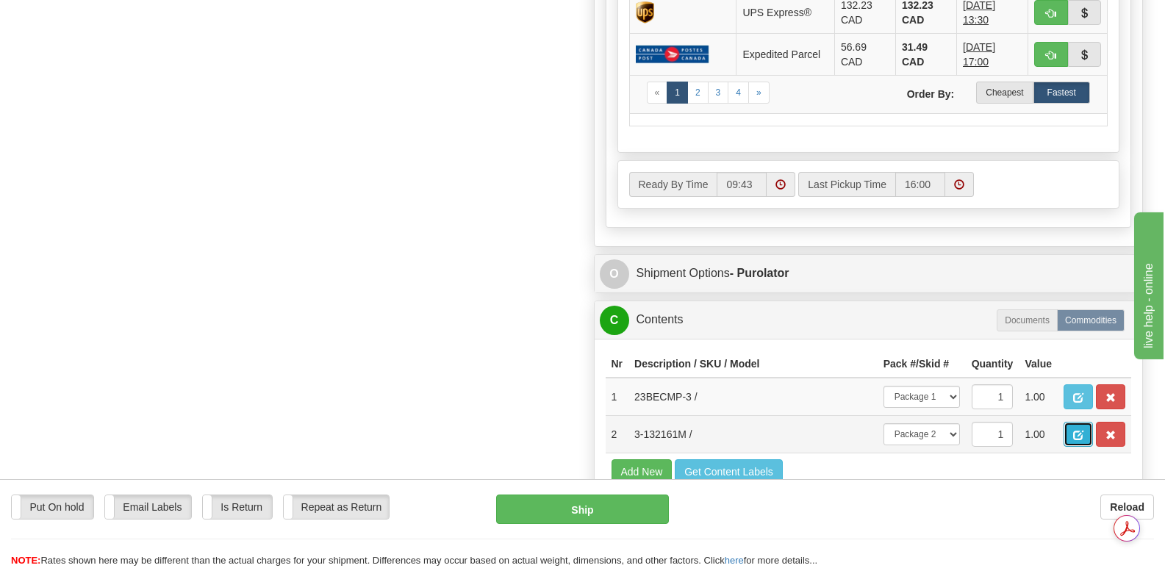
click at [1080, 431] on span "button" at bounding box center [1078, 436] width 10 height 10
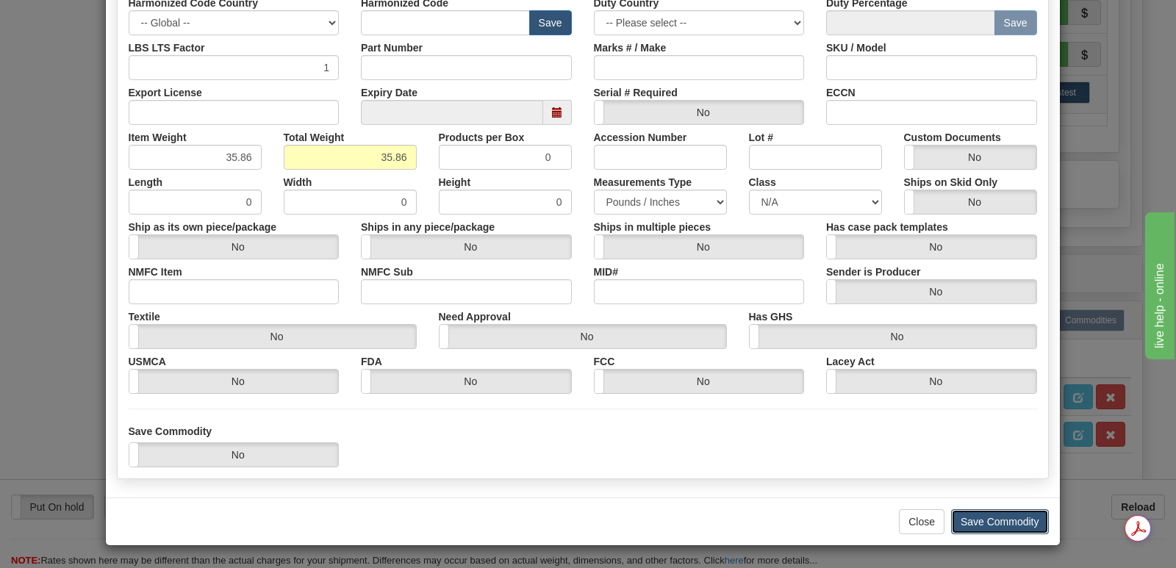
click at [974, 522] on button "Save Commodity" at bounding box center [1000, 521] width 98 height 25
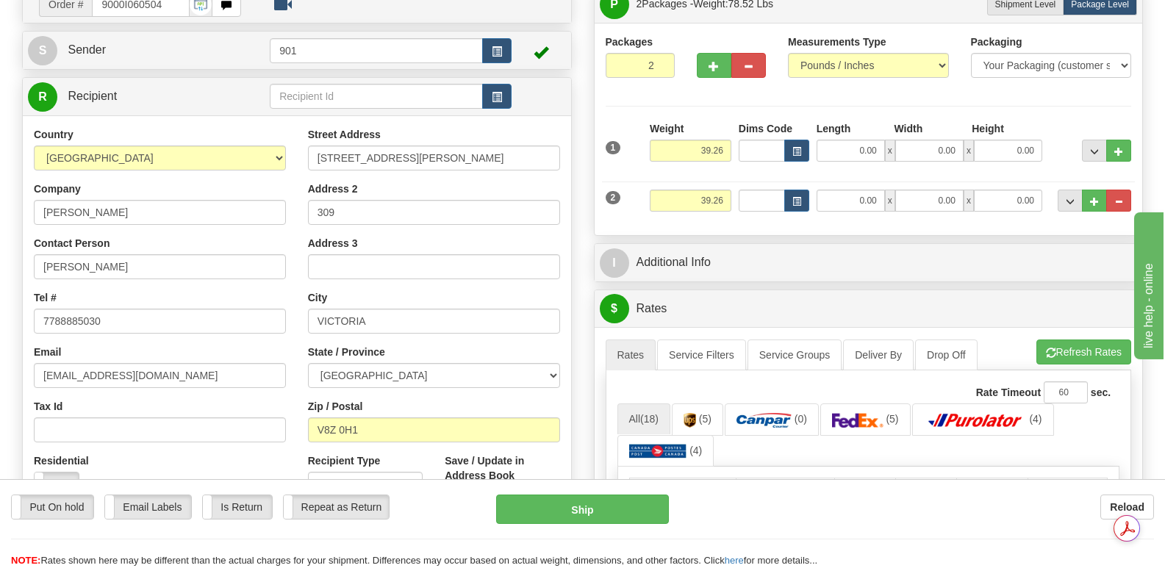
scroll to position [147, 0]
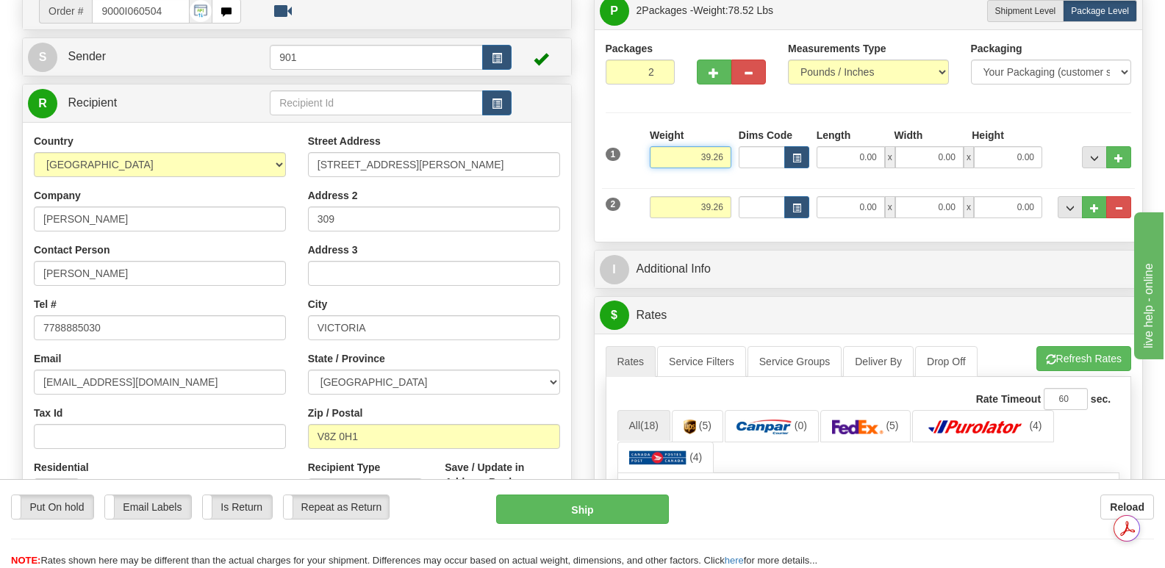
drag, startPoint x: 687, startPoint y: 119, endPoint x: 733, endPoint y: 122, distance: 46.4
click at [733, 128] on div "Weight 39.26" at bounding box center [690, 153] width 89 height 51
type input "3.40"
click at [835, 146] on input "0.00" at bounding box center [850, 157] width 68 height 22
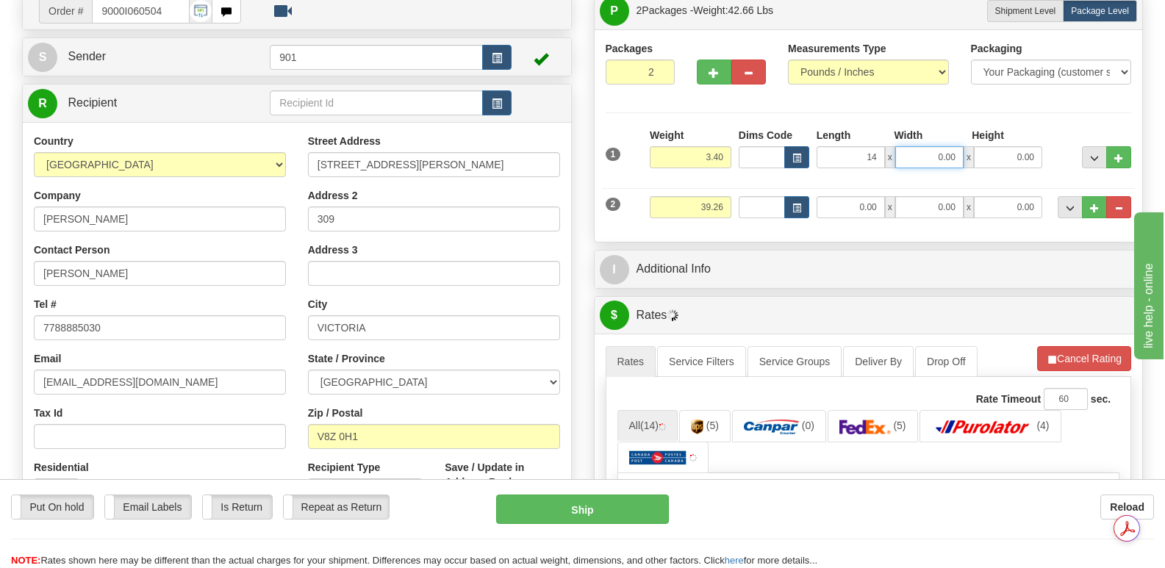
type input "14.00"
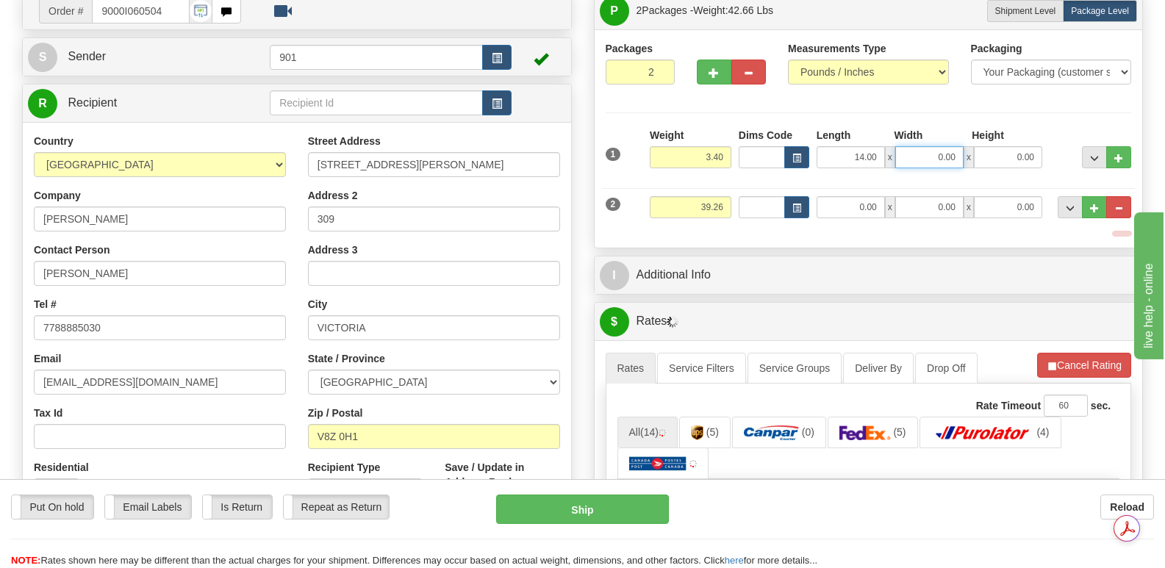
click at [913, 146] on input "0.00" at bounding box center [929, 157] width 68 height 22
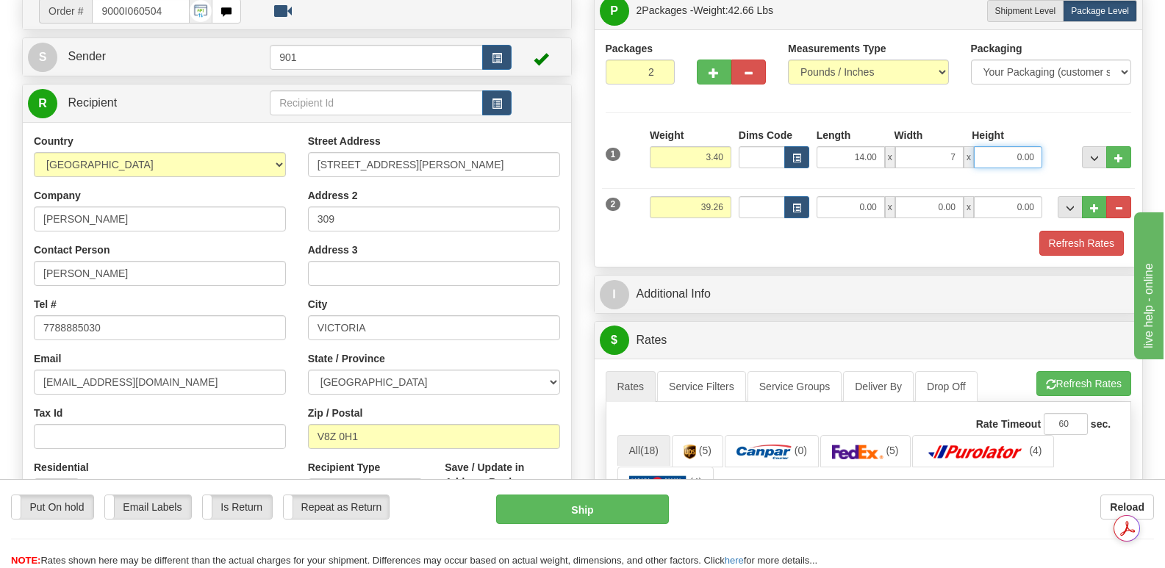
type input "7.00"
click at [991, 146] on input "0.00" at bounding box center [1008, 157] width 68 height 22
type input "7.00"
drag, startPoint x: 683, startPoint y: 173, endPoint x: 736, endPoint y: 170, distance: 52.3
click at [736, 181] on div "2 Weight 39.26 Dims Code Length Width Height" at bounding box center [868, 205] width 533 height 49
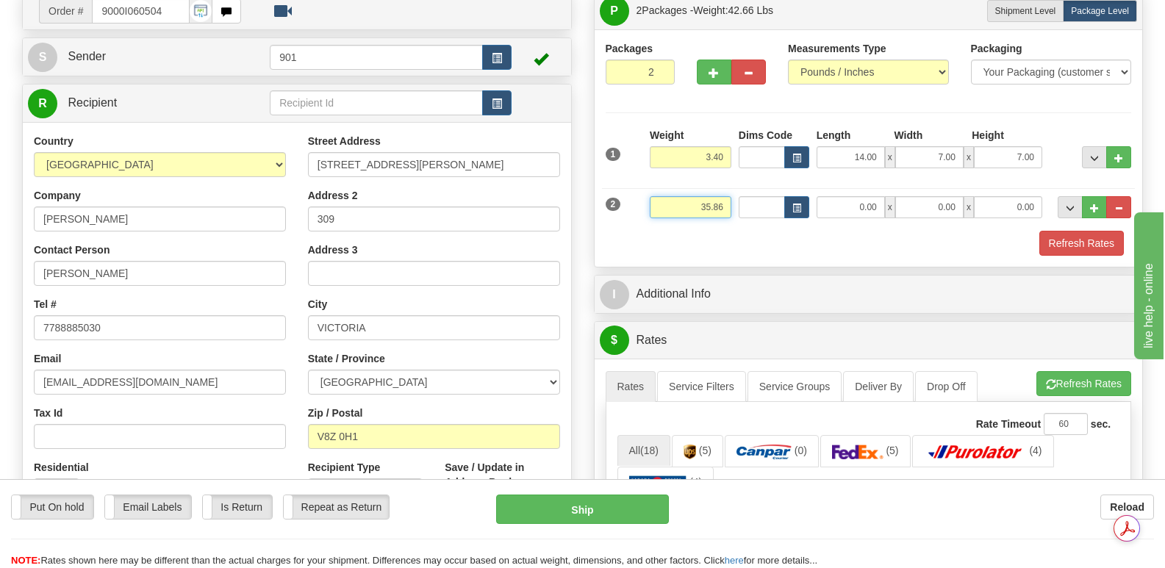
type input "35.86"
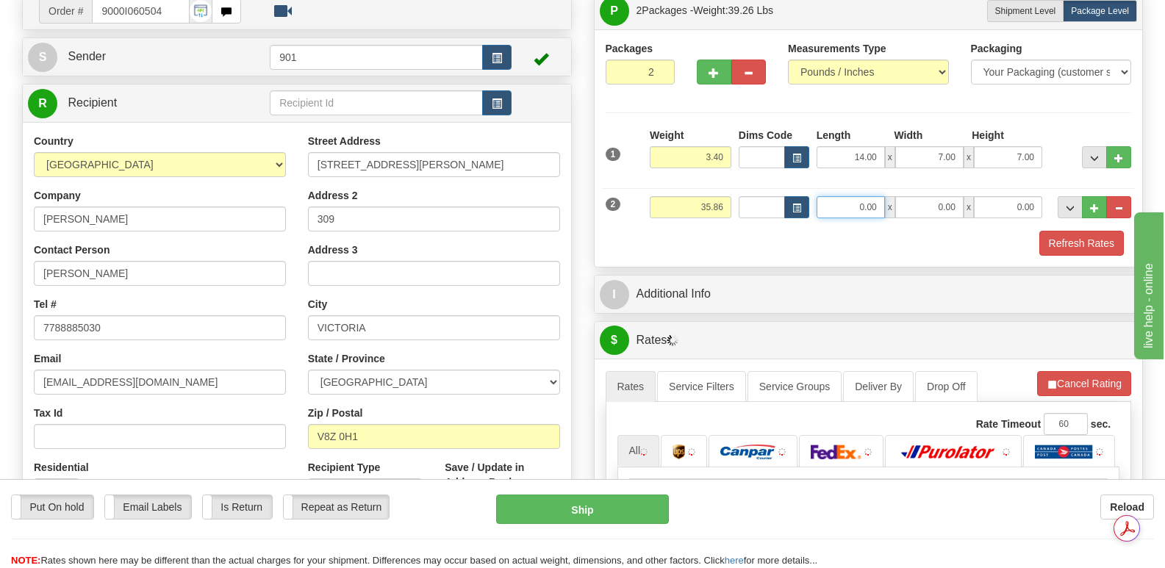
click at [833, 196] on input "0.00" at bounding box center [850, 207] width 68 height 22
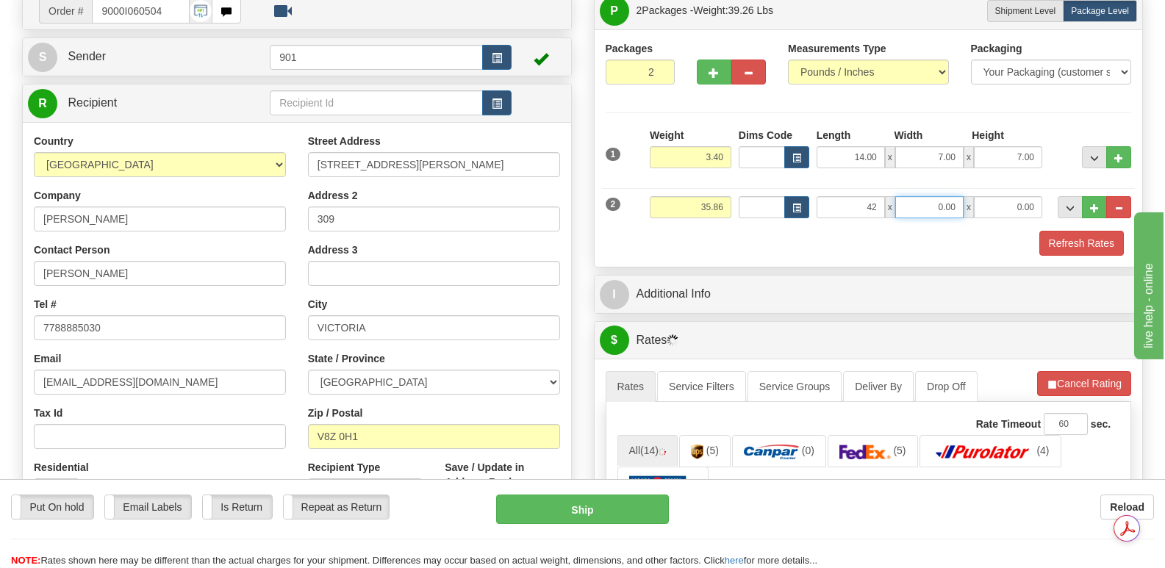
type input "42.00"
click at [919, 196] on input "0.00" at bounding box center [929, 207] width 68 height 22
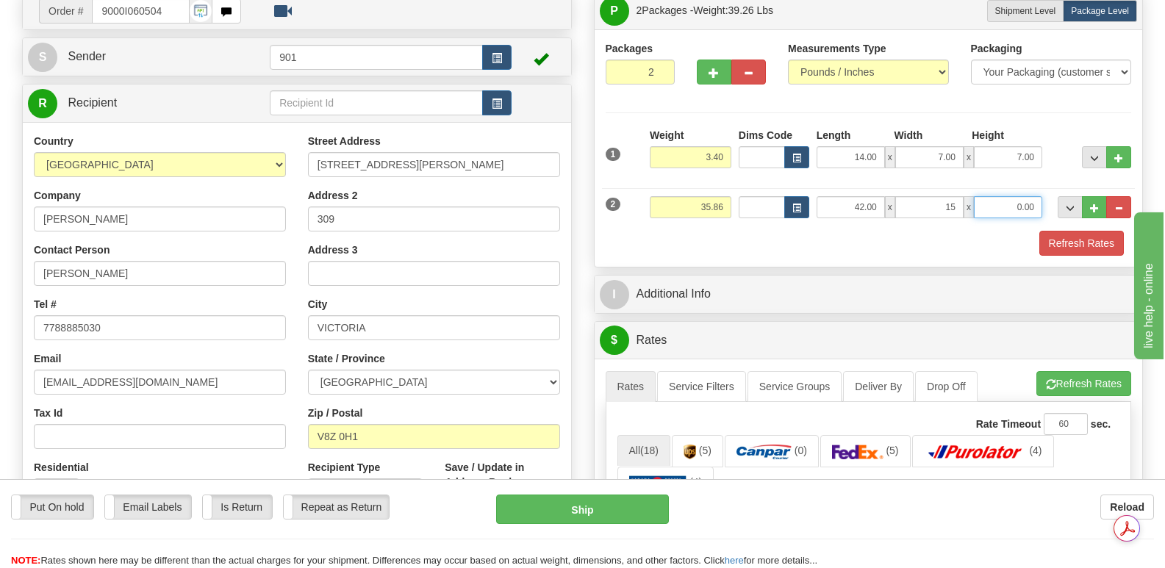
type input "15.00"
click at [995, 196] on input "0.00" at bounding box center [1008, 207] width 68 height 22
type input "15.00"
click at [1075, 231] on button "Refresh Rates" at bounding box center [1081, 243] width 85 height 25
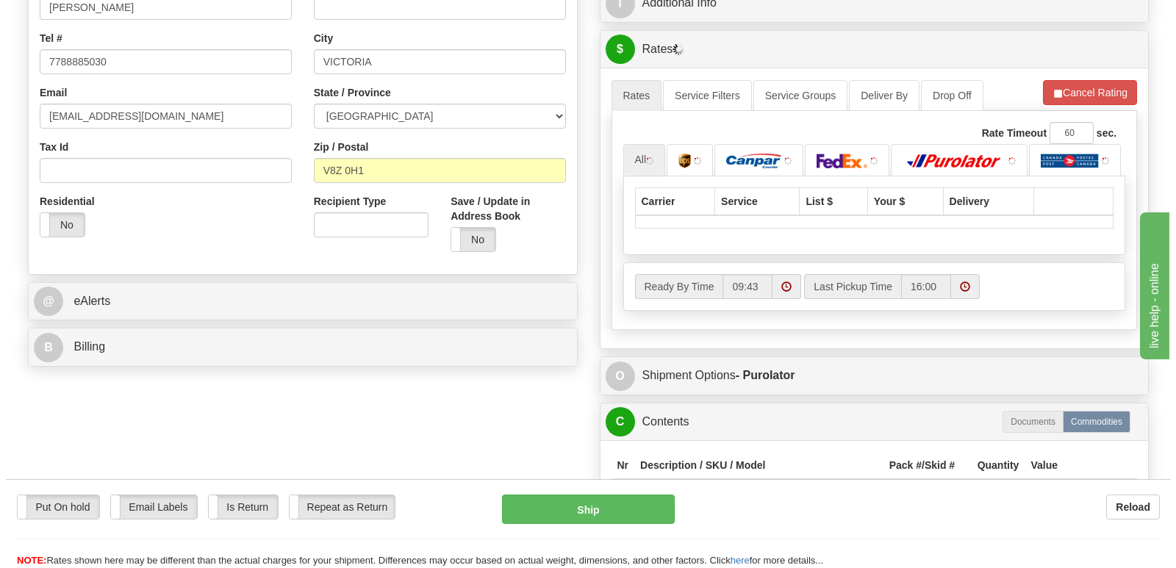
scroll to position [441, 0]
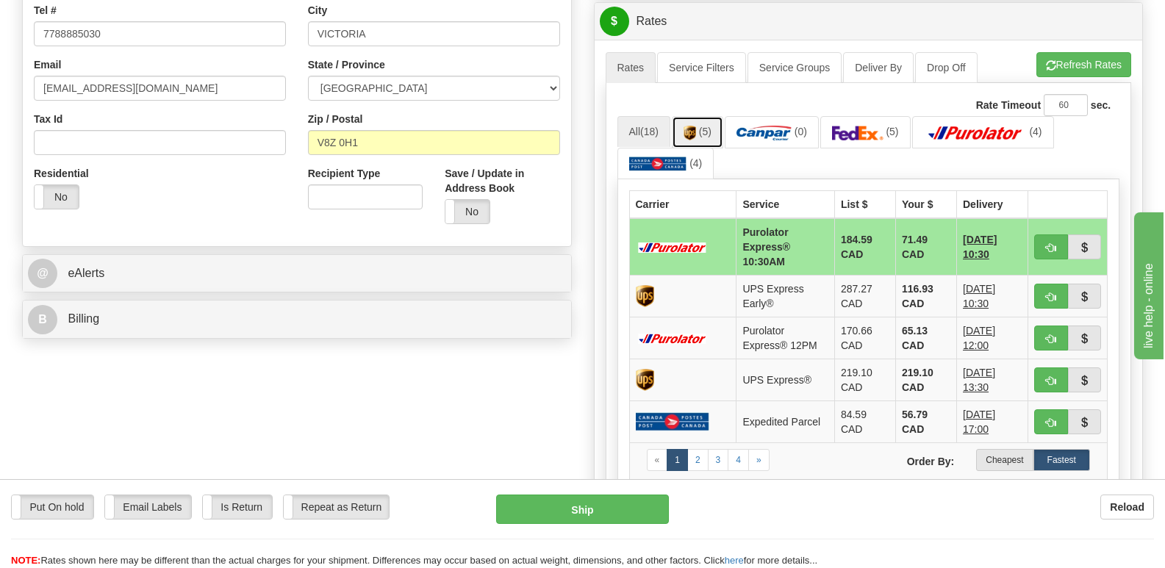
click at [694, 126] on img at bounding box center [689, 133] width 12 height 15
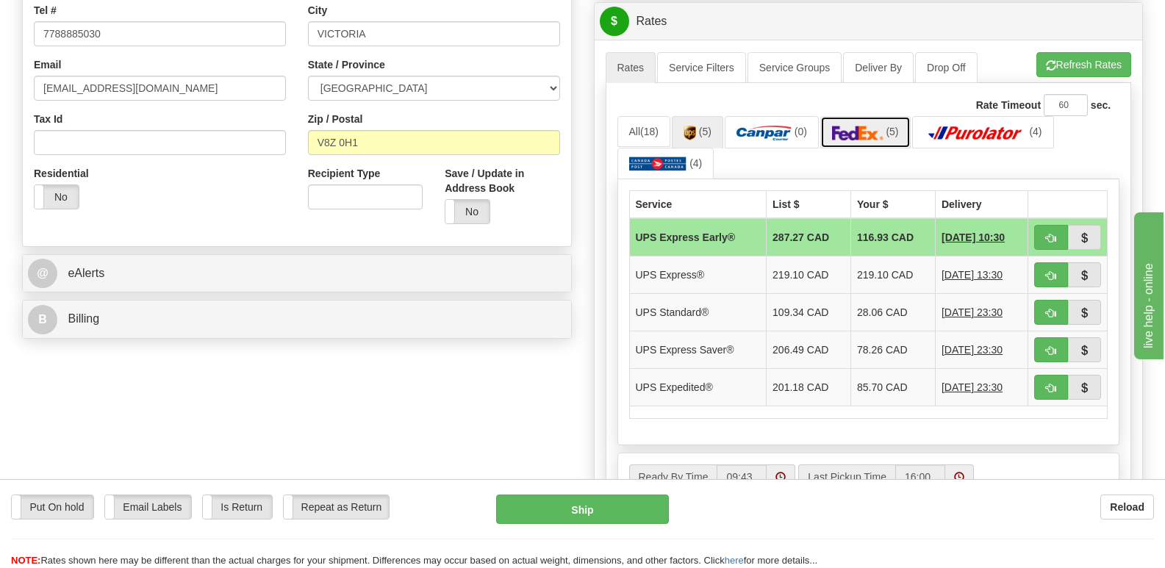
click at [871, 126] on img at bounding box center [857, 133] width 51 height 15
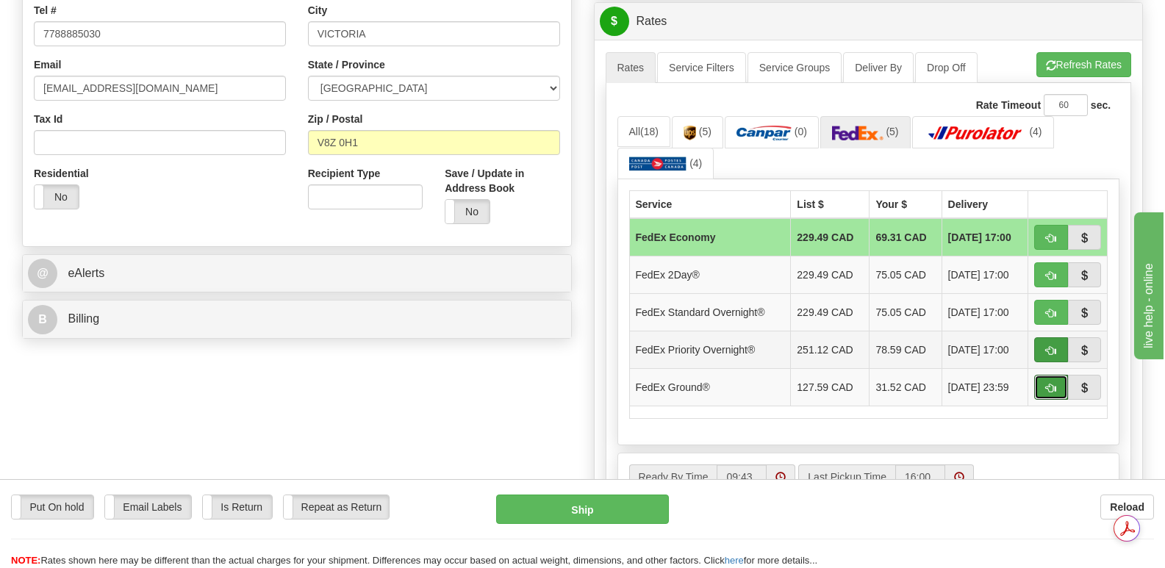
click at [1050, 384] on span "button" at bounding box center [1051, 389] width 10 height 10
type input "92"
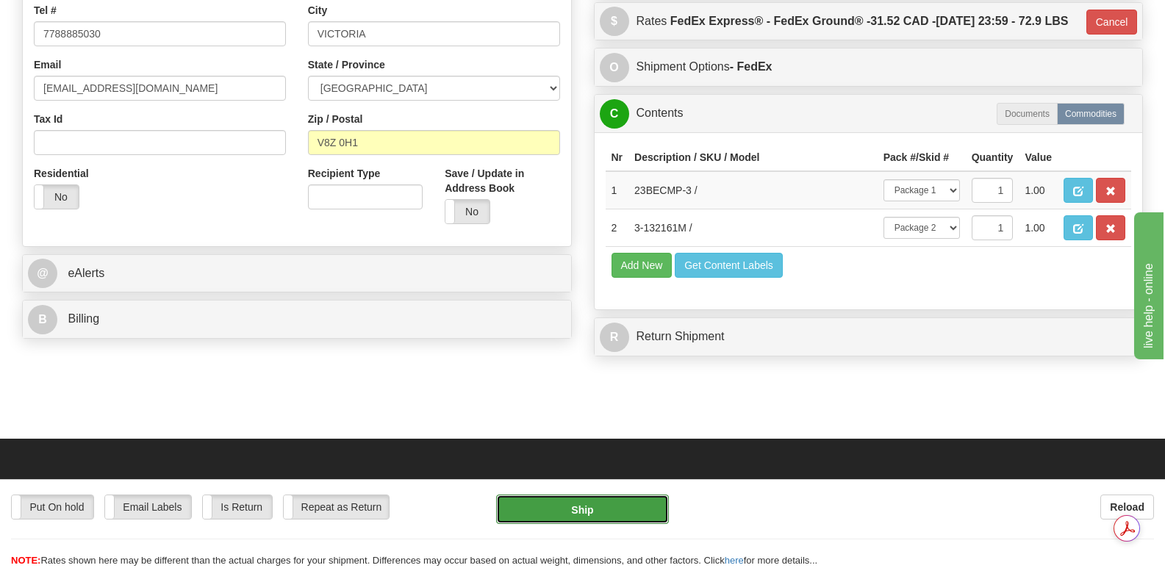
click at [568, 505] on button "Ship" at bounding box center [582, 509] width 172 height 29
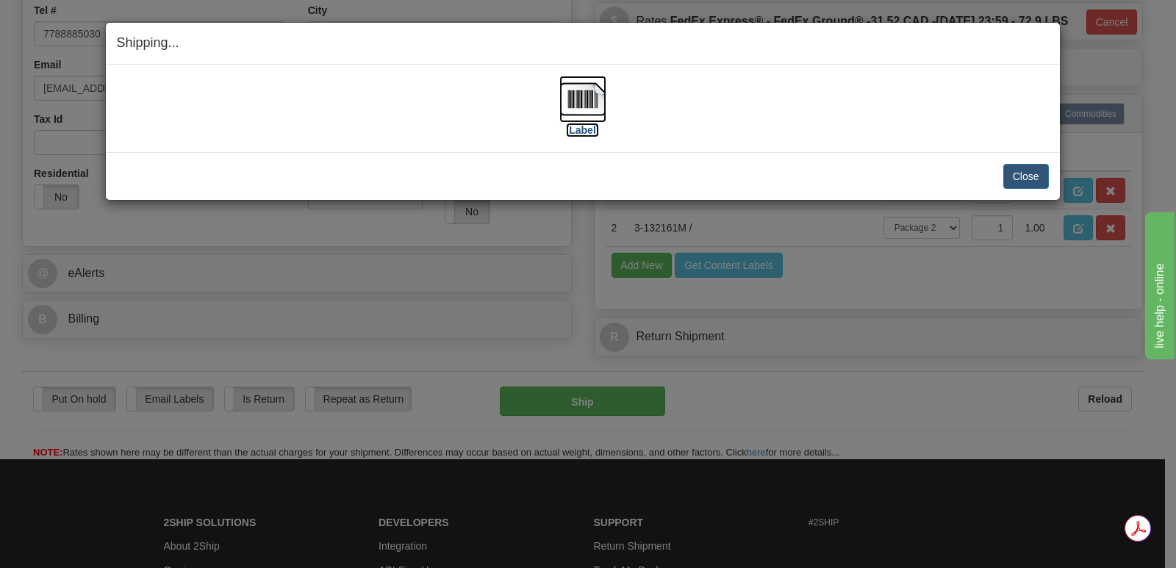
click at [583, 90] on img at bounding box center [582, 99] width 47 height 47
click at [1027, 174] on button "Close" at bounding box center [1026, 176] width 46 height 25
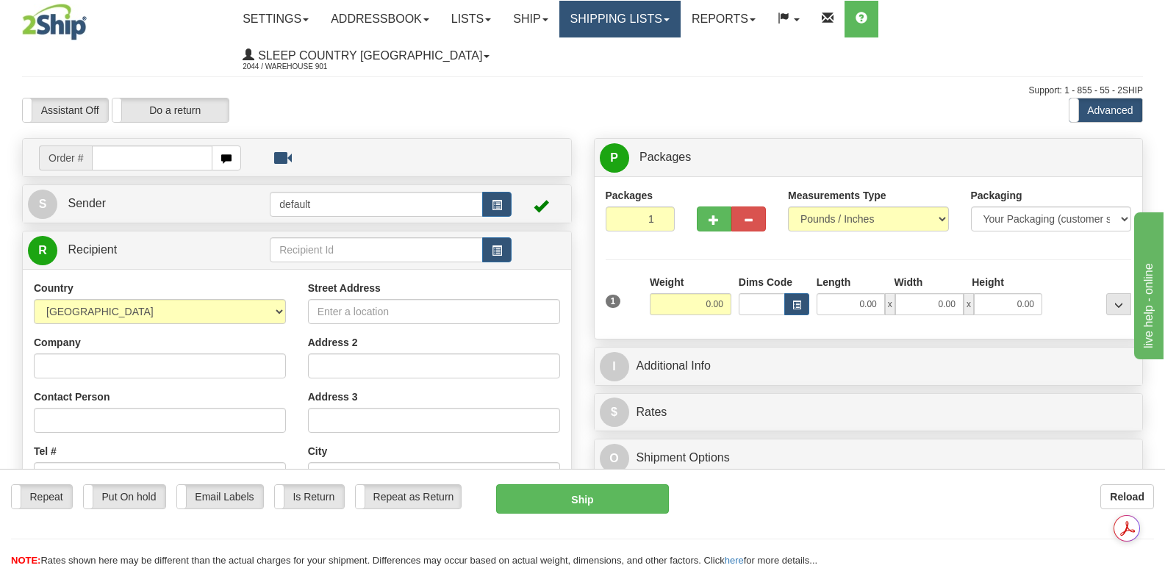
click at [680, 15] on link "Shipping lists" at bounding box center [619, 19] width 121 height 37
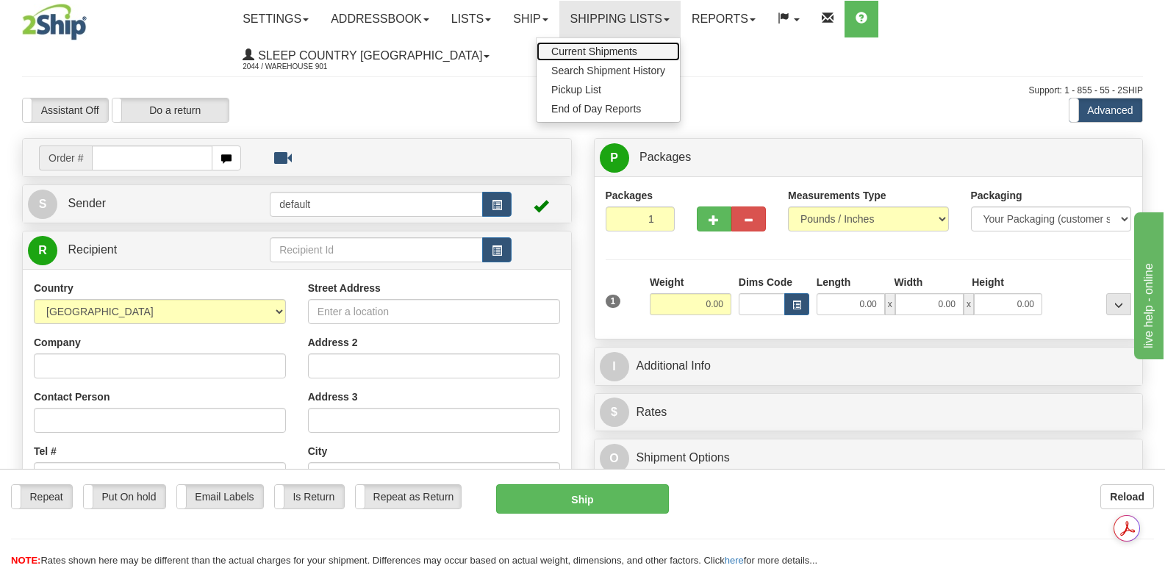
click at [637, 53] on span "Current Shipments" at bounding box center [594, 52] width 86 height 12
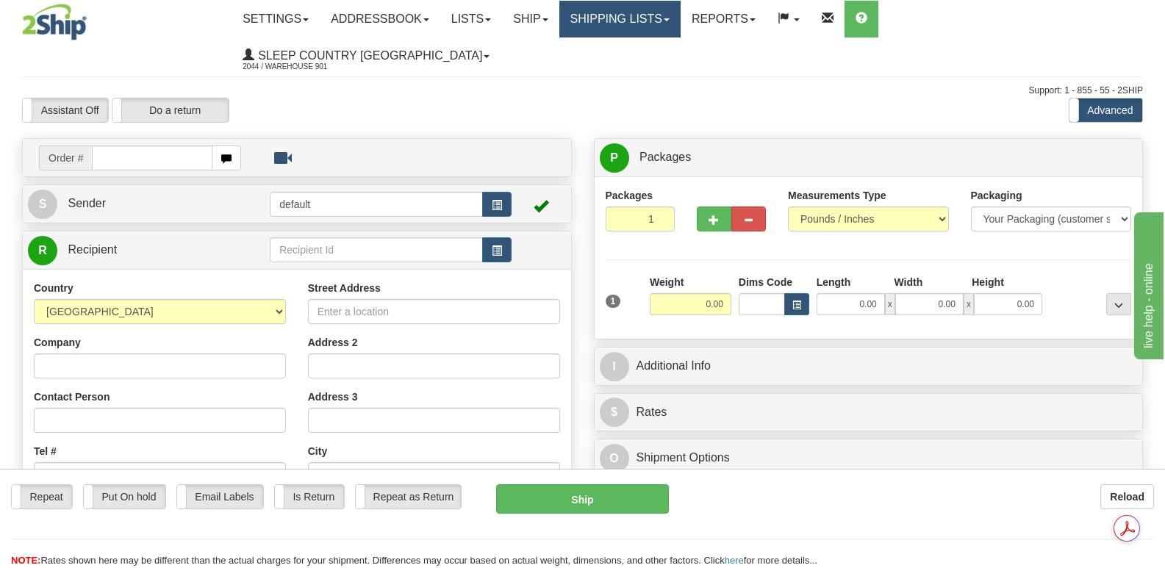
click at [680, 13] on link "Shipping lists" at bounding box center [619, 19] width 121 height 37
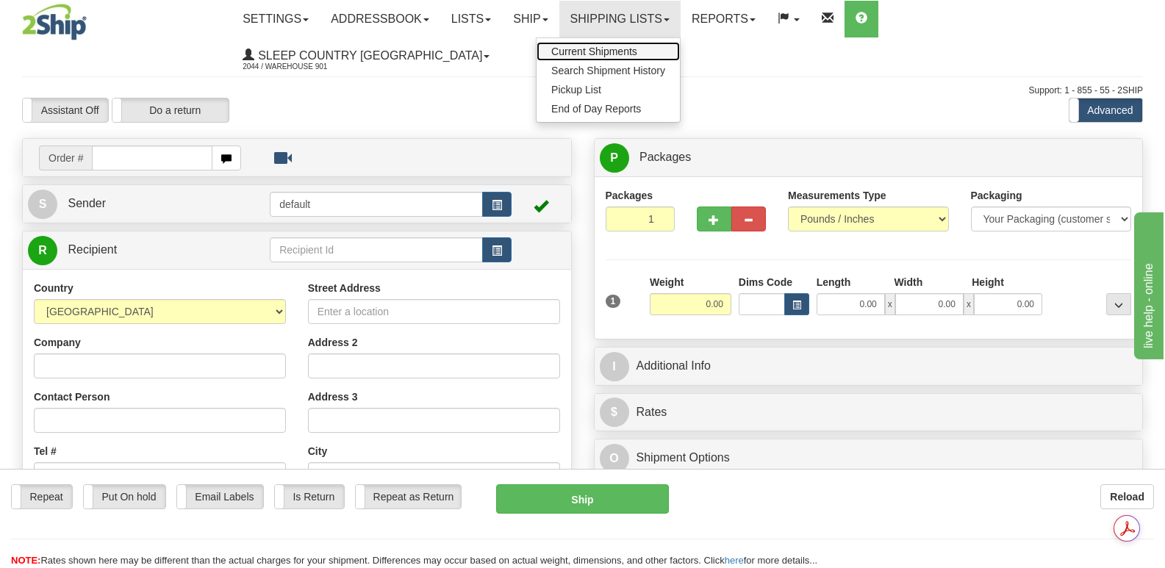
click at [637, 49] on span "Current Shipments" at bounding box center [594, 52] width 86 height 12
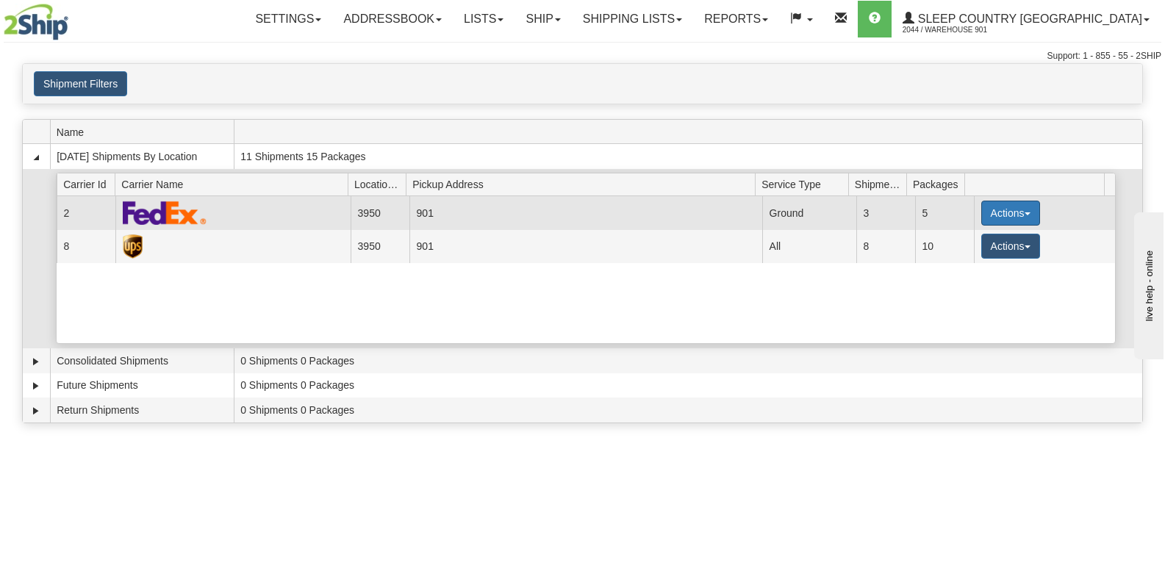
click at [1024, 212] on span "button" at bounding box center [1027, 213] width 6 height 3
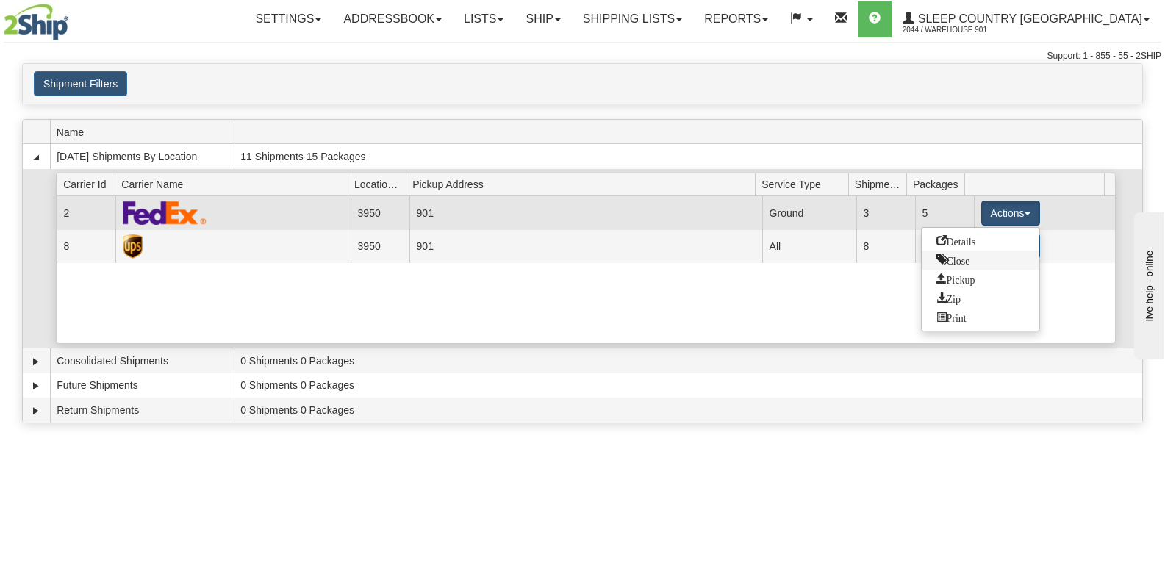
click at [961, 261] on span "Close" at bounding box center [953, 259] width 34 height 10
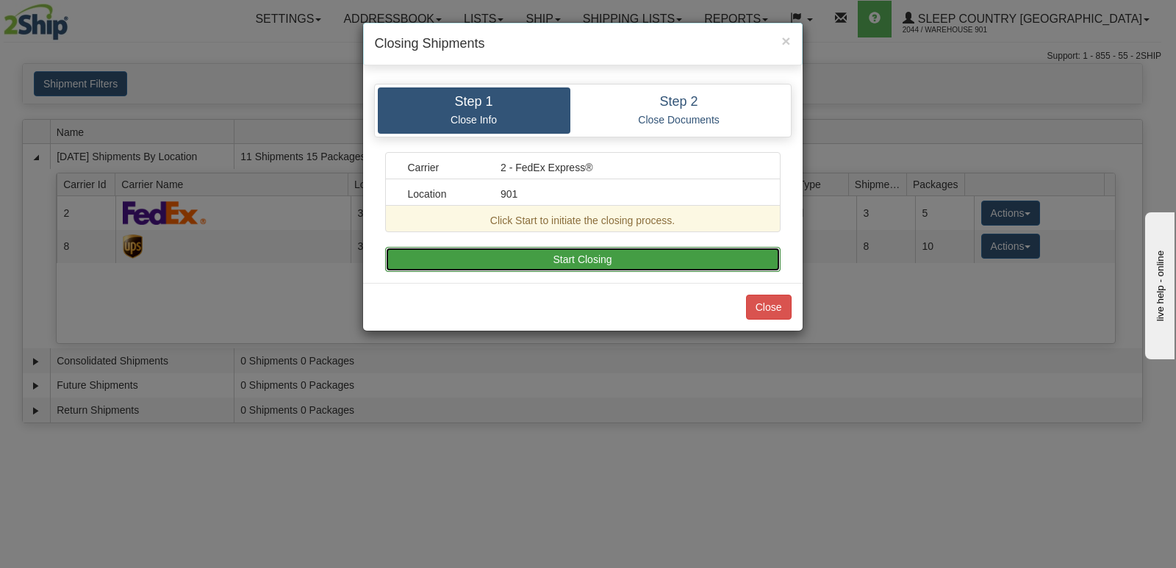
click at [607, 256] on button "Start Closing" at bounding box center [582, 259] width 395 height 25
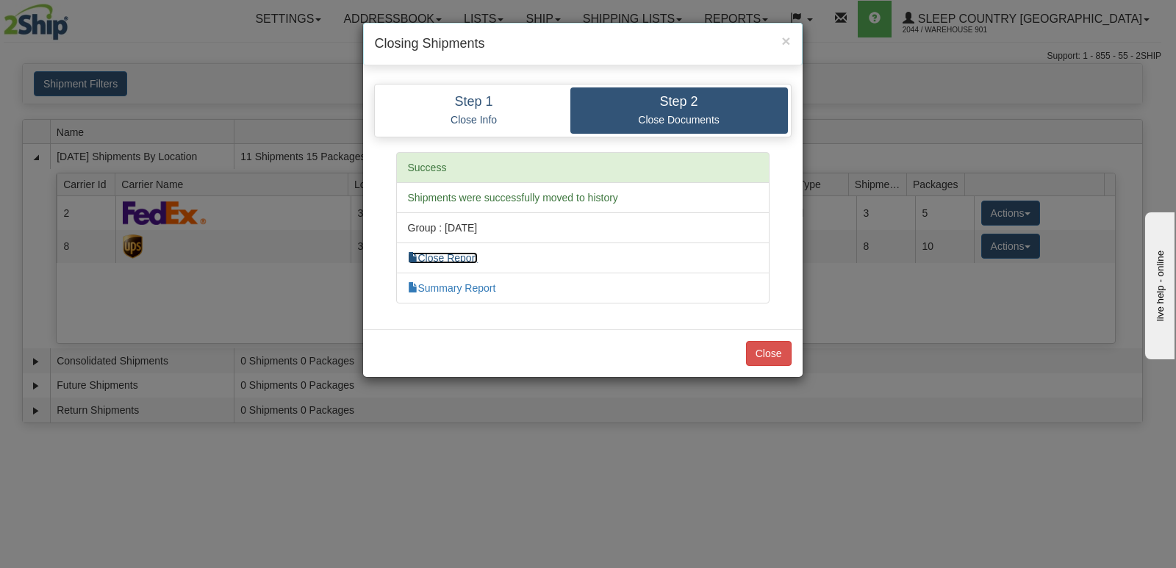
click at [445, 256] on link "Close Report" at bounding box center [443, 258] width 71 height 12
click at [436, 282] on link "Summary Report" at bounding box center [452, 288] width 88 height 12
click at [764, 353] on button "Close" at bounding box center [769, 353] width 46 height 25
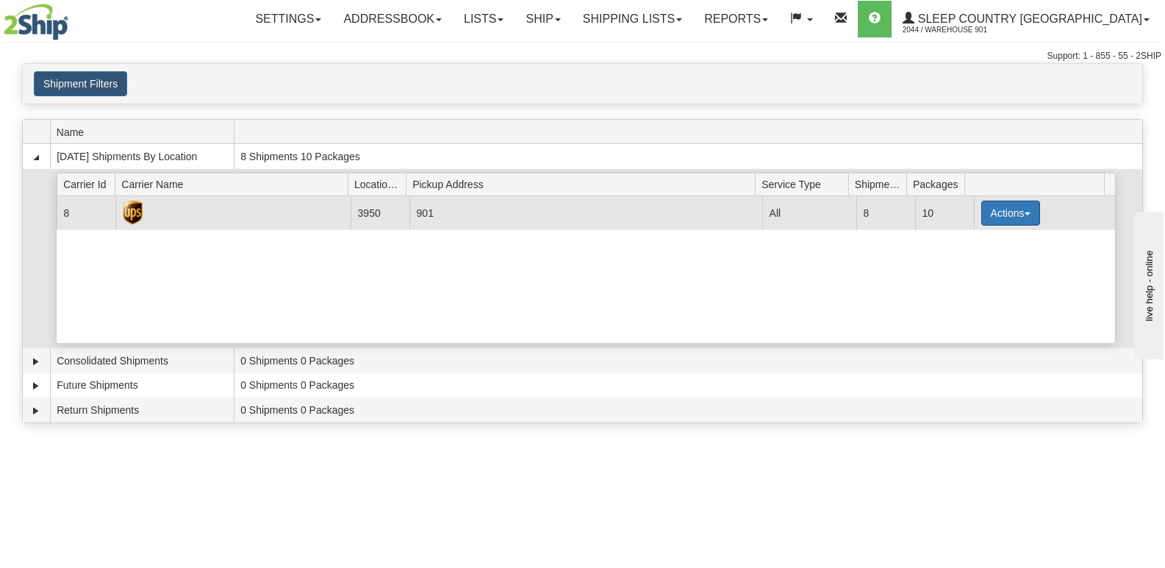
click at [1024, 212] on span "button" at bounding box center [1027, 213] width 6 height 3
click at [958, 263] on span "Close" at bounding box center [953, 259] width 34 height 10
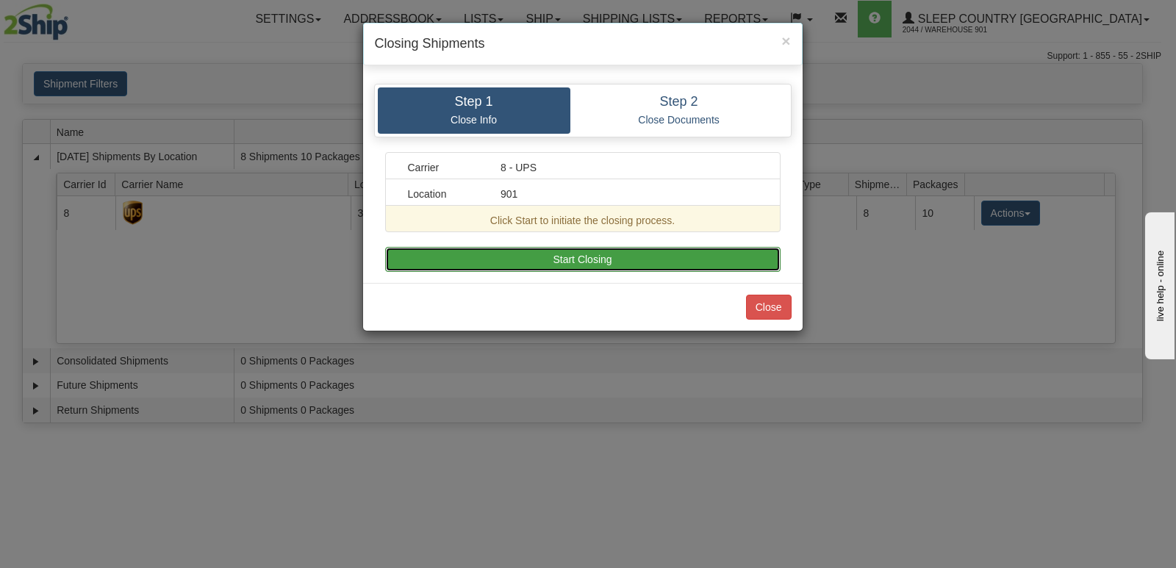
click at [626, 251] on button "Start Closing" at bounding box center [582, 259] width 395 height 25
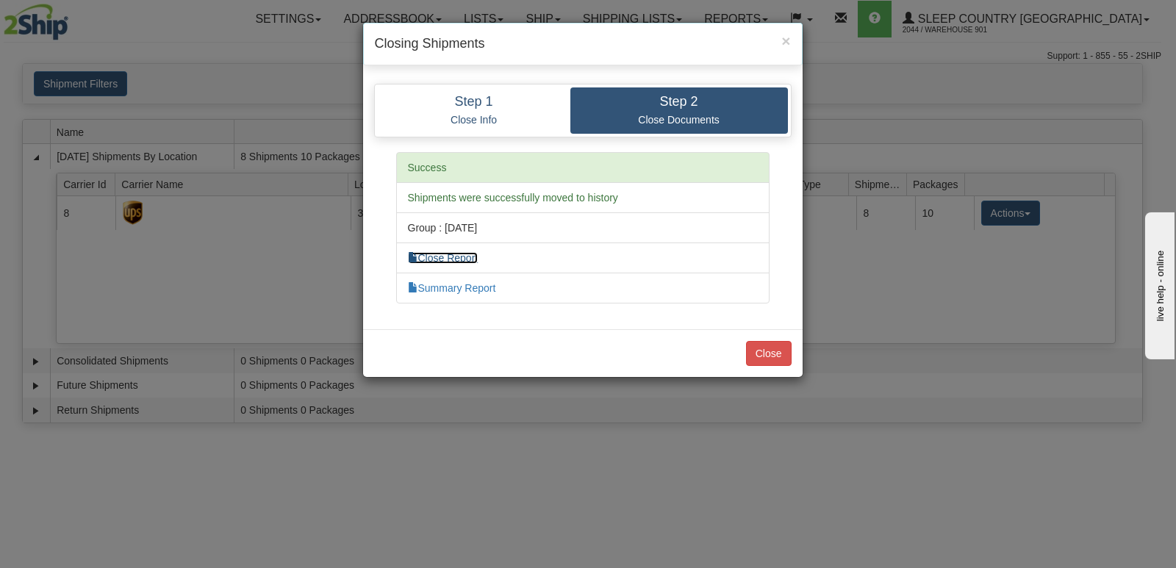
click at [458, 254] on link "Close Report" at bounding box center [443, 258] width 71 height 12
click at [461, 284] on link "Summary Report" at bounding box center [452, 288] width 88 height 12
click at [761, 351] on button "Close" at bounding box center [769, 353] width 46 height 25
